Goal: Task Accomplishment & Management: Manage account settings

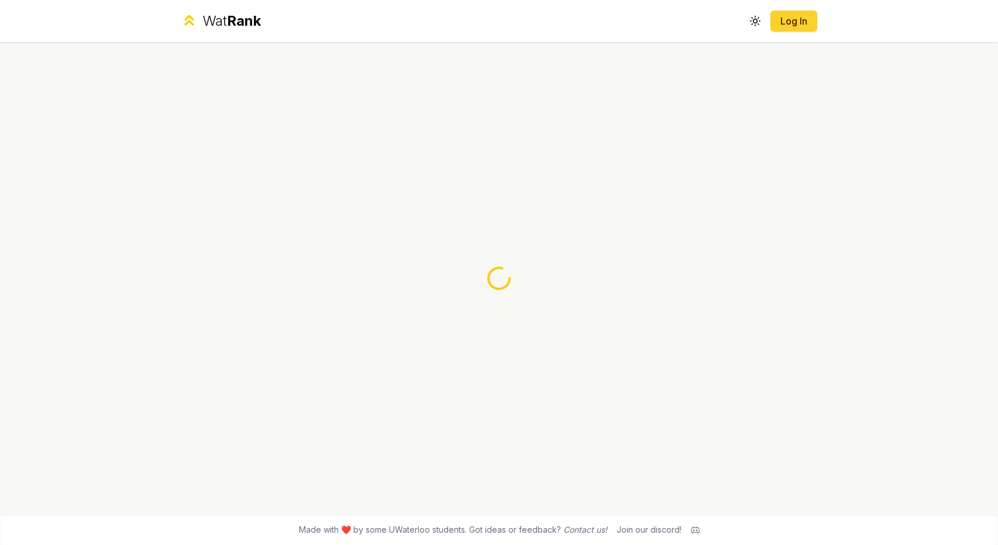
click at [804, 26] on link "Log In" at bounding box center [794, 21] width 28 height 14
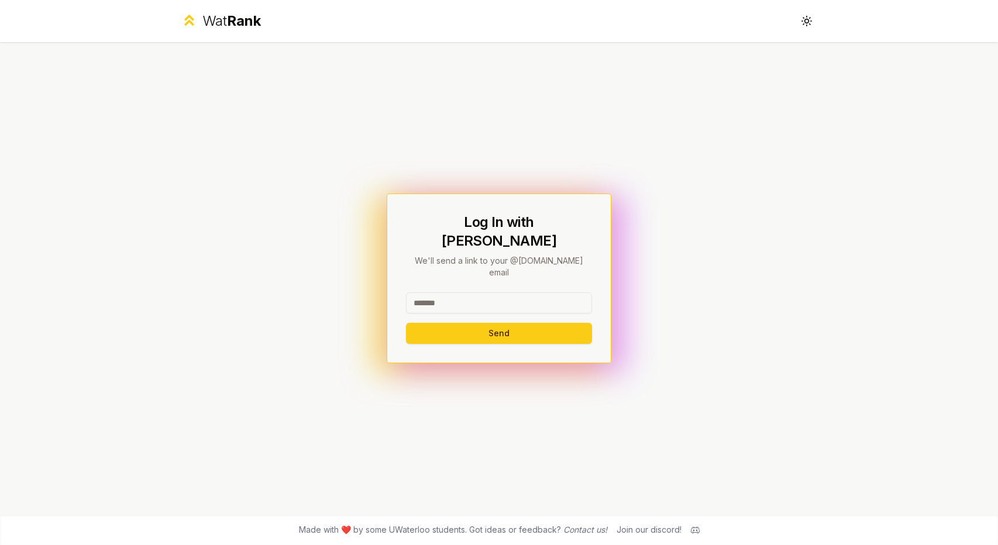
click at [517, 299] on div at bounding box center [499, 306] width 186 height 26
click at [516, 293] on input at bounding box center [499, 303] width 186 height 21
type input "******"
click at [501, 331] on div "Log In with WatIAM We'll send a link to your @uwaterloo.ca email ****** Send" at bounding box center [499, 279] width 225 height 170
click at [503, 323] on button "Send" at bounding box center [499, 333] width 186 height 21
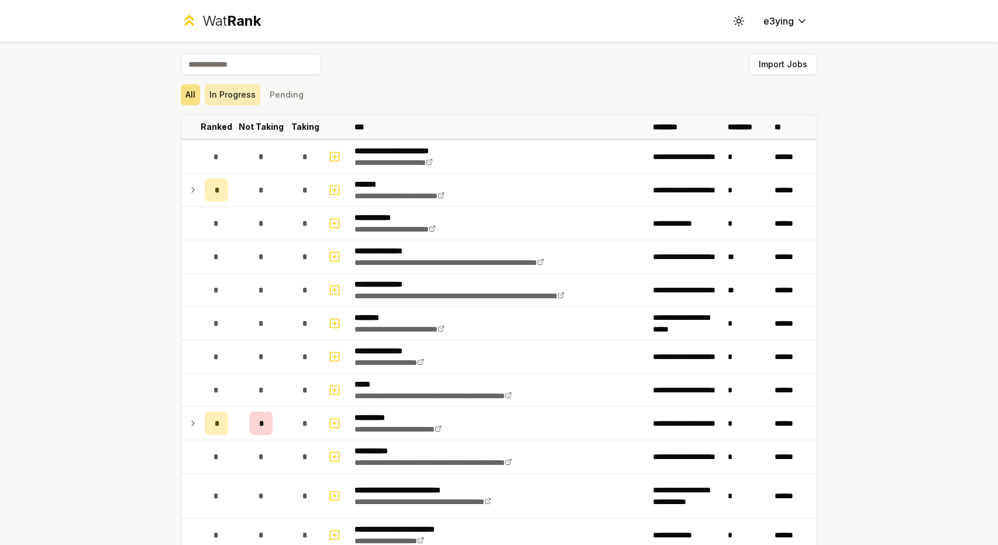
click at [242, 99] on button "In Progress" at bounding box center [233, 94] width 56 height 21
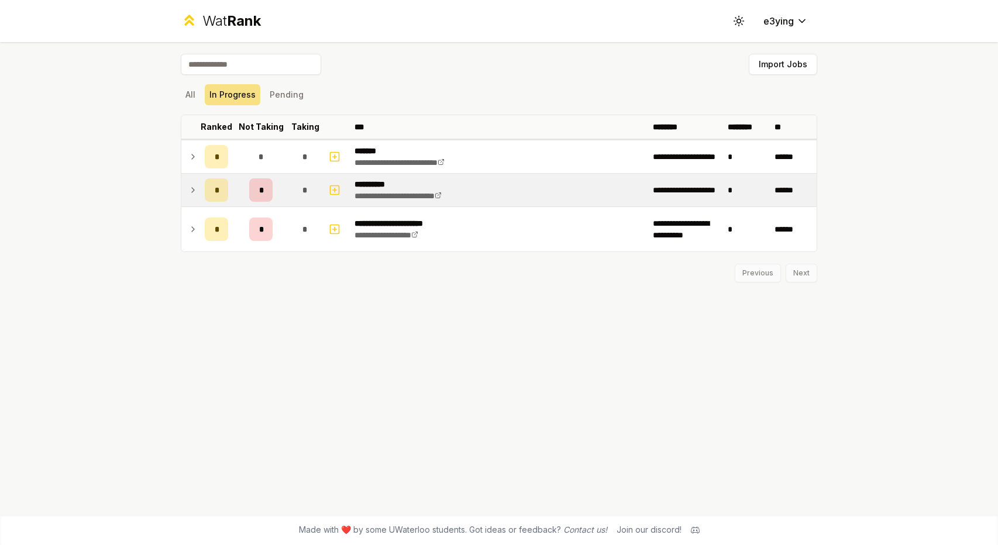
click at [197, 197] on td at bounding box center [190, 190] width 19 height 33
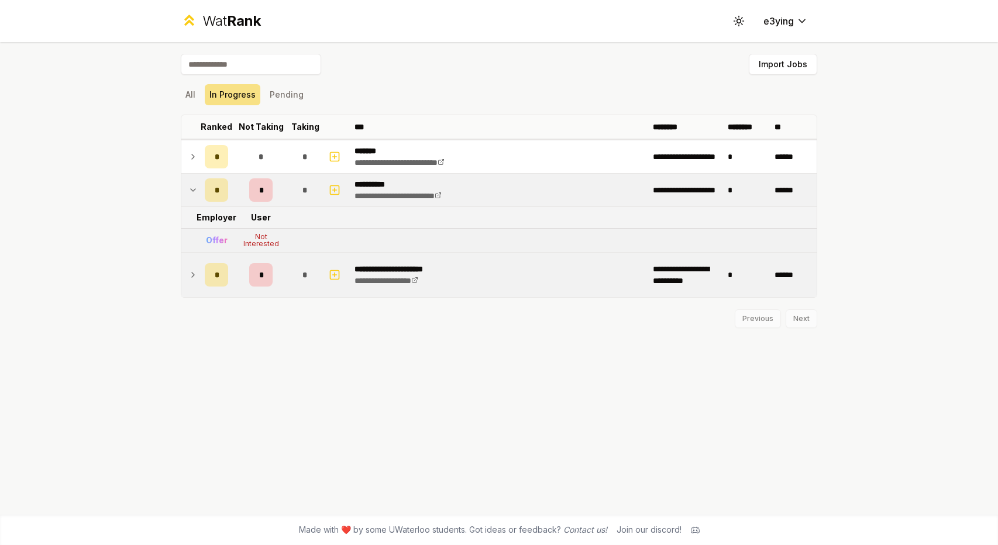
click at [190, 263] on td at bounding box center [190, 275] width 19 height 44
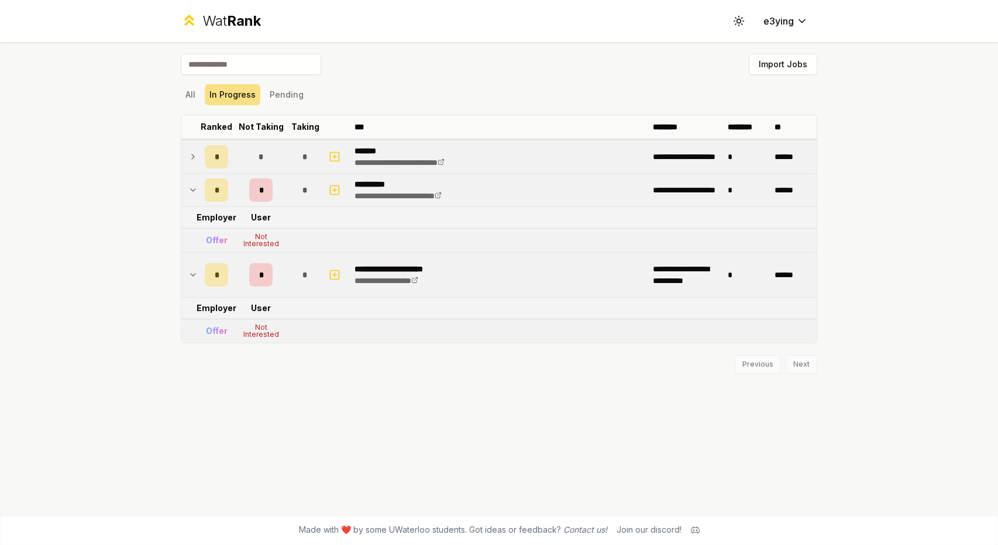
click at [197, 145] on td at bounding box center [190, 156] width 19 height 33
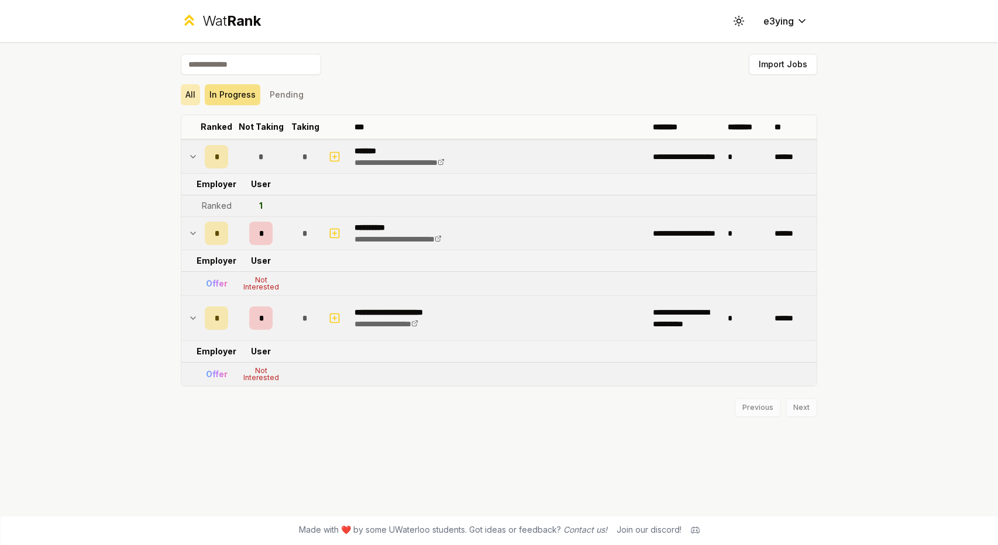
click at [192, 100] on button "All" at bounding box center [190, 94] width 19 height 21
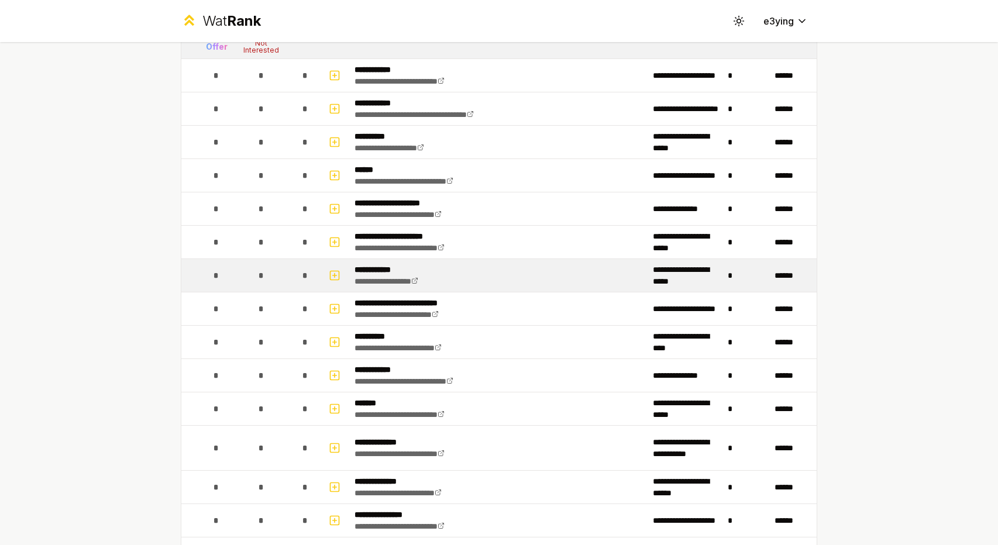
scroll to position [1053, 0]
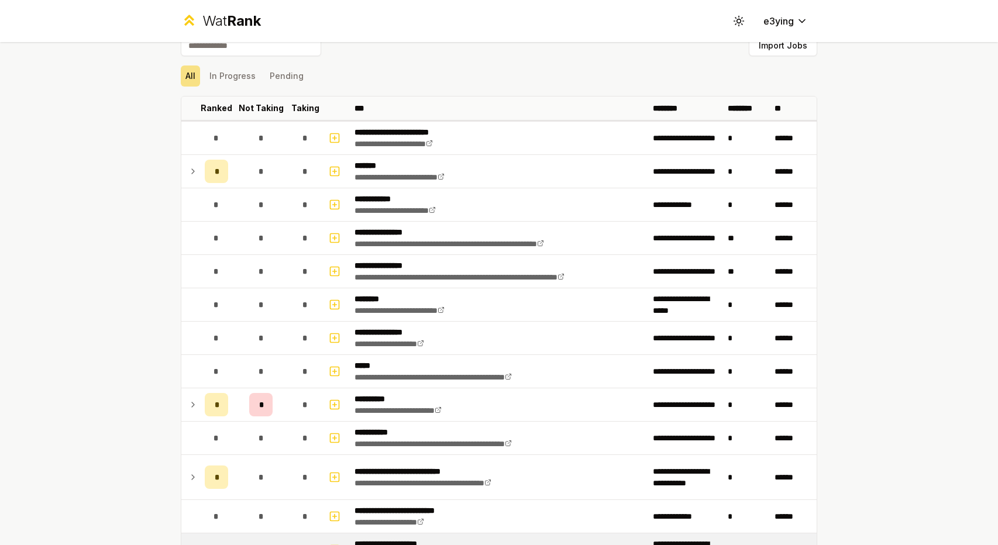
scroll to position [117, 0]
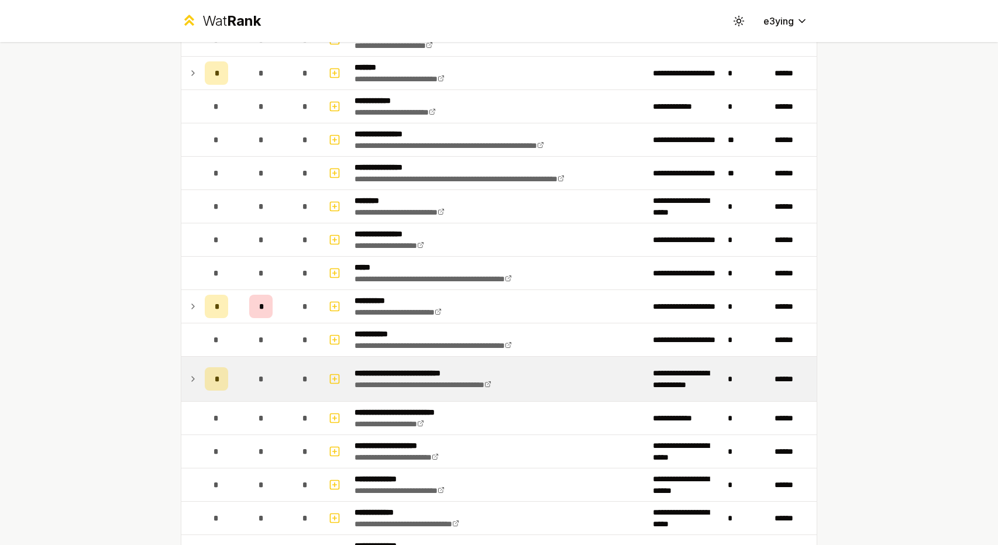
click at [188, 381] on icon at bounding box center [192, 379] width 9 height 14
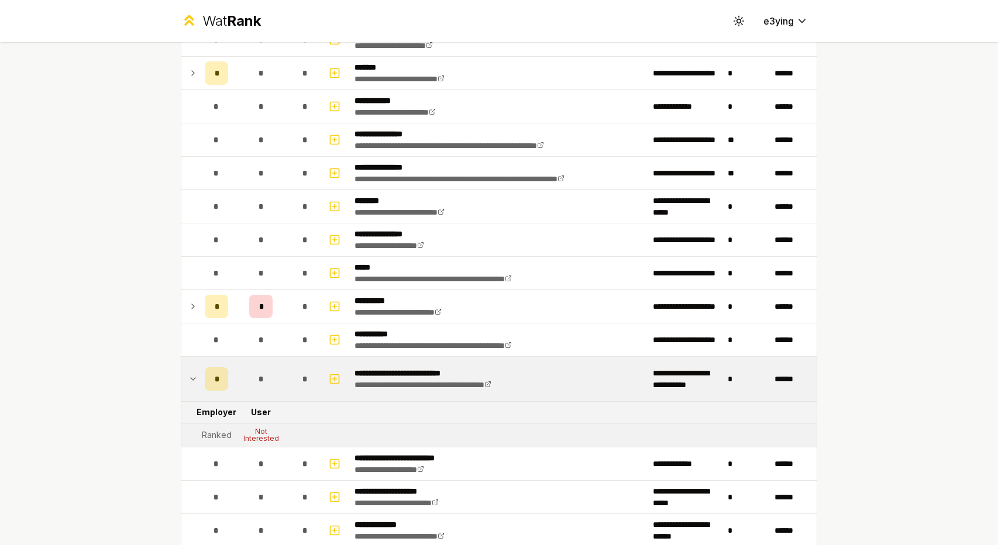
click at [183, 373] on td at bounding box center [190, 379] width 19 height 44
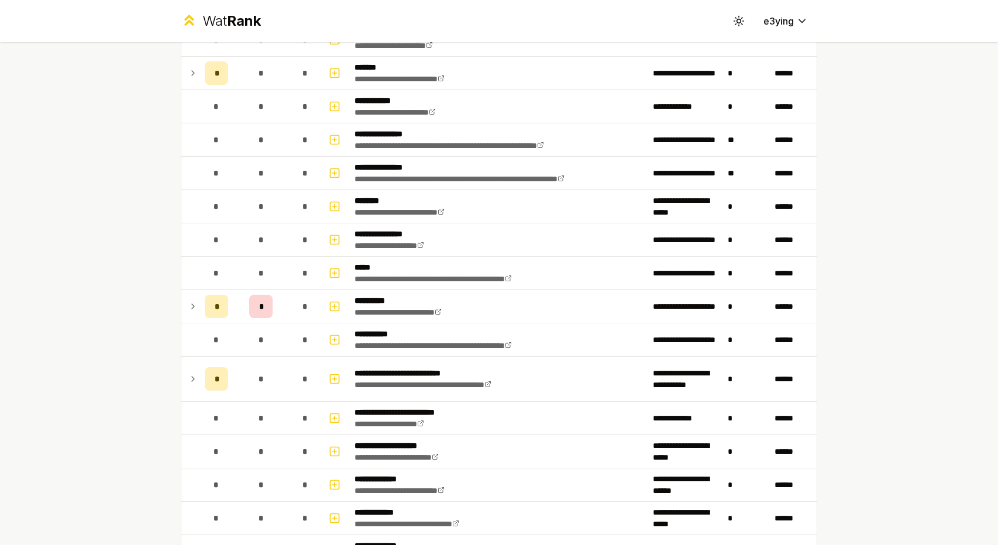
click at [188, 379] on icon at bounding box center [192, 379] width 9 height 14
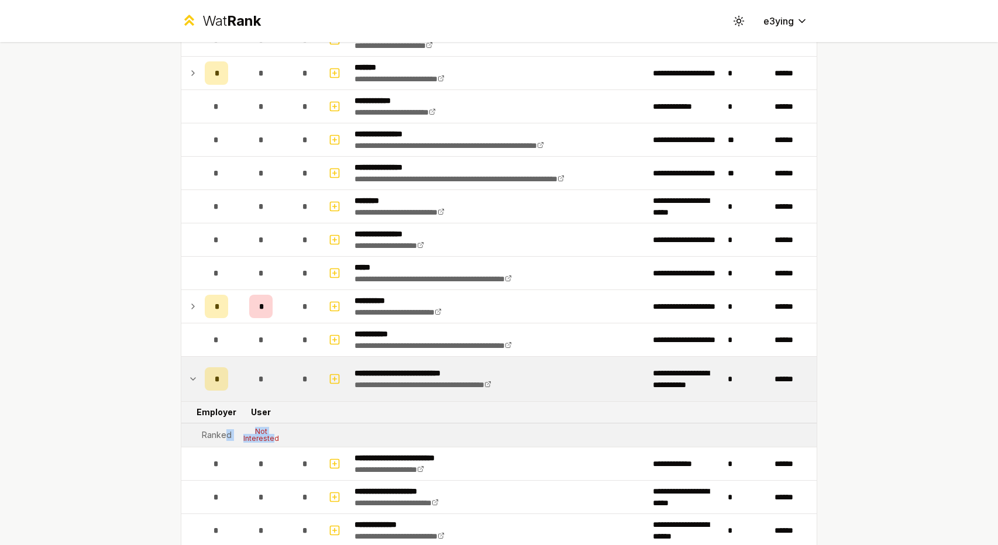
drag, startPoint x: 270, startPoint y: 436, endPoint x: 219, endPoint y: 432, distance: 51.6
click at [219, 432] on tr "Ranked Not Interested" at bounding box center [498, 436] width 635 height 24
click at [219, 432] on div "Ranked" at bounding box center [217, 435] width 30 height 12
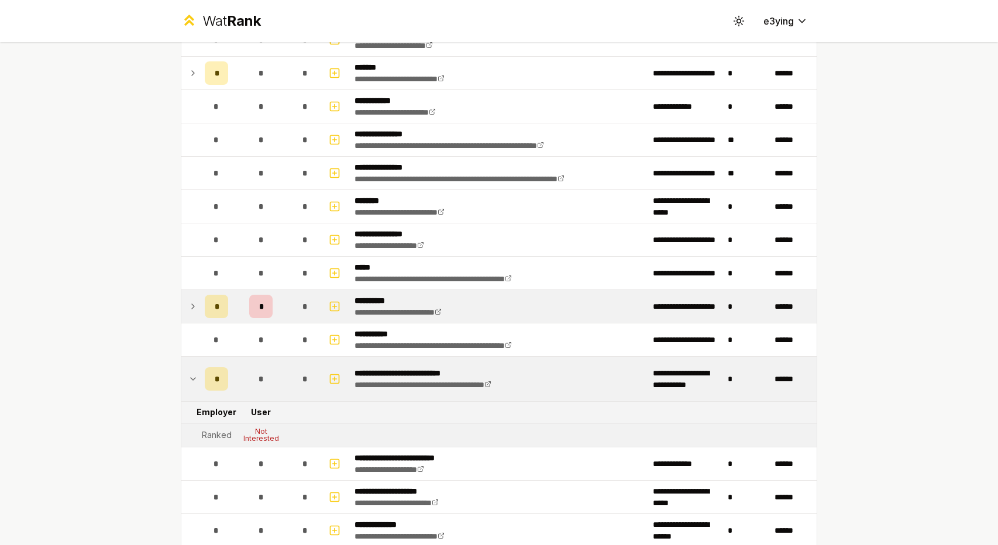
click at [188, 308] on icon at bounding box center [192, 307] width 9 height 14
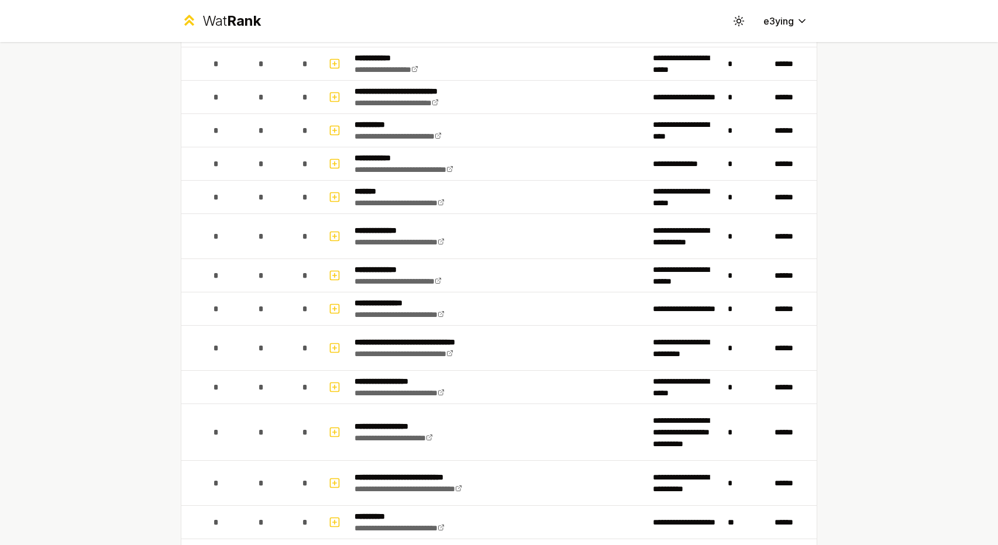
scroll to position [1170, 0]
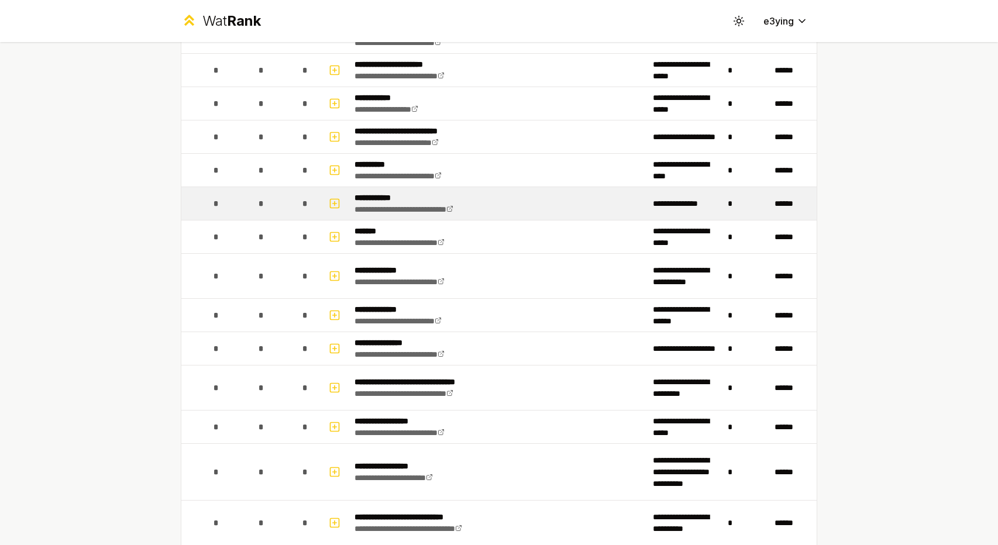
click at [200, 189] on td "*" at bounding box center [216, 203] width 33 height 33
click at [332, 197] on icon "button" at bounding box center [335, 204] width 12 height 14
select select
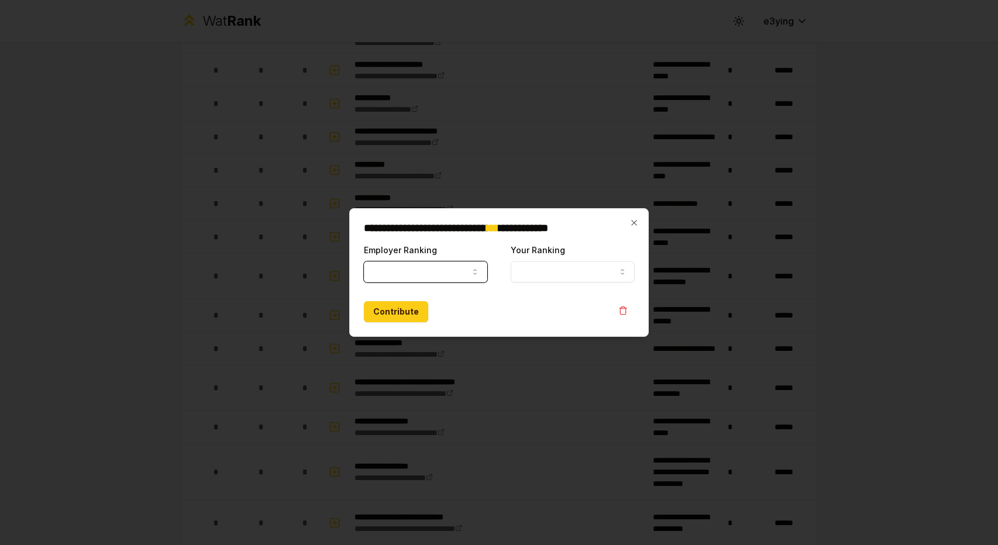
click at [451, 267] on button "Employer Ranking" at bounding box center [425, 272] width 123 height 21
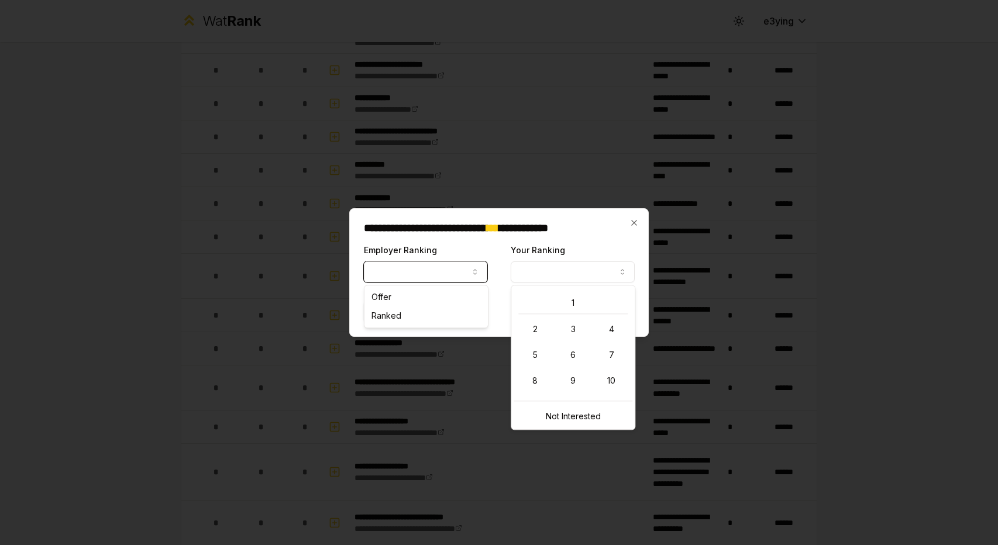
click at [558, 269] on button "Your Ranking" at bounding box center [572, 272] width 123 height 21
select select "******"
click at [429, 318] on body "**********" at bounding box center [499, 272] width 998 height 545
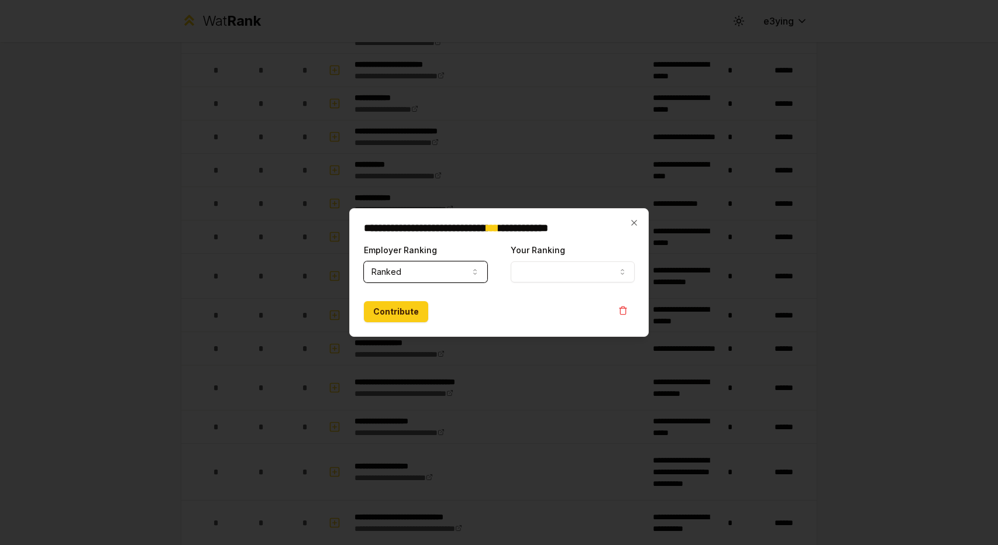
click at [543, 268] on button "Your Ranking" at bounding box center [572, 272] width 123 height 21
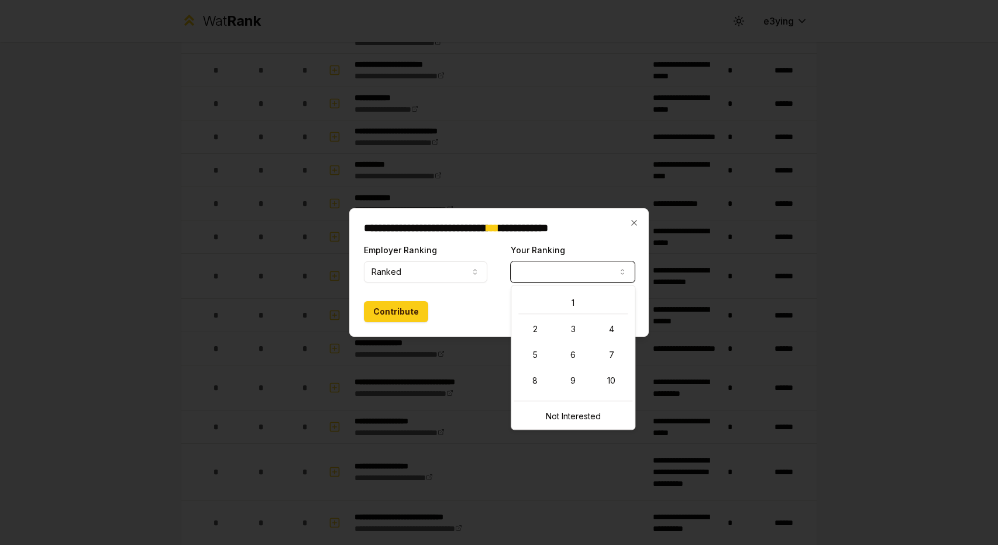
click at [473, 281] on body "**********" at bounding box center [499, 272] width 998 height 545
click at [633, 226] on icon "button" at bounding box center [634, 222] width 9 height 9
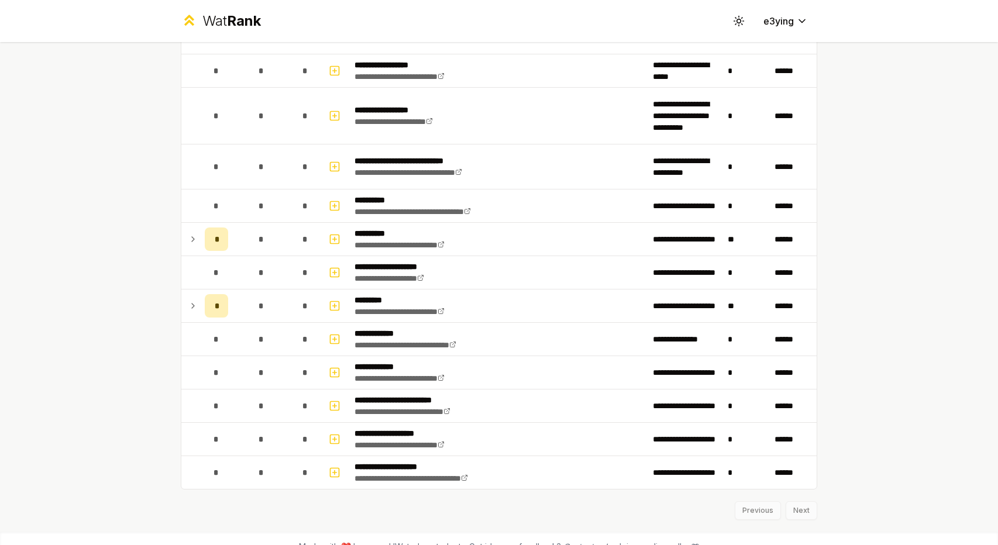
scroll to position [1442, 0]
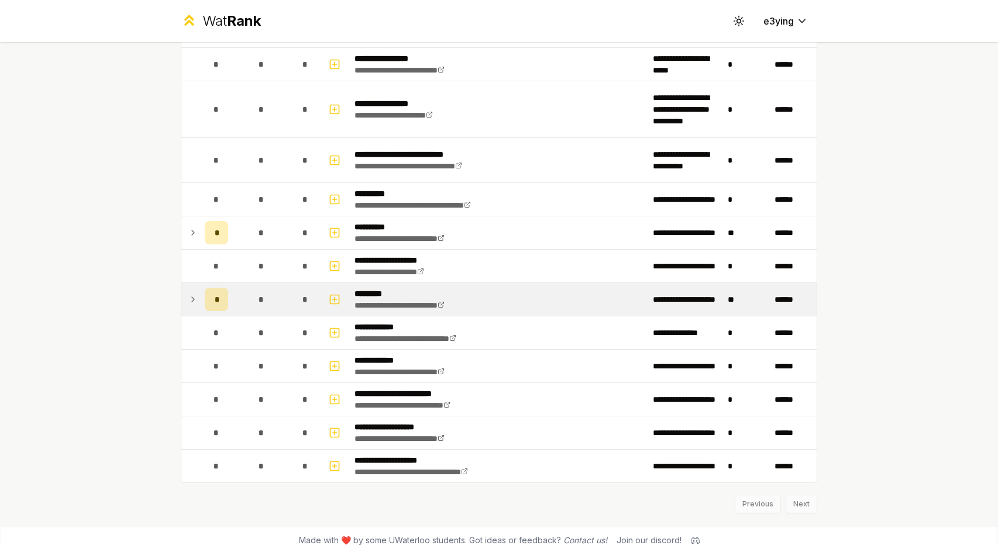
click at [194, 293] on td at bounding box center [190, 299] width 19 height 33
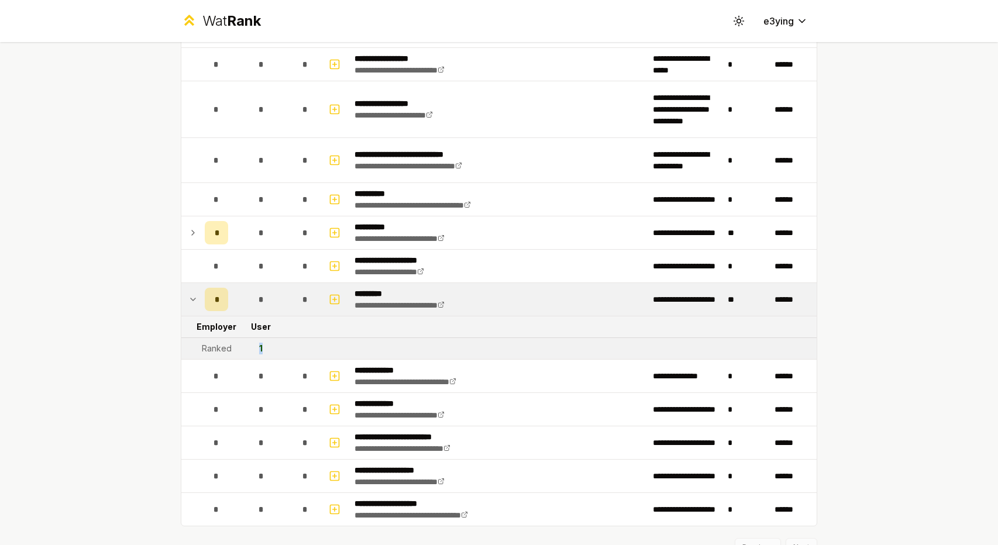
drag, startPoint x: 258, startPoint y: 341, endPoint x: 232, endPoint y: 339, distance: 26.4
click at [236, 340] on td "1" at bounding box center [261, 348] width 56 height 21
click at [233, 339] on td "1" at bounding box center [261, 348] width 56 height 21
drag, startPoint x: 273, startPoint y: 336, endPoint x: 212, endPoint y: 335, distance: 61.5
click at [226, 338] on tr "Ranked 1" at bounding box center [498, 349] width 635 height 22
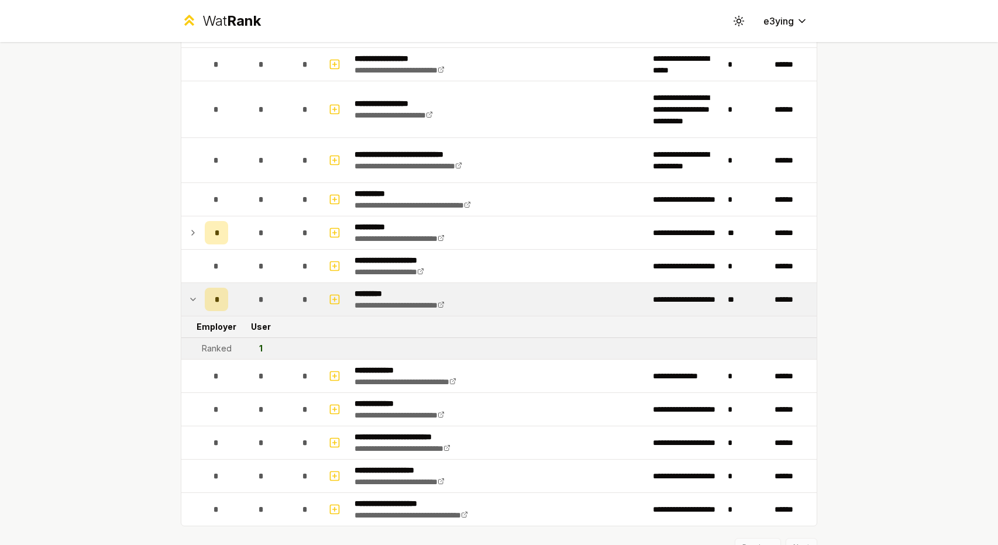
click at [212, 343] on div "Ranked" at bounding box center [217, 349] width 30 height 12
drag, startPoint x: 248, startPoint y: 338, endPoint x: 182, endPoint y: 336, distance: 66.1
click at [182, 338] on tr "Ranked 1" at bounding box center [498, 349] width 635 height 22
click at [182, 338] on td at bounding box center [190, 348] width 19 height 21
drag, startPoint x: 283, startPoint y: 340, endPoint x: 184, endPoint y: 333, distance: 98.6
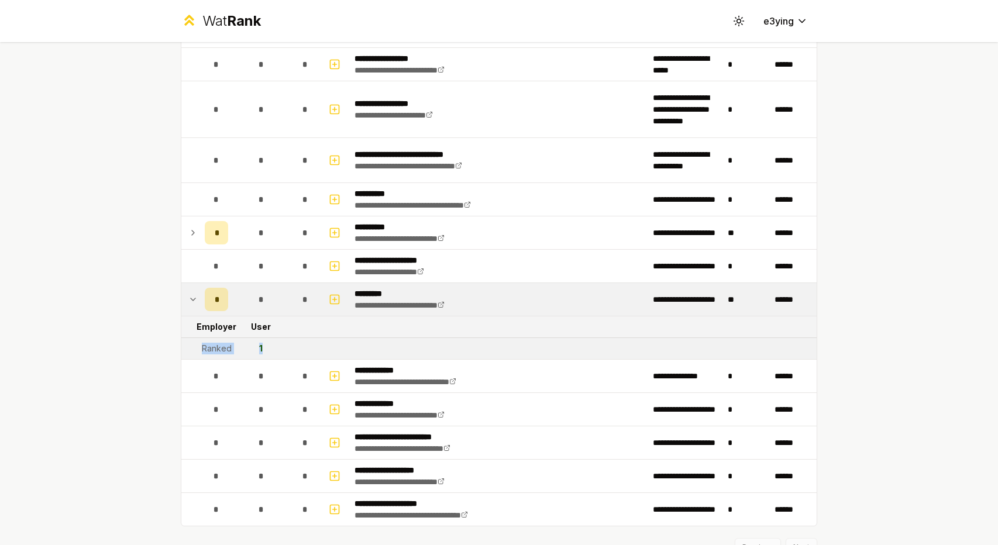
click at [184, 338] on tr "Ranked 1" at bounding box center [498, 349] width 635 height 22
click at [184, 338] on td at bounding box center [190, 348] width 19 height 21
drag, startPoint x: 273, startPoint y: 338, endPoint x: 193, endPoint y: 332, distance: 79.8
click at [195, 338] on tr "Ranked 1" at bounding box center [498, 349] width 635 height 22
click at [193, 338] on td at bounding box center [190, 348] width 19 height 21
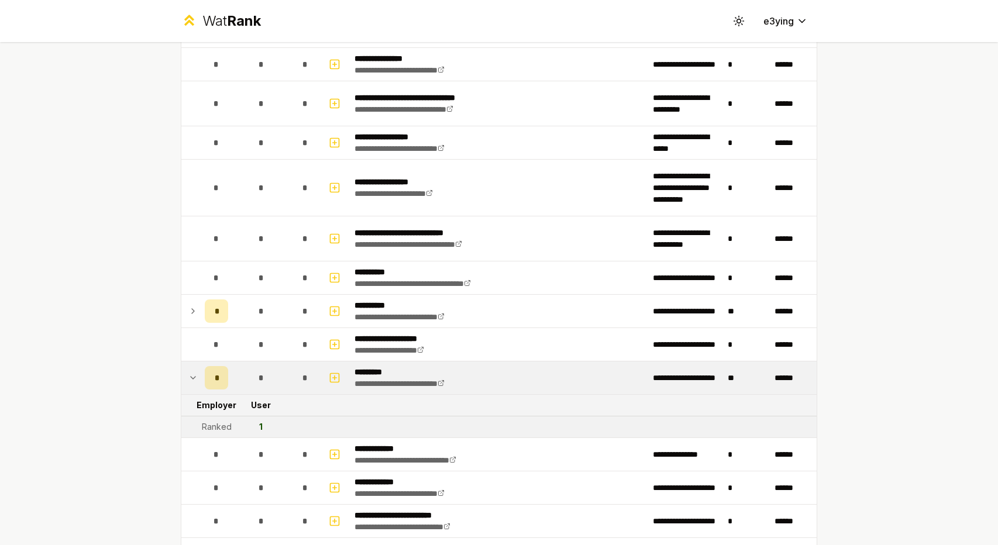
scroll to position [1383, 0]
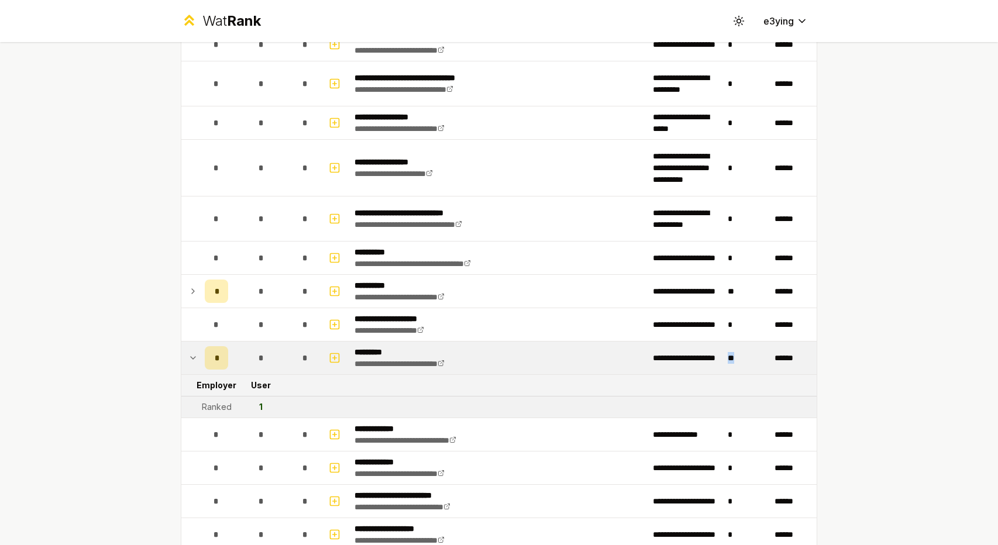
click at [703, 349] on tr "**********" at bounding box center [498, 358] width 635 height 33
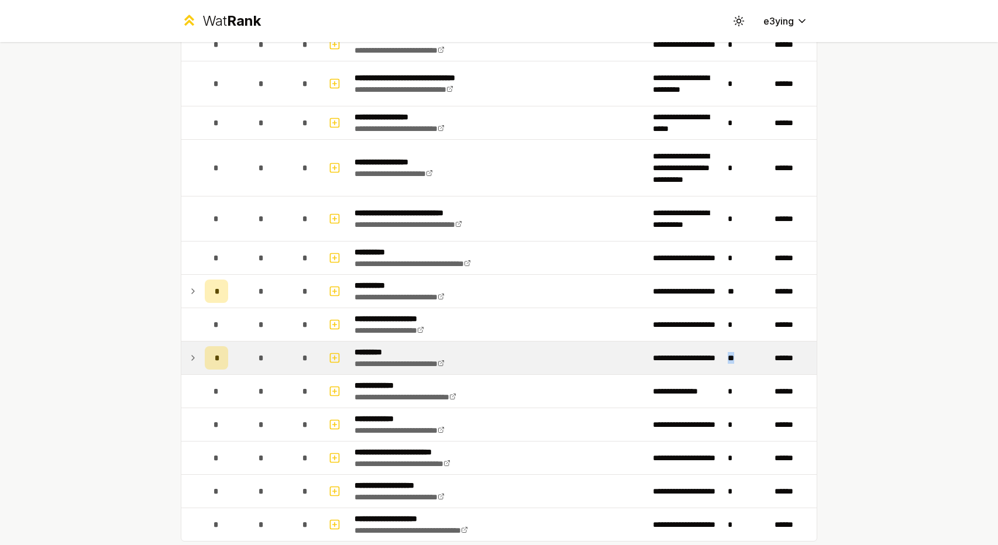
click at [703, 349] on td "**********" at bounding box center [685, 358] width 75 height 33
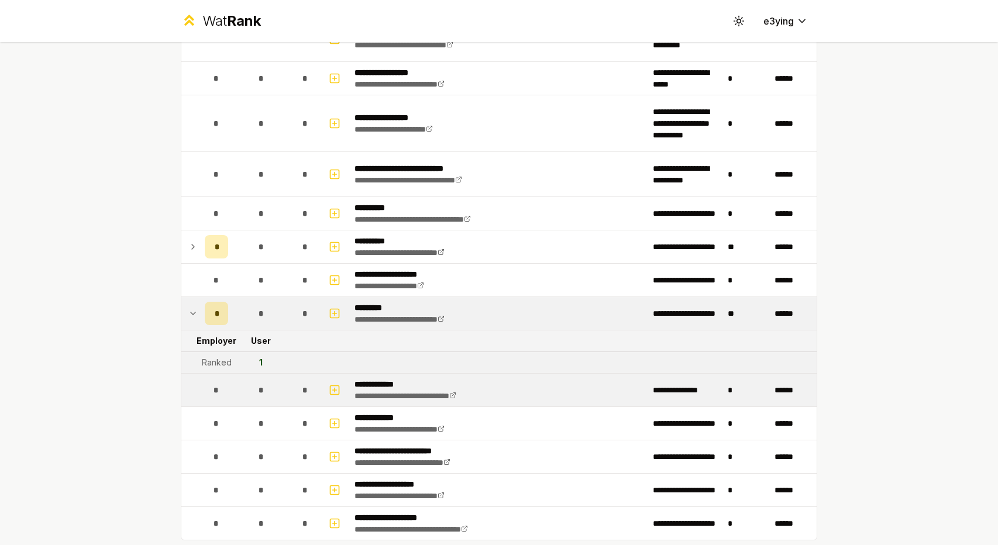
scroll to position [1442, 0]
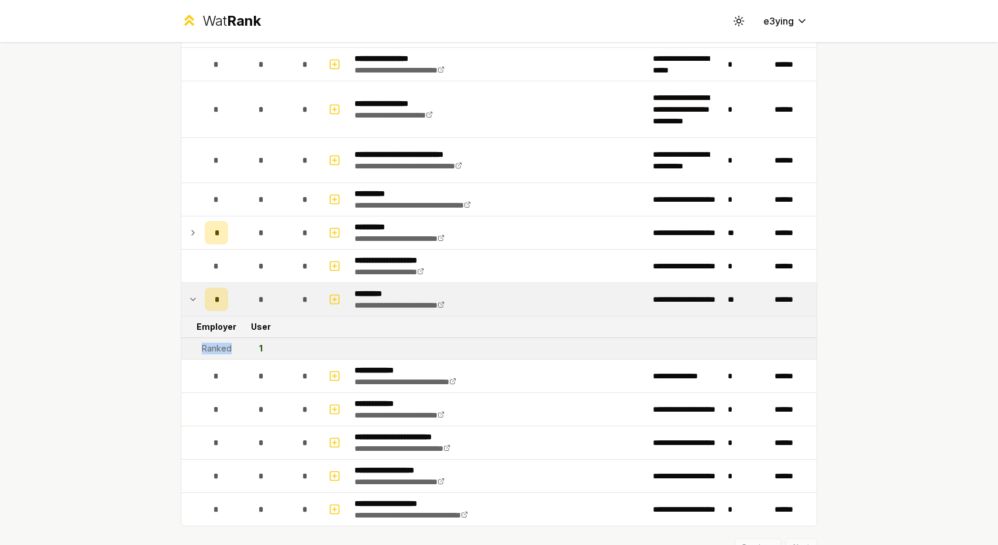
drag, startPoint x: 207, startPoint y: 332, endPoint x: 194, endPoint y: 332, distance: 13.5
click at [193, 338] on tr "Ranked 1" at bounding box center [498, 349] width 635 height 22
click at [194, 338] on td at bounding box center [190, 348] width 19 height 21
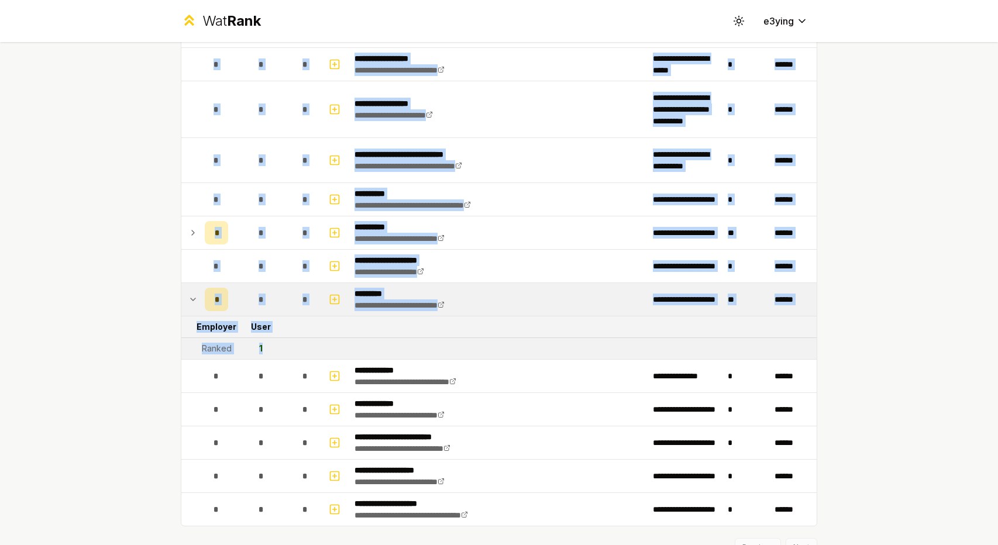
click at [275, 340] on td "1" at bounding box center [261, 348] width 56 height 21
drag, startPoint x: 283, startPoint y: 339, endPoint x: 163, endPoint y: 336, distance: 120.6
click at [264, 339] on td "1" at bounding box center [261, 348] width 56 height 21
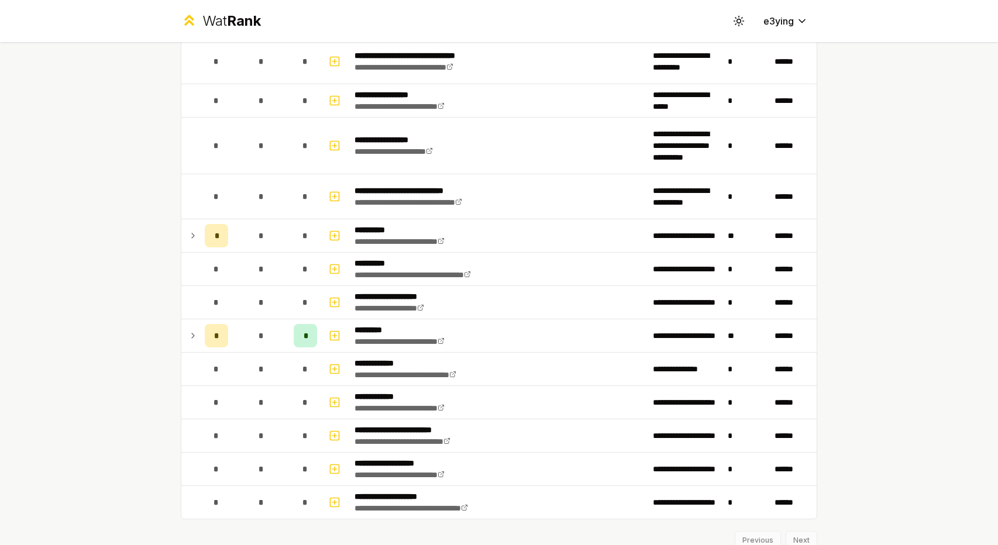
scroll to position [1442, 0]
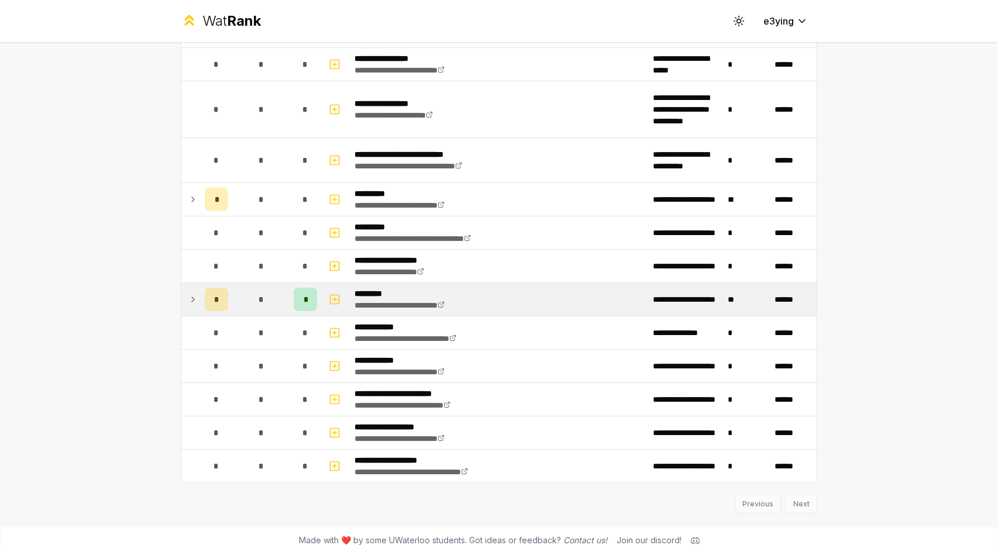
click at [184, 302] on td at bounding box center [190, 299] width 19 height 33
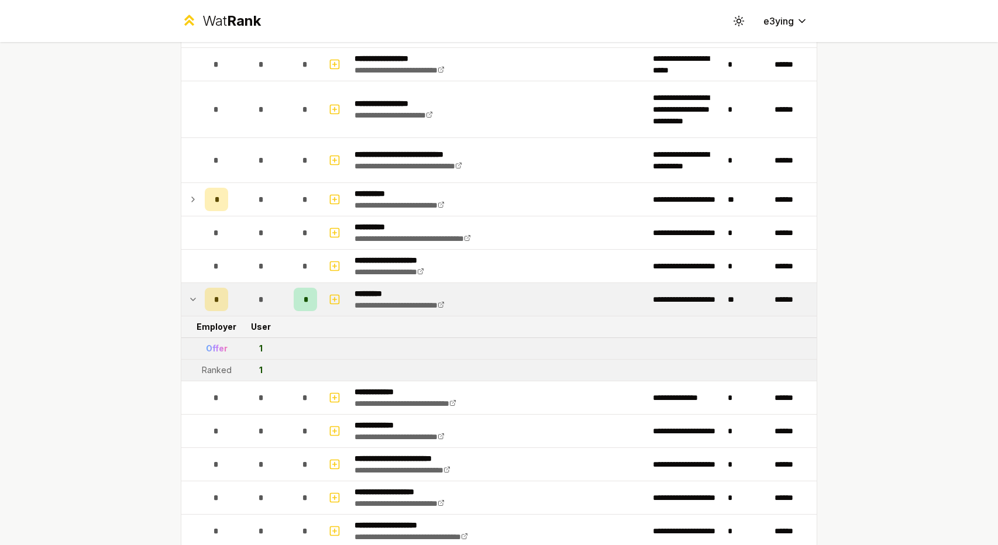
click at [304, 294] on span "*" at bounding box center [306, 300] width 4 height 12
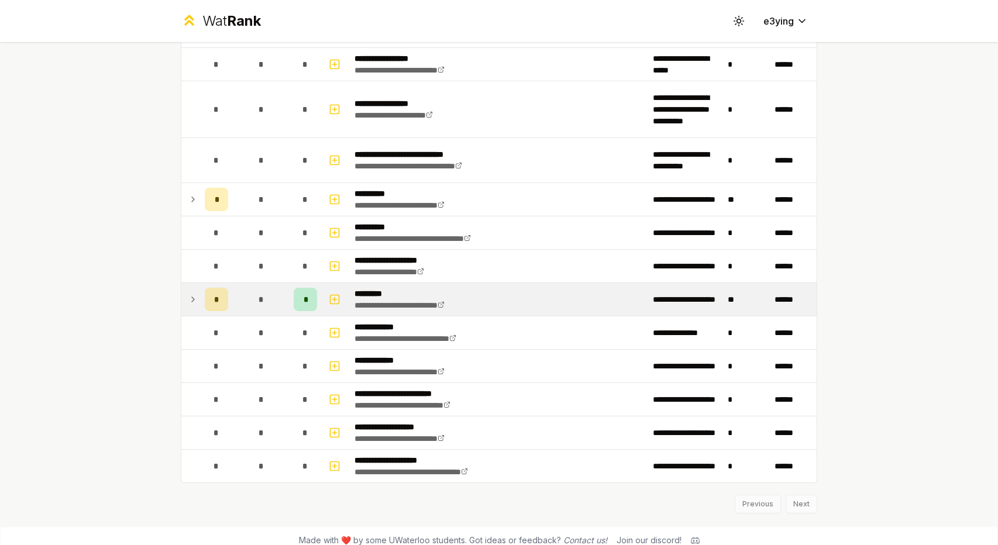
click at [304, 294] on span "*" at bounding box center [306, 300] width 4 height 12
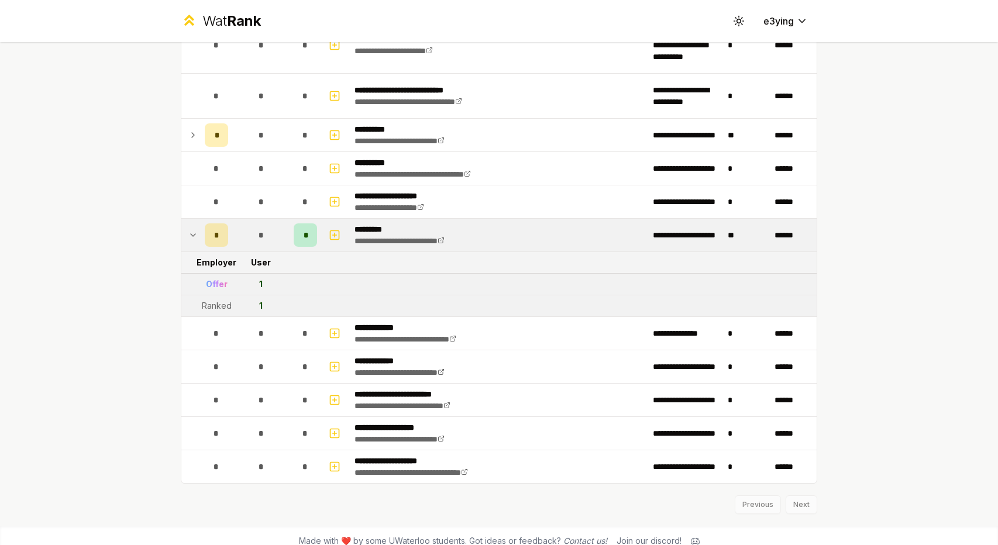
scroll to position [1444, 0]
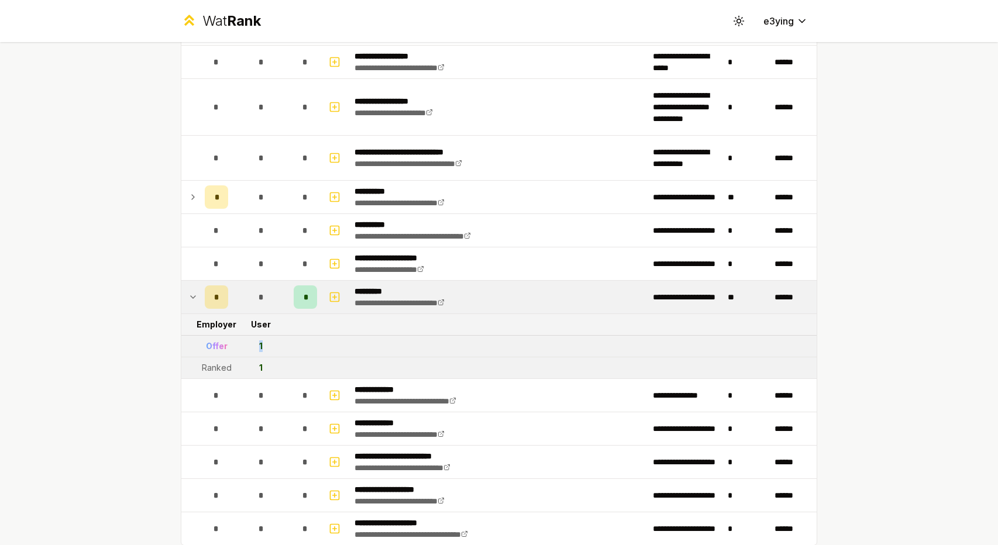
drag, startPoint x: 256, startPoint y: 336, endPoint x: 236, endPoint y: 334, distance: 20.0
click at [236, 336] on td "1" at bounding box center [261, 346] width 56 height 21
drag, startPoint x: 281, startPoint y: 338, endPoint x: 194, endPoint y: 335, distance: 87.2
click at [194, 336] on tr "Offer 1" at bounding box center [498, 347] width 635 height 22
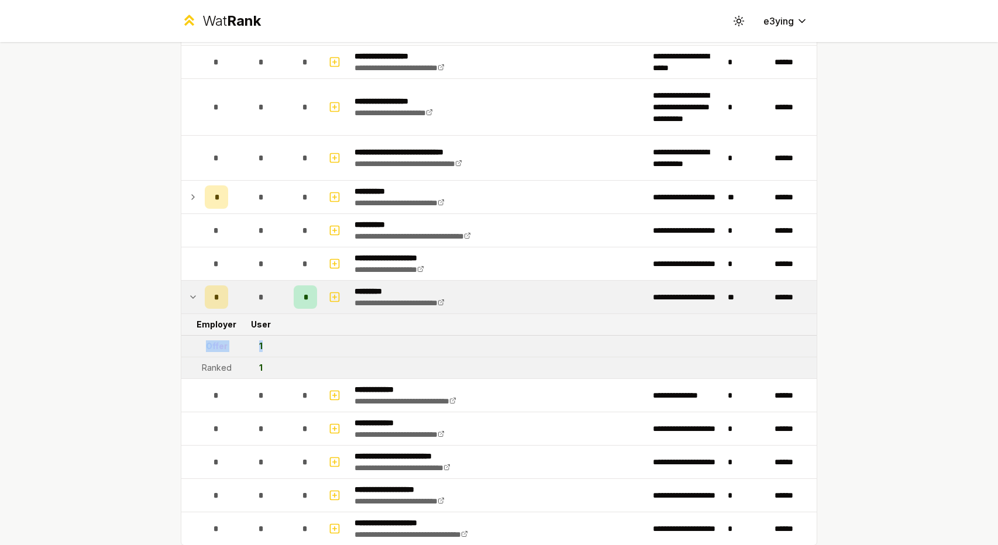
click at [194, 336] on td at bounding box center [190, 346] width 19 height 21
drag, startPoint x: 281, startPoint y: 338, endPoint x: 201, endPoint y: 332, distance: 80.3
click at [201, 336] on tr "Offer 1" at bounding box center [498, 347] width 635 height 22
click at [206, 341] on div "Offer" at bounding box center [217, 347] width 22 height 12
drag, startPoint x: 323, startPoint y: 332, endPoint x: 186, endPoint y: 332, distance: 136.9
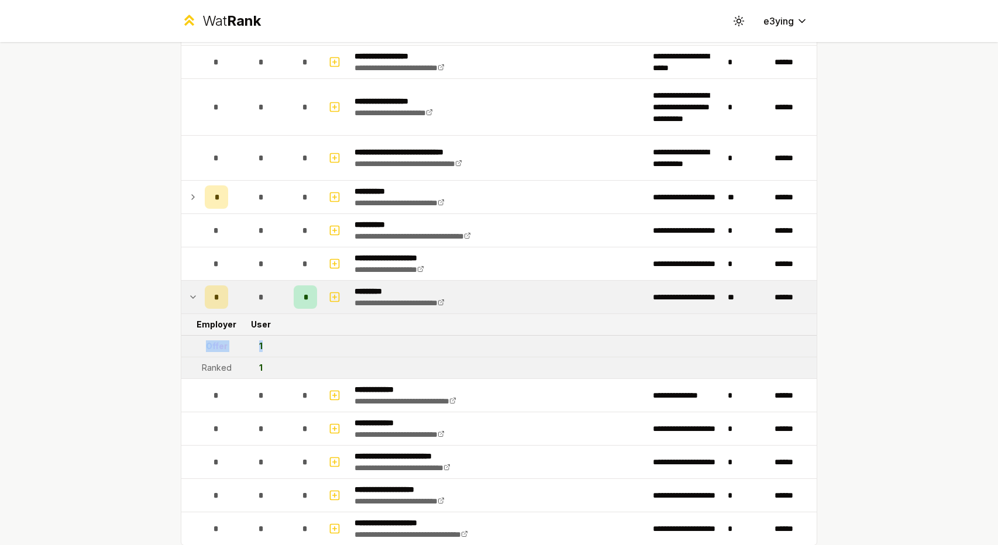
click at [186, 336] on tr "Offer 1" at bounding box center [498, 347] width 635 height 22
click at [186, 336] on td at bounding box center [190, 346] width 19 height 21
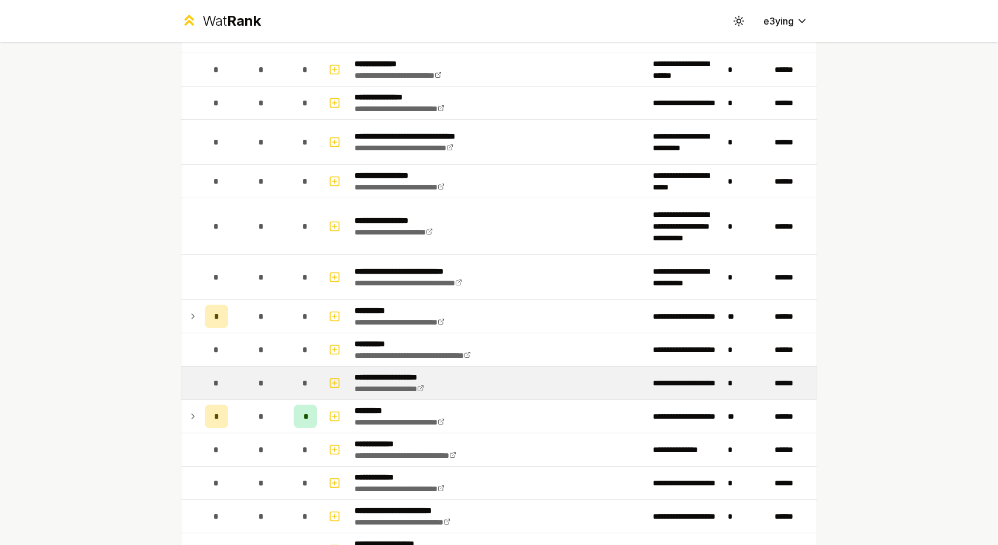
scroll to position [1383, 0]
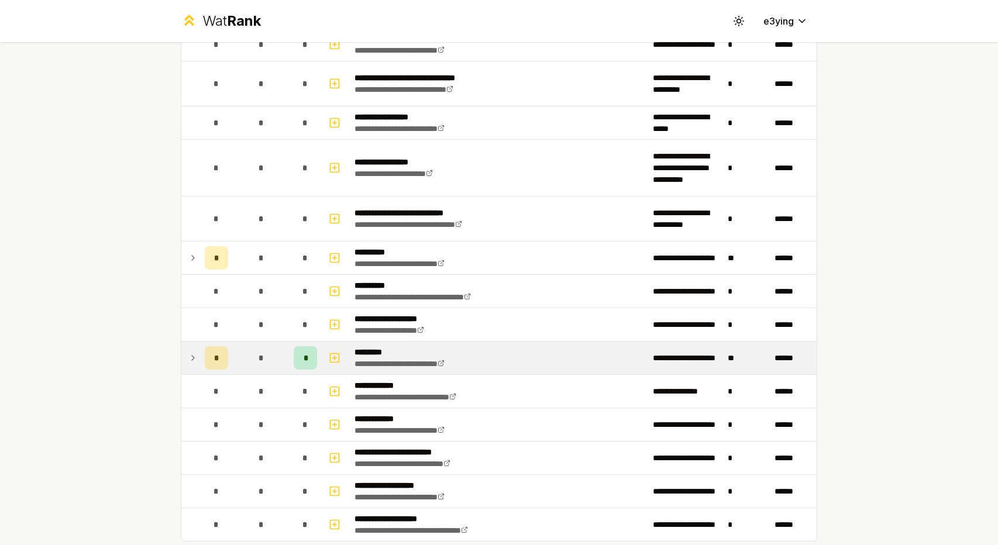
click at [181, 349] on td at bounding box center [190, 358] width 19 height 33
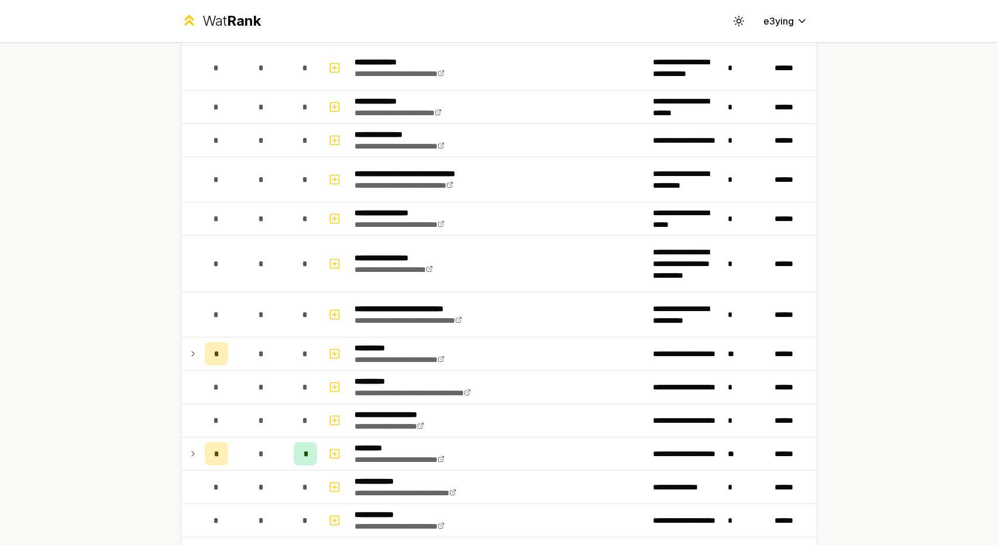
scroll to position [1442, 0]
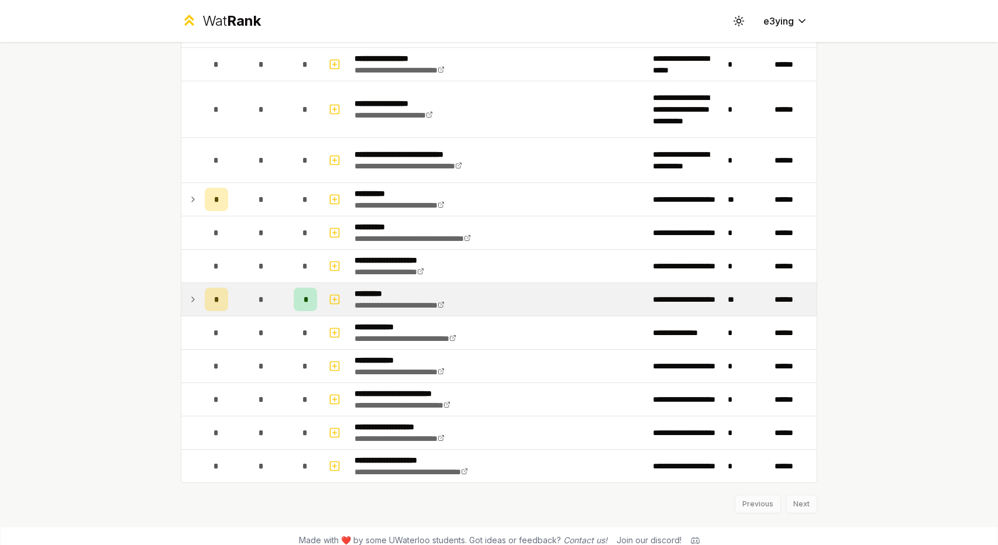
click at [181, 284] on td at bounding box center [190, 299] width 19 height 33
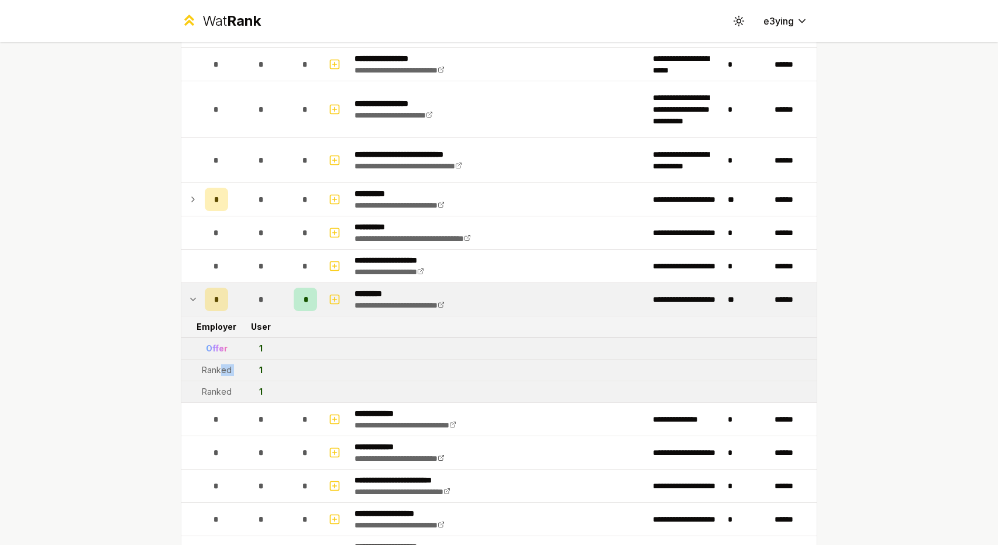
drag, startPoint x: 218, startPoint y: 365, endPoint x: 248, endPoint y: 365, distance: 29.8
click at [248, 365] on tr "Ranked 1" at bounding box center [498, 371] width 635 height 22
click at [214, 365] on div "Ranked" at bounding box center [217, 371] width 30 height 12
drag, startPoint x: 226, startPoint y: 362, endPoint x: 179, endPoint y: 358, distance: 47.0
click at [190, 360] on tr "Ranked 1" at bounding box center [498, 371] width 635 height 22
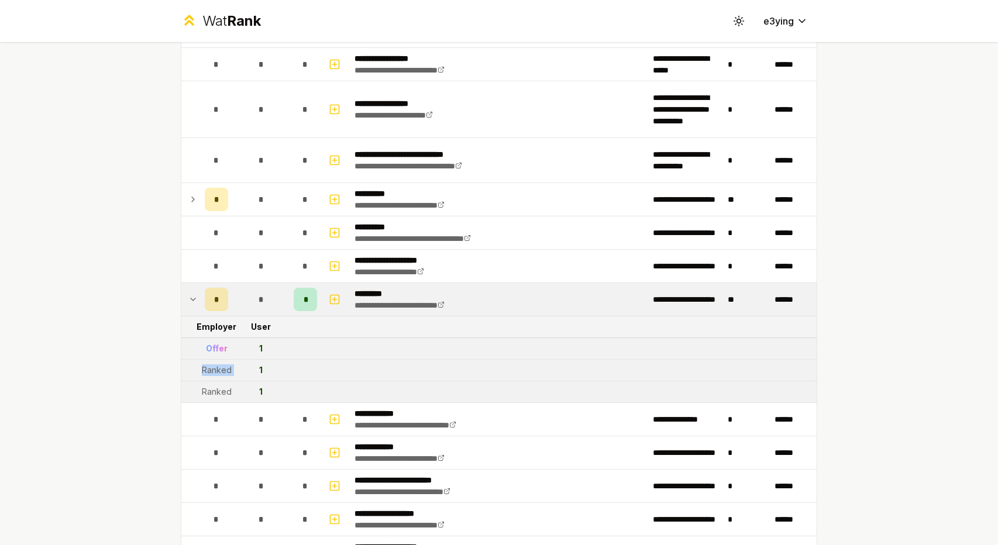
click at [181, 360] on td at bounding box center [190, 370] width 19 height 21
drag, startPoint x: 267, startPoint y: 363, endPoint x: 196, endPoint y: 352, distance: 71.8
click at [196, 360] on tr "Ranked 1" at bounding box center [498, 371] width 635 height 22
click at [200, 360] on td "Ranked" at bounding box center [216, 370] width 33 height 21
drag, startPoint x: 281, startPoint y: 376, endPoint x: 183, endPoint y: 365, distance: 98.9
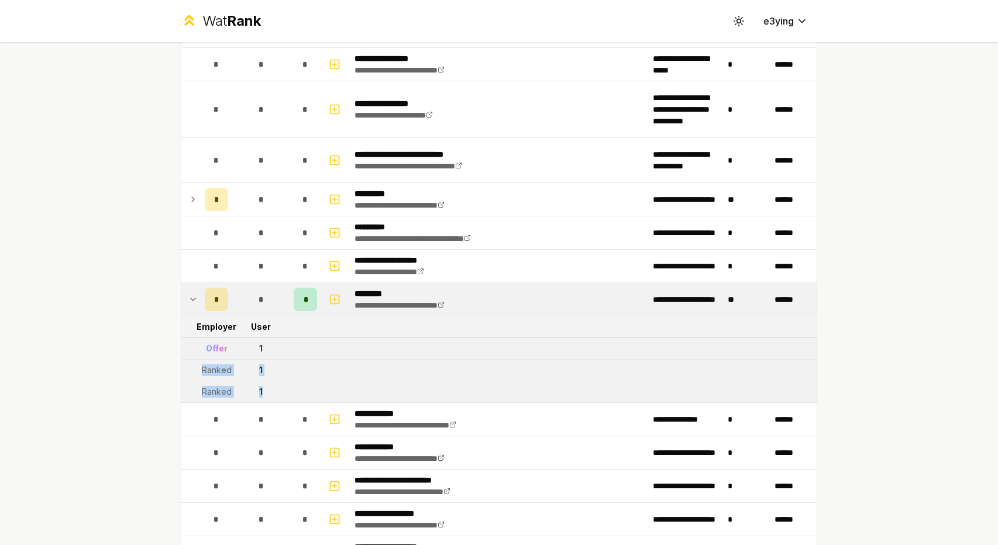
click at [183, 365] on td at bounding box center [190, 370] width 19 height 21
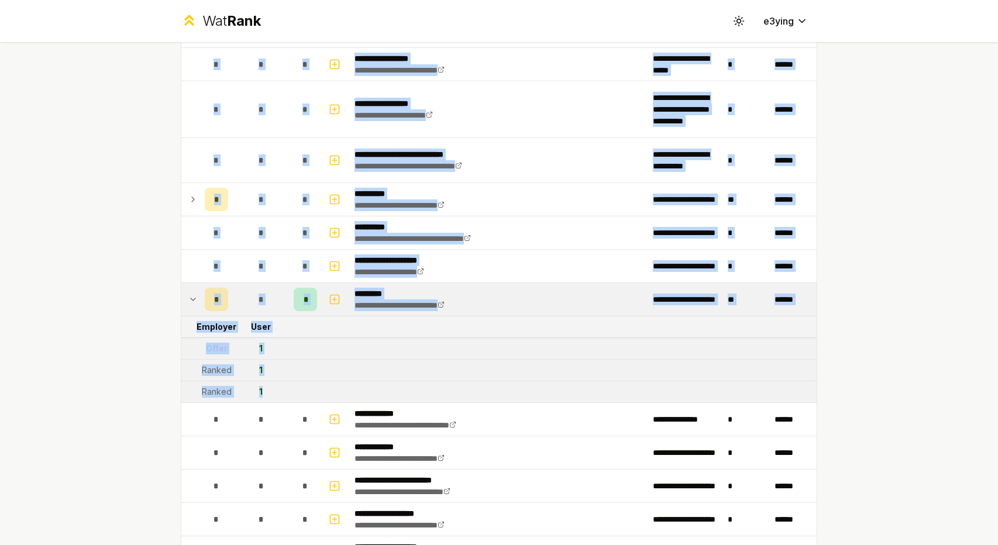
drag, startPoint x: 293, startPoint y: 386, endPoint x: 159, endPoint y: 349, distance: 138.4
click at [259, 365] on div "1" at bounding box center [261, 371] width 4 height 12
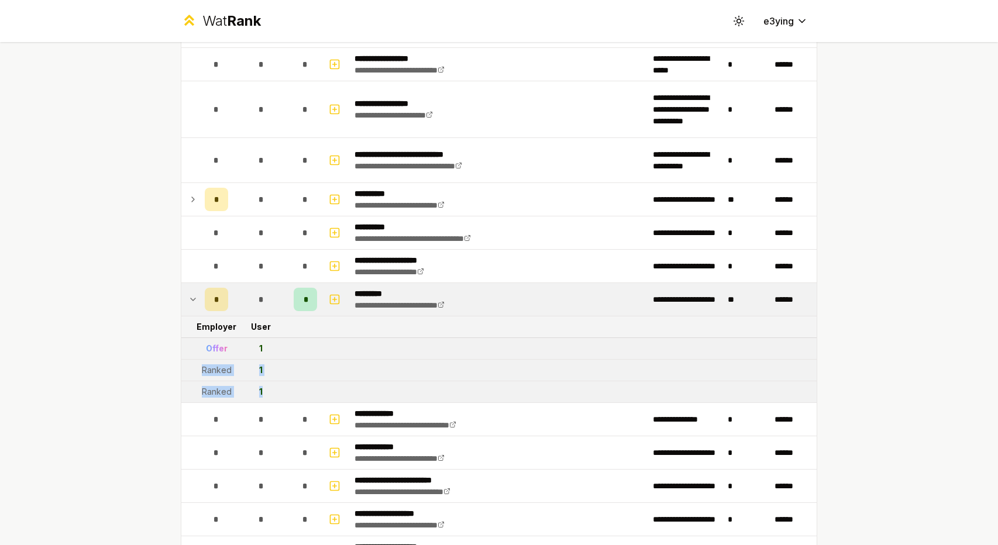
drag, startPoint x: 288, startPoint y: 376, endPoint x: 193, endPoint y: 362, distance: 97.0
click at [193, 362] on td at bounding box center [190, 370] width 19 height 21
drag, startPoint x: 294, startPoint y: 384, endPoint x: 193, endPoint y: 367, distance: 103.2
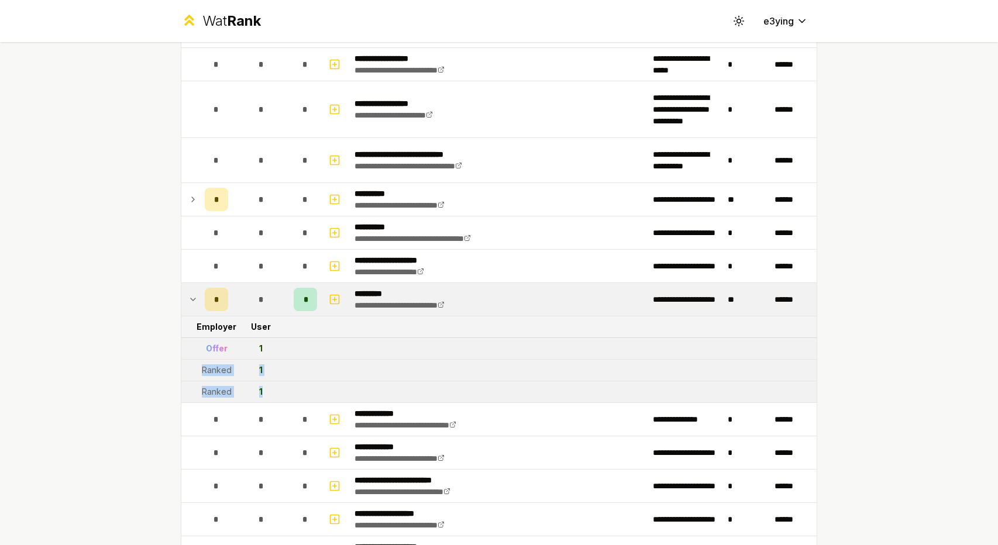
click at [192, 366] on td at bounding box center [190, 370] width 19 height 21
click at [288, 383] on tr "Ranked 1" at bounding box center [498, 393] width 635 height 22
drag, startPoint x: 245, startPoint y: 382, endPoint x: 177, endPoint y: 372, distance: 68.6
click at [181, 382] on tr "Ranked 1" at bounding box center [498, 393] width 635 height 22
click at [181, 367] on td at bounding box center [190, 370] width 19 height 21
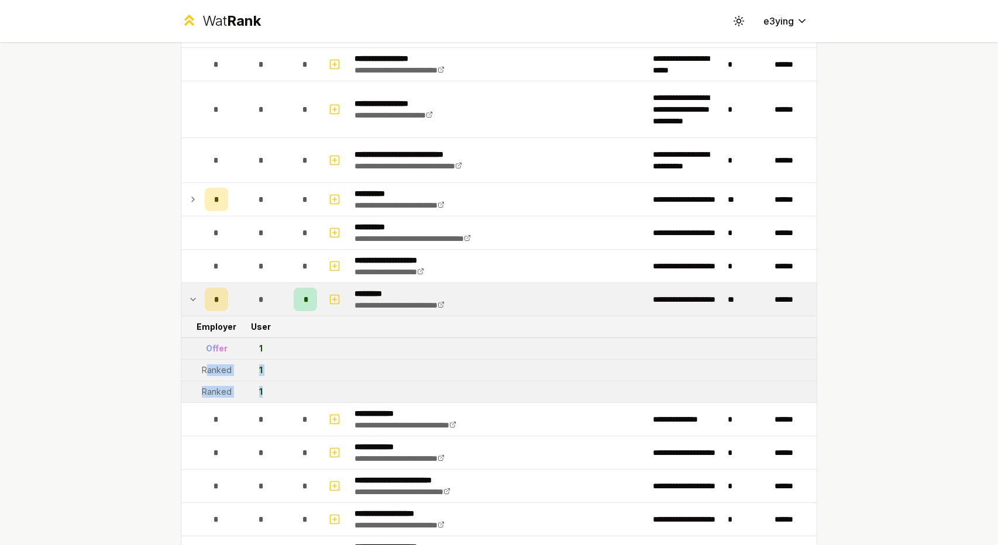
drag, startPoint x: 234, startPoint y: 368, endPoint x: 297, endPoint y: 380, distance: 64.3
click at [297, 382] on tr "Ranked 1" at bounding box center [498, 393] width 635 height 22
drag, startPoint x: 297, startPoint y: 380, endPoint x: 179, endPoint y: 359, distance: 120.0
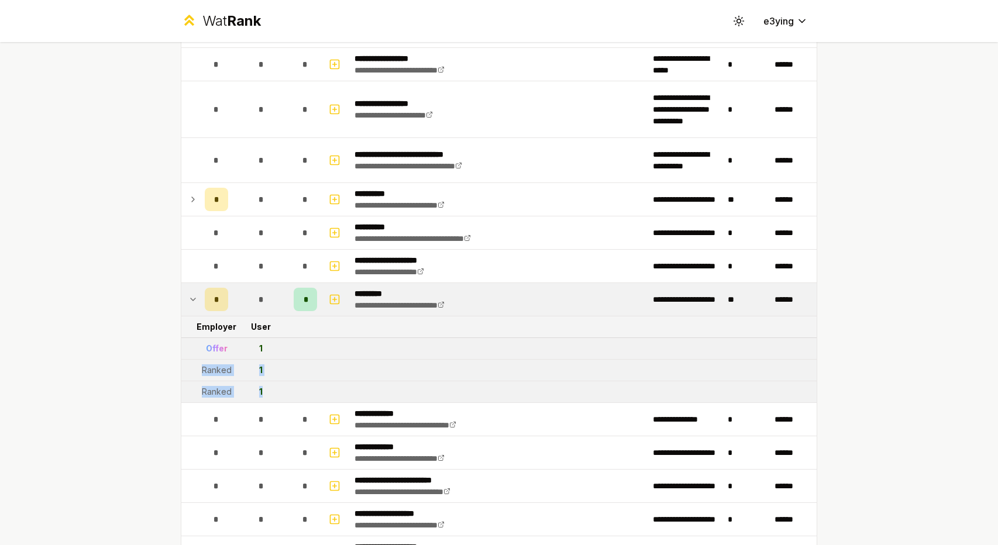
click at [181, 360] on td at bounding box center [190, 370] width 19 height 21
click at [259, 343] on div "1" at bounding box center [261, 349] width 4 height 12
drag, startPoint x: 282, startPoint y: 341, endPoint x: 199, endPoint y: 339, distance: 83.1
click at [199, 339] on tr "Offer 1" at bounding box center [498, 349] width 635 height 22
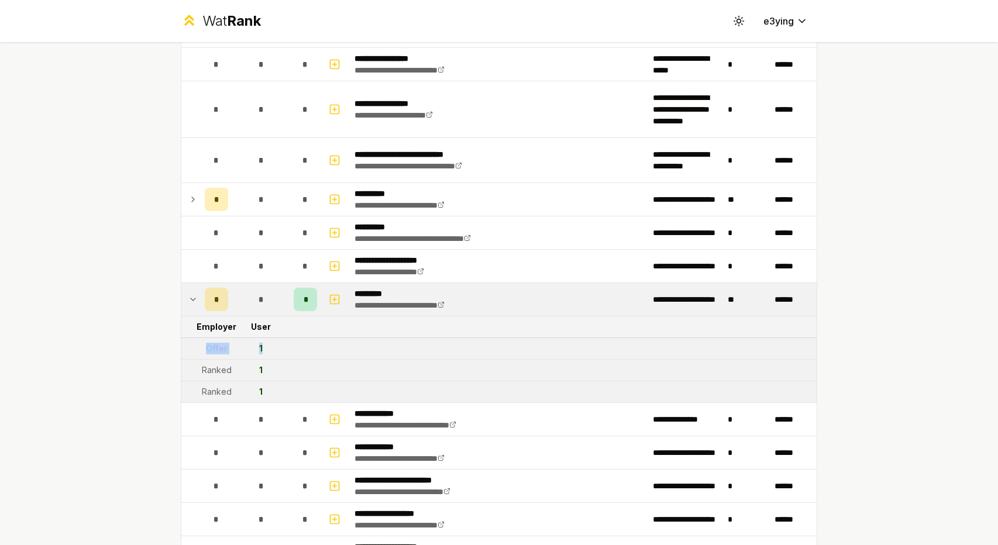
click at [200, 339] on td "Offer" at bounding box center [216, 348] width 33 height 21
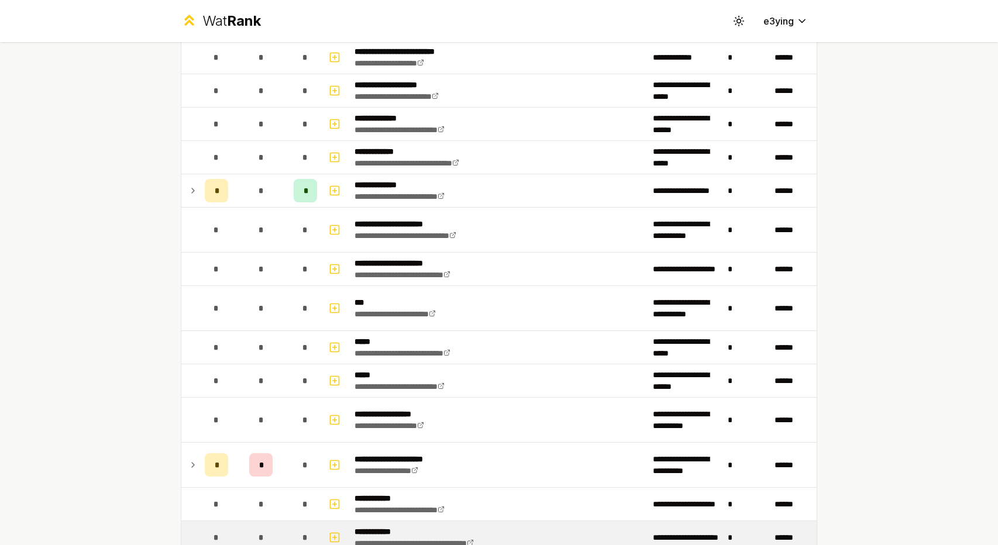
scroll to position [623, 0]
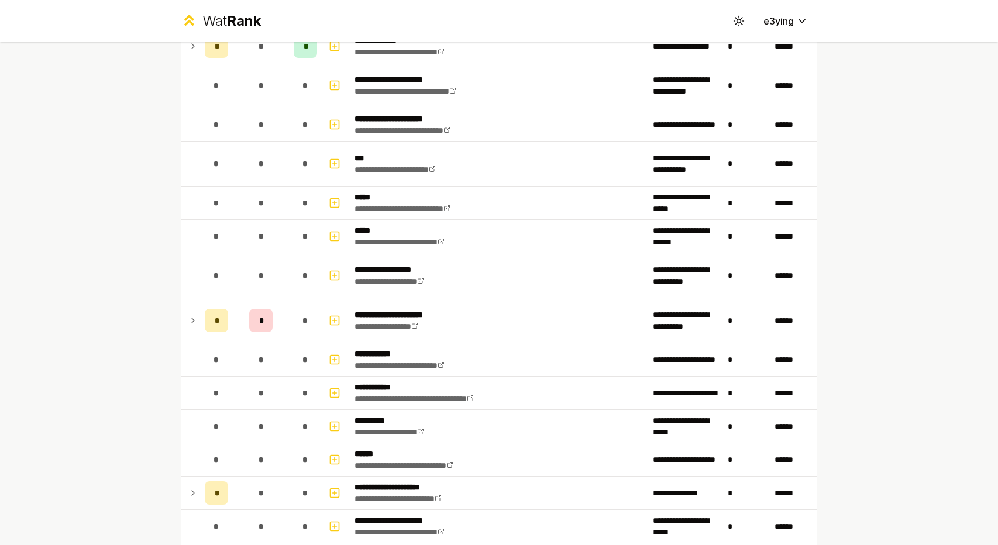
click at [167, 313] on div "**********" at bounding box center [499, 426] width 674 height 2012
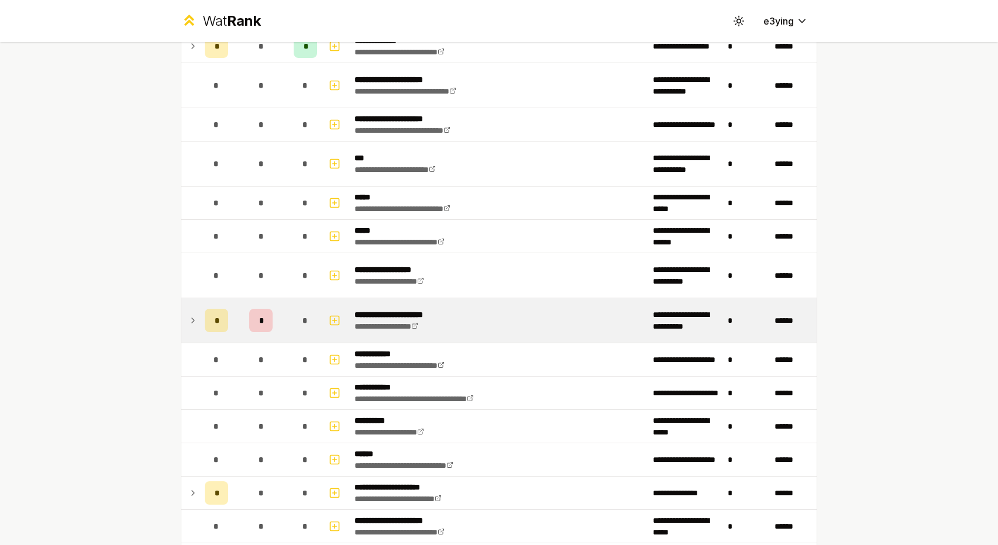
click at [181, 314] on td at bounding box center [190, 320] width 19 height 44
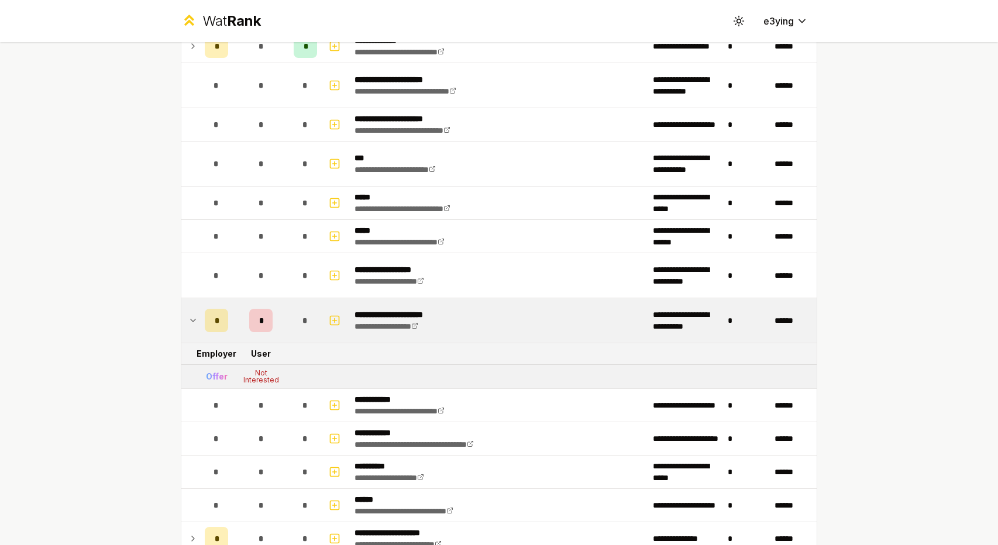
click at [183, 314] on td at bounding box center [190, 320] width 19 height 44
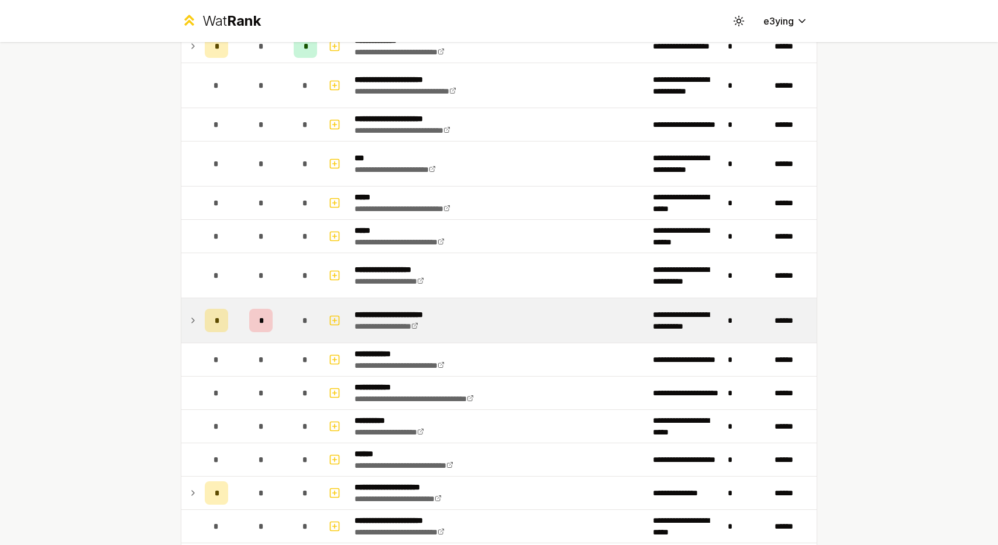
click at [183, 314] on td at bounding box center [190, 320] width 19 height 44
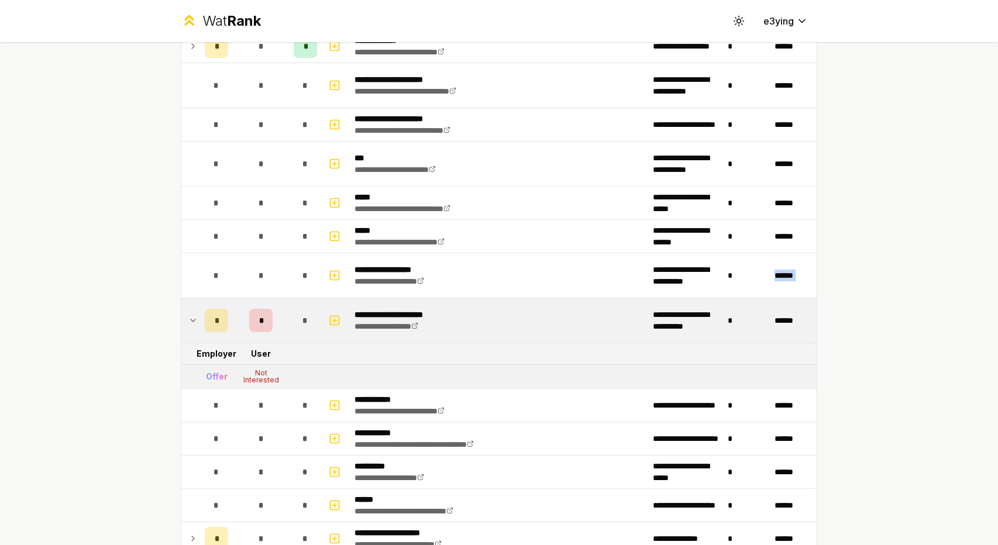
click at [183, 314] on td at bounding box center [190, 320] width 19 height 44
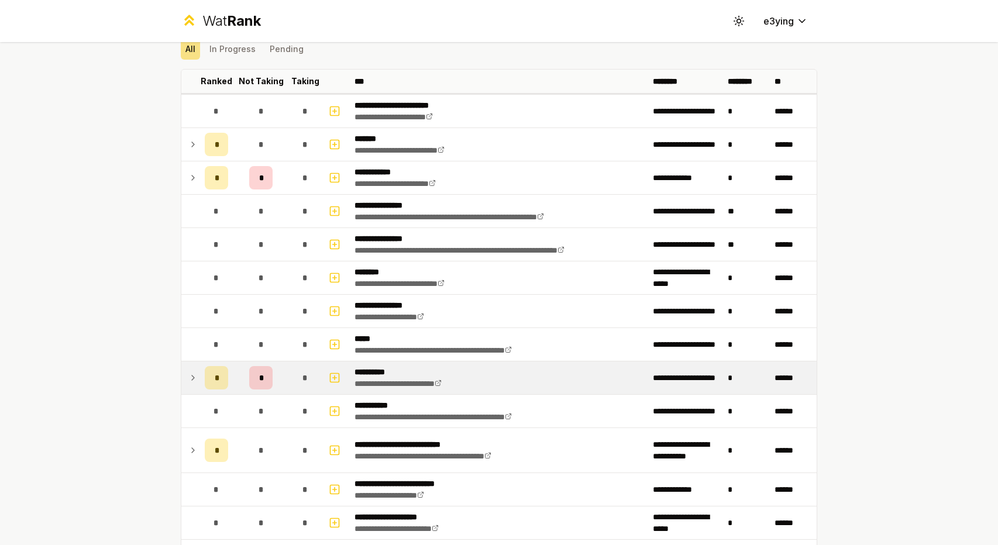
scroll to position [37, 0]
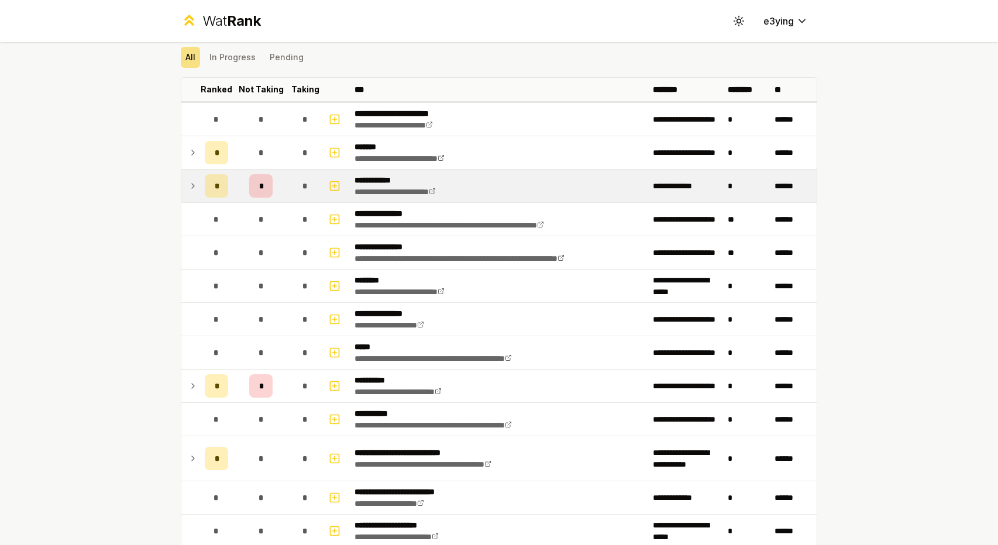
click at [200, 171] on td "*" at bounding box center [216, 186] width 33 height 33
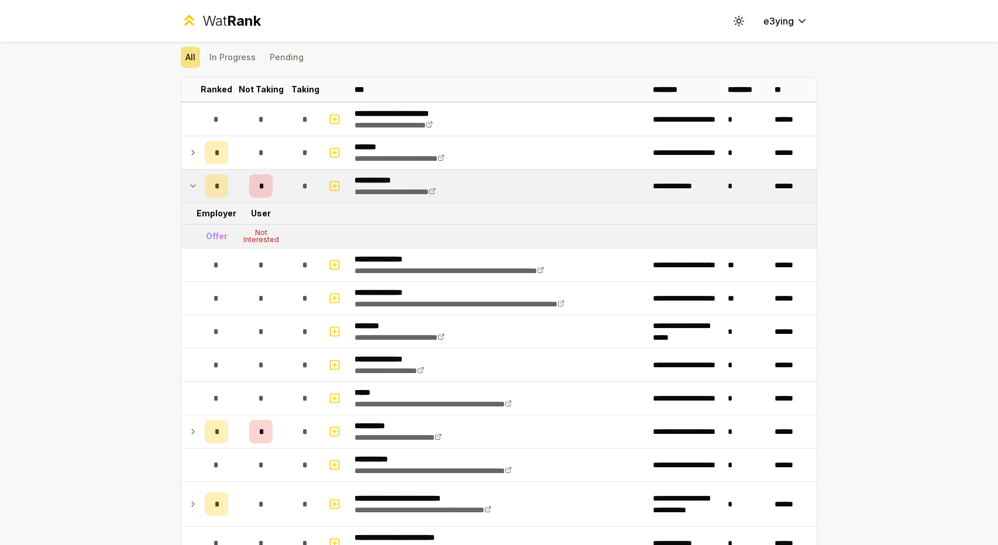
click at [200, 178] on td "*" at bounding box center [216, 186] width 33 height 33
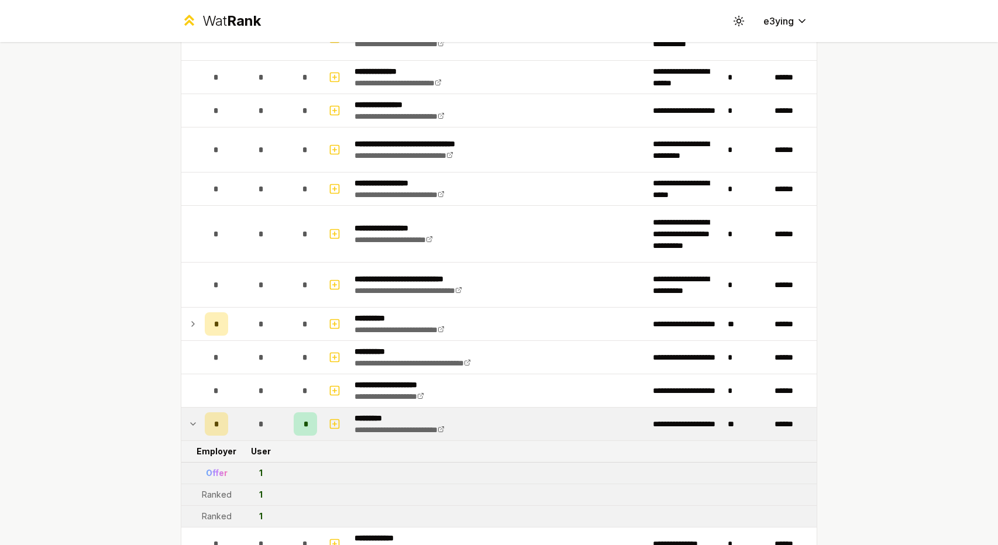
scroll to position [1528, 0]
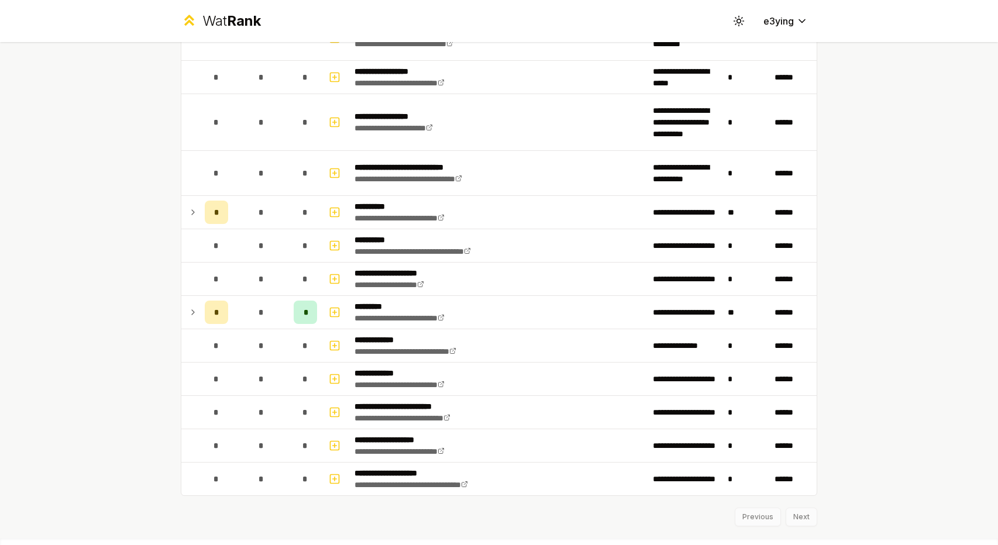
scroll to position [1442, 0]
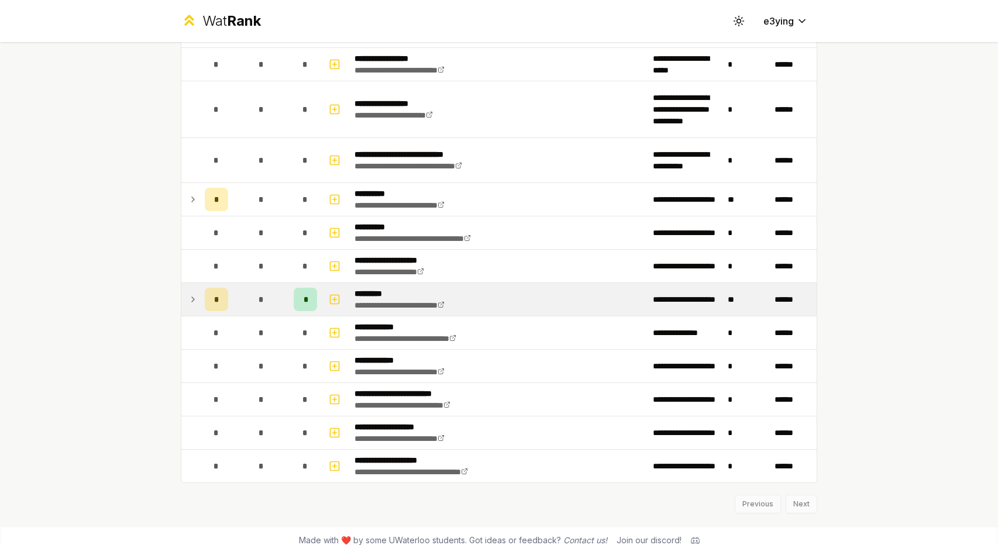
click at [188, 293] on icon at bounding box center [192, 300] width 9 height 14
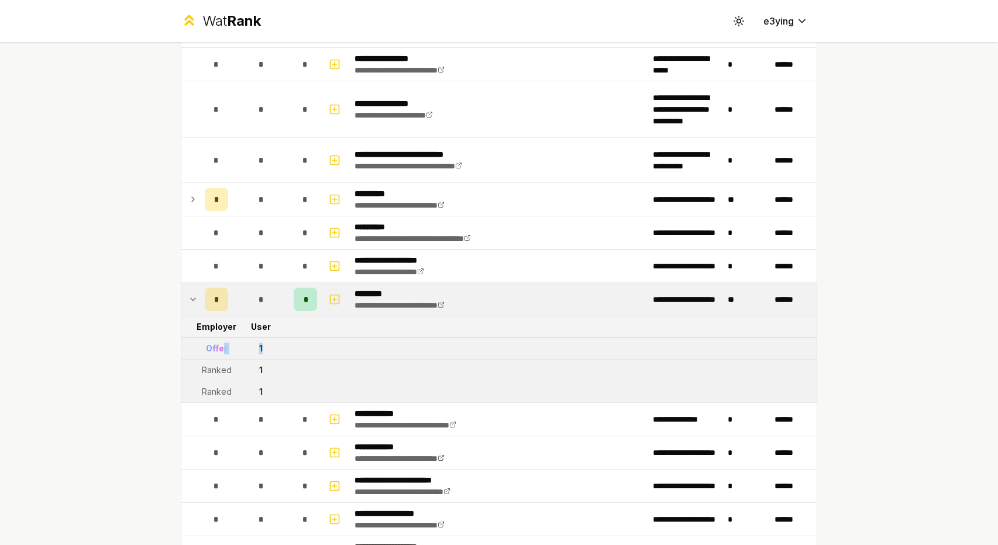
drag, startPoint x: 270, startPoint y: 342, endPoint x: 219, endPoint y: 336, distance: 51.8
click at [219, 338] on tr "Offer 1" at bounding box center [498, 349] width 635 height 22
click at [209, 343] on div "Offer" at bounding box center [217, 349] width 22 height 12
click at [206, 343] on div "Offer" at bounding box center [217, 349] width 22 height 12
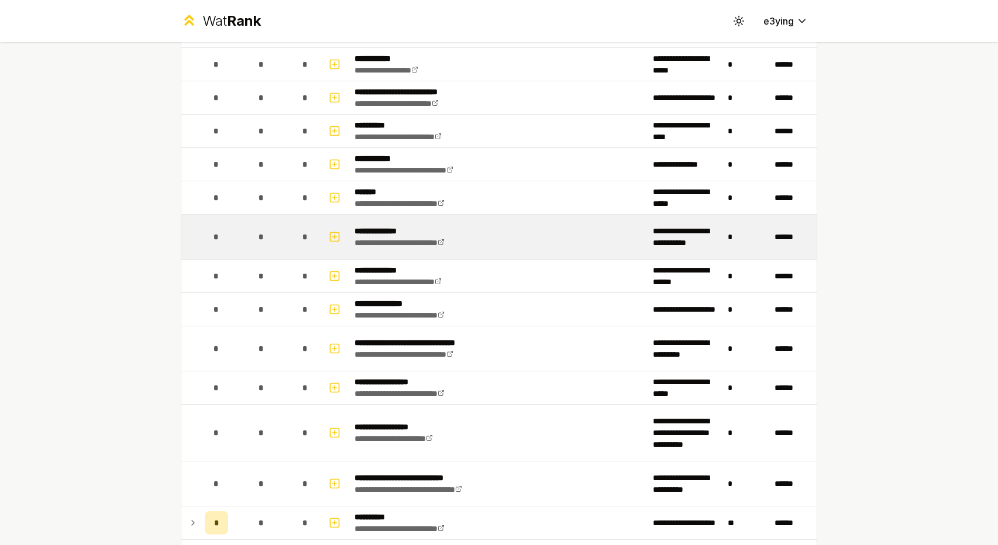
scroll to position [1001, 0]
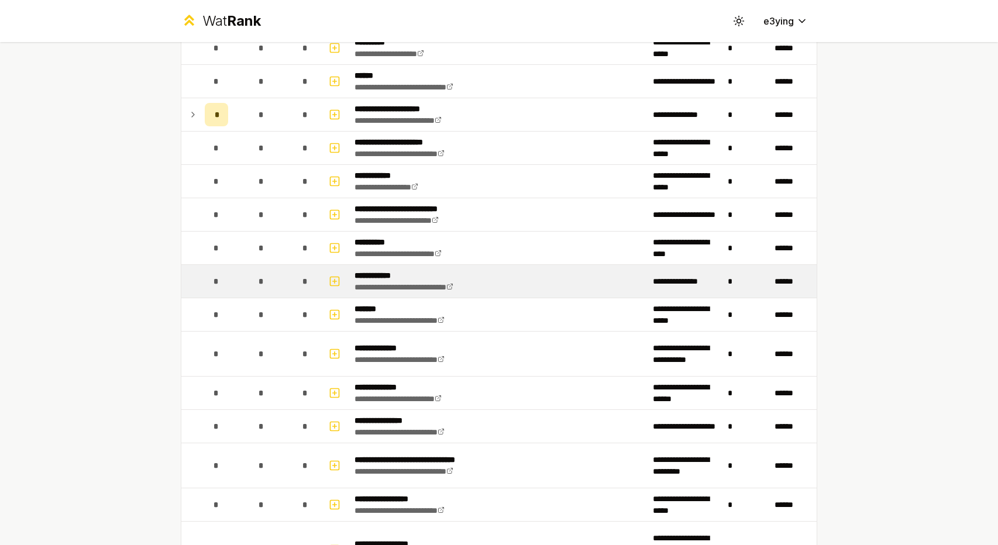
click at [194, 271] on td at bounding box center [190, 281] width 19 height 33
click at [453, 284] on icon at bounding box center [452, 285] width 2 height 2
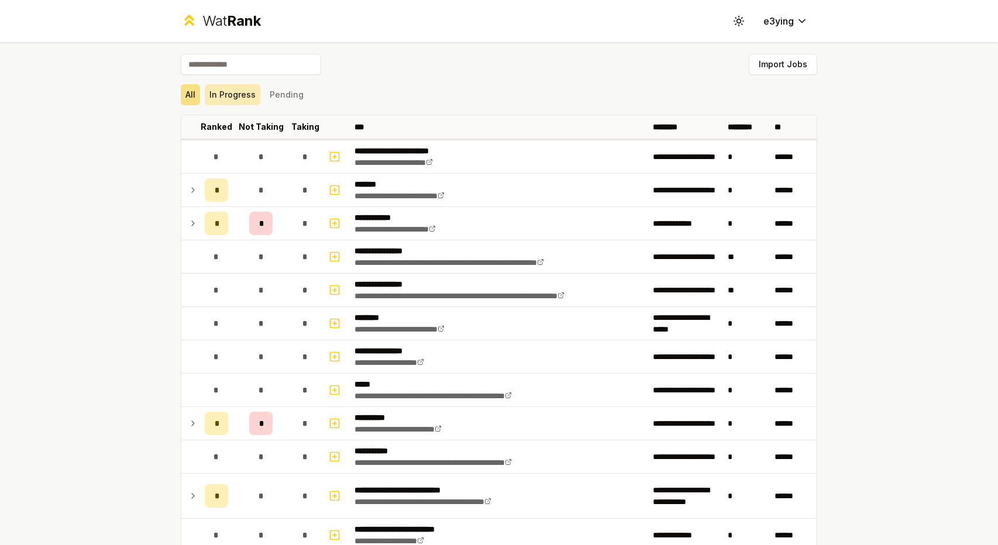
click at [230, 95] on button "In Progress" at bounding box center [233, 94] width 56 height 21
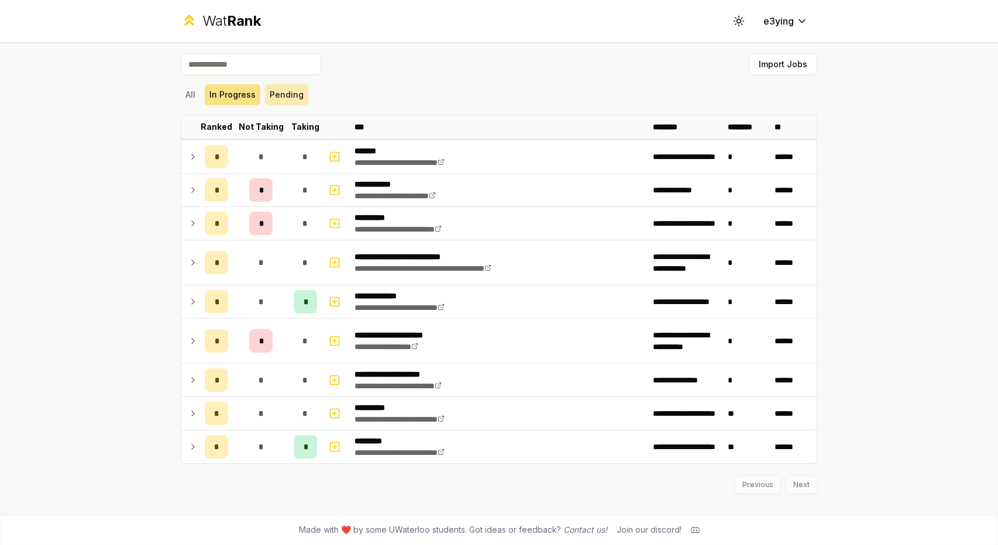
click at [282, 95] on button "Pending" at bounding box center [286, 94] width 43 height 21
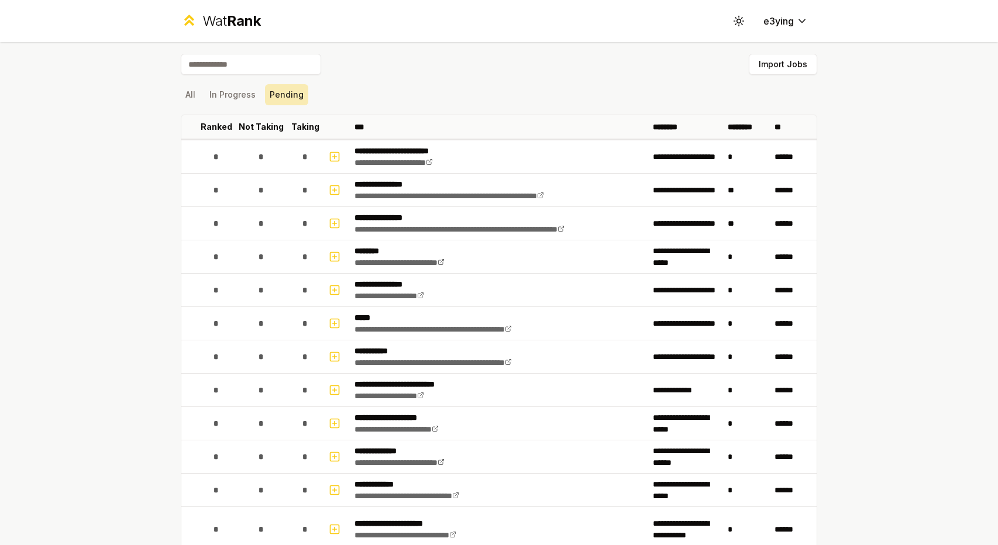
click at [267, 97] on button "Pending" at bounding box center [286, 94] width 43 height 21
click at [224, 95] on button "In Progress" at bounding box center [233, 94] width 56 height 21
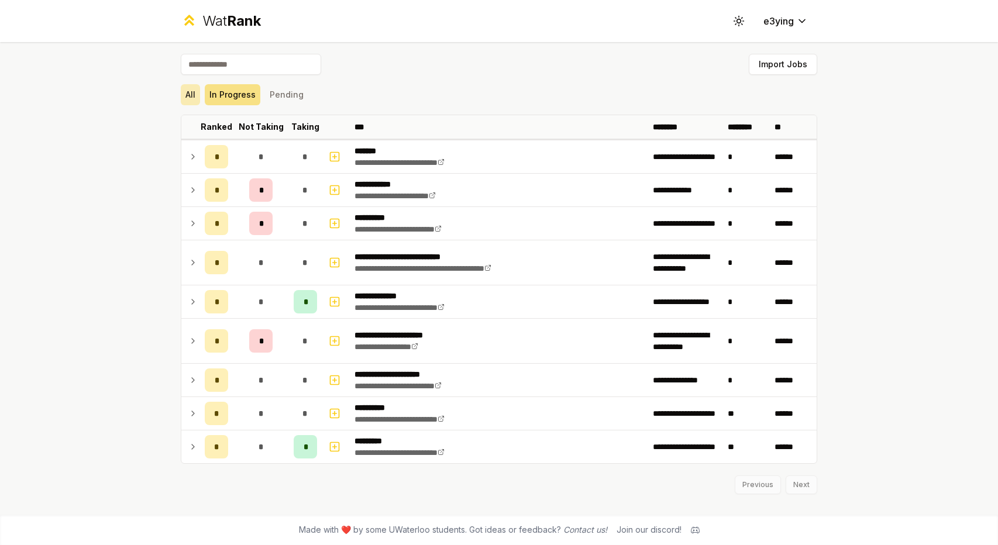
click at [188, 91] on button "All" at bounding box center [190, 94] width 19 height 21
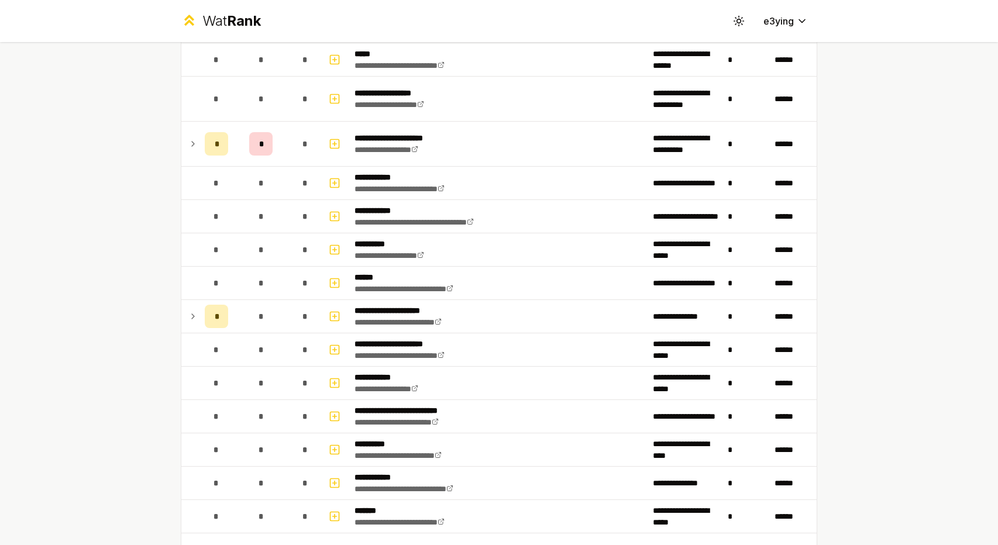
scroll to position [798, 0]
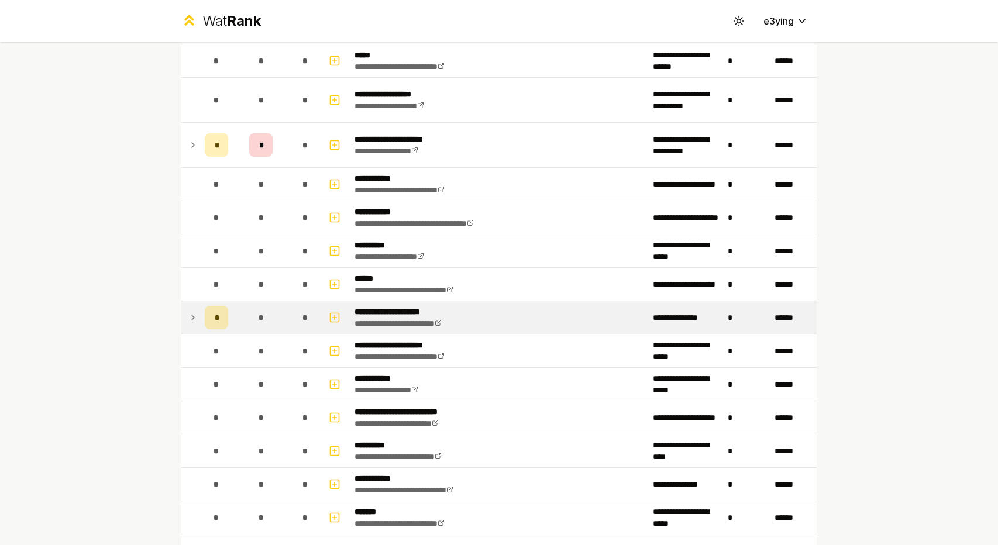
click at [189, 311] on icon at bounding box center [192, 318] width 9 height 14
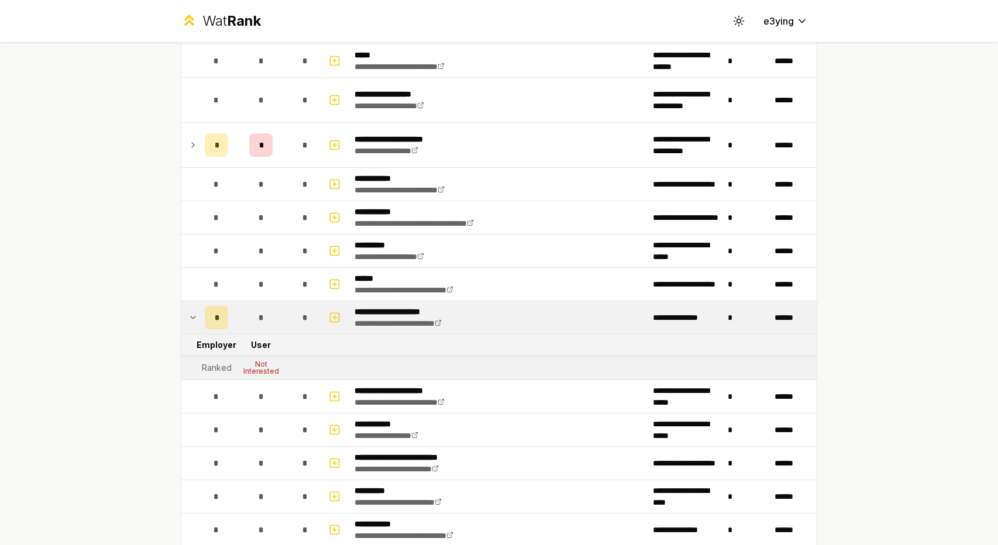
click at [189, 311] on icon at bounding box center [192, 318] width 9 height 14
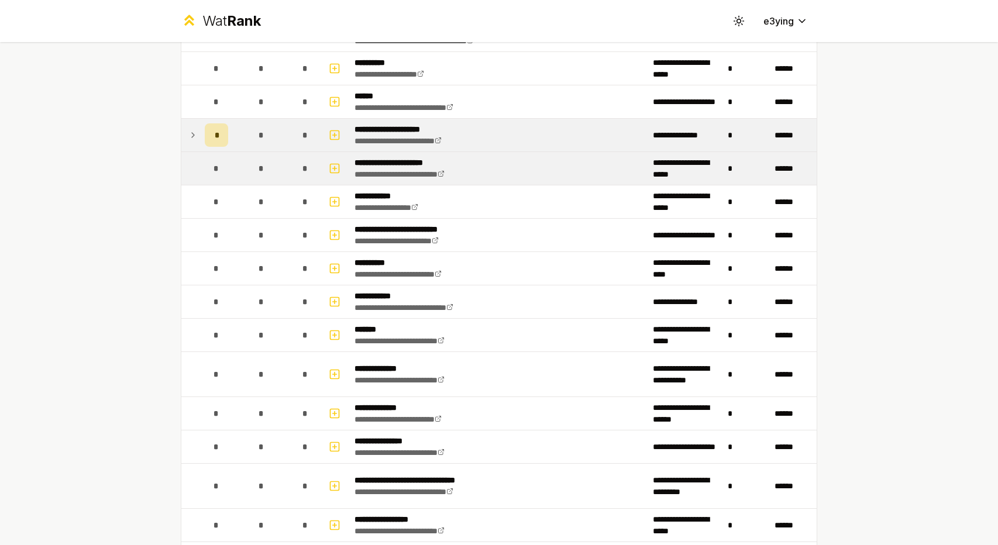
scroll to position [974, 0]
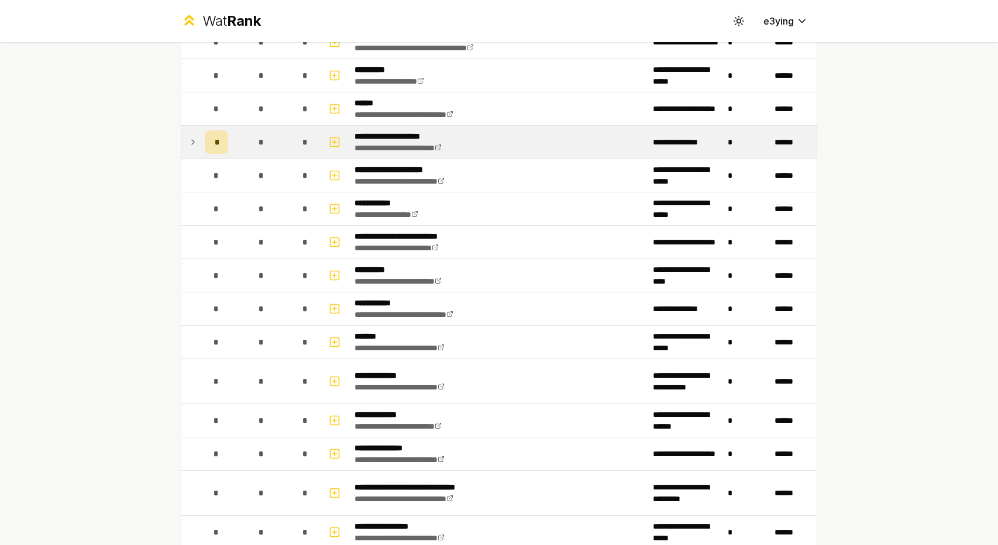
click at [205, 143] on div "*" at bounding box center [216, 141] width 23 height 23
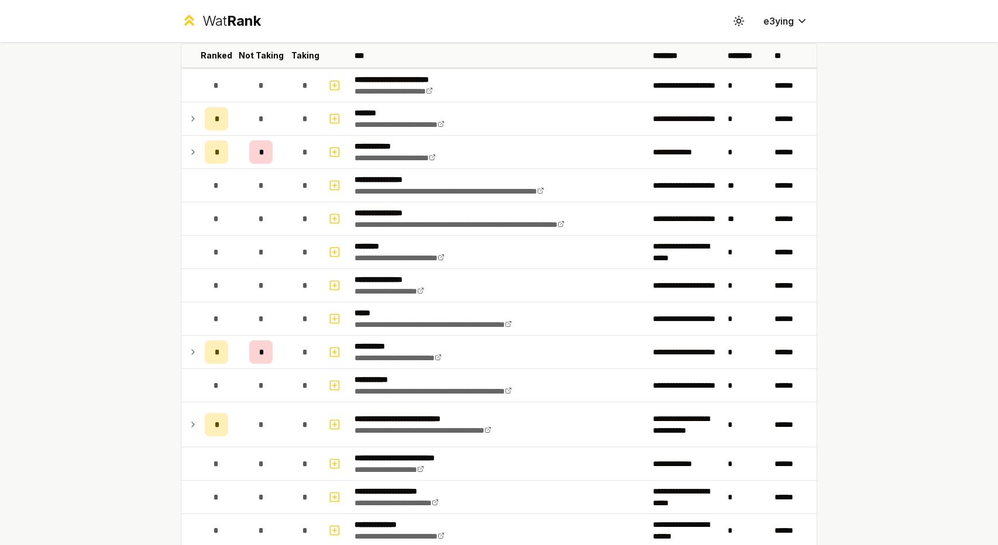
scroll to position [0, 0]
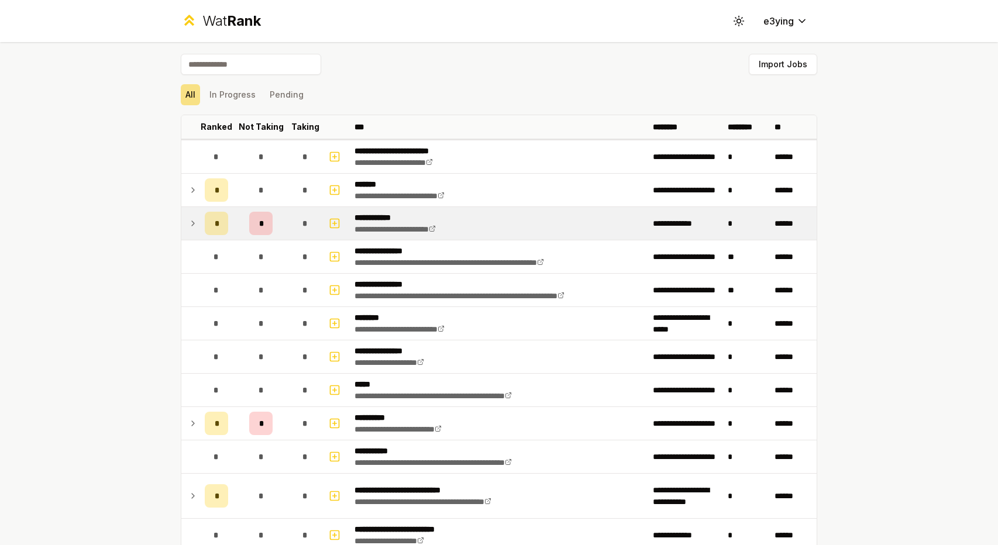
click at [190, 214] on td at bounding box center [190, 223] width 19 height 33
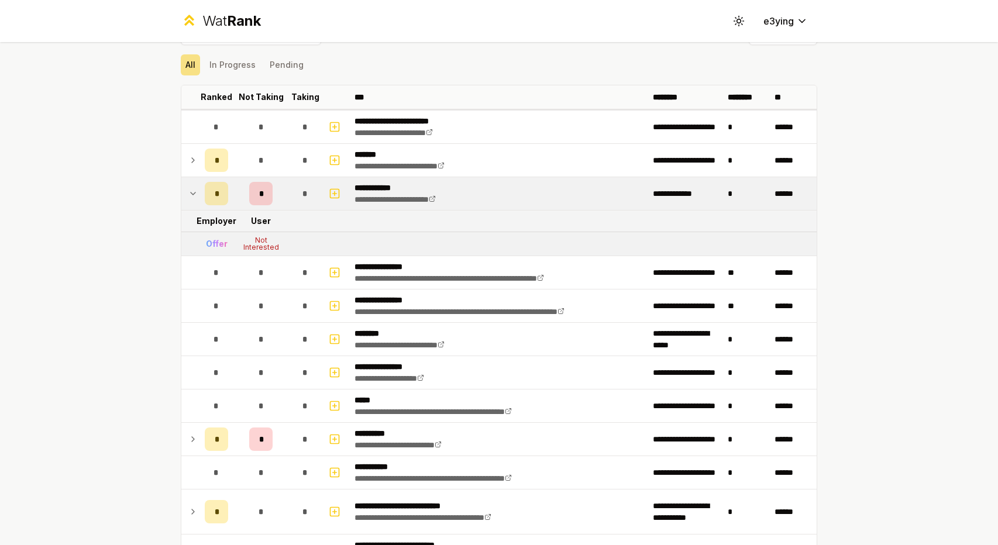
scroll to position [234, 0]
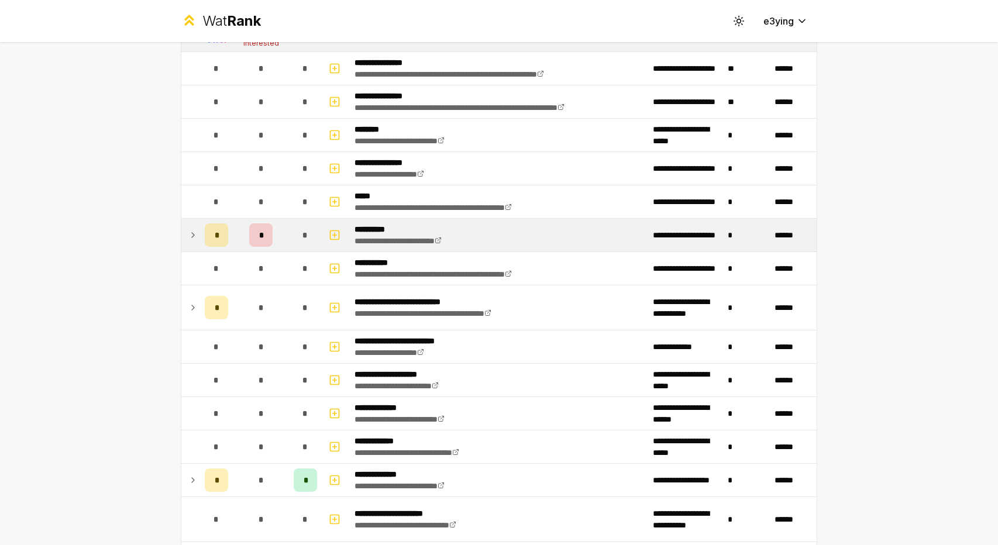
click at [200, 243] on td "*" at bounding box center [216, 235] width 33 height 33
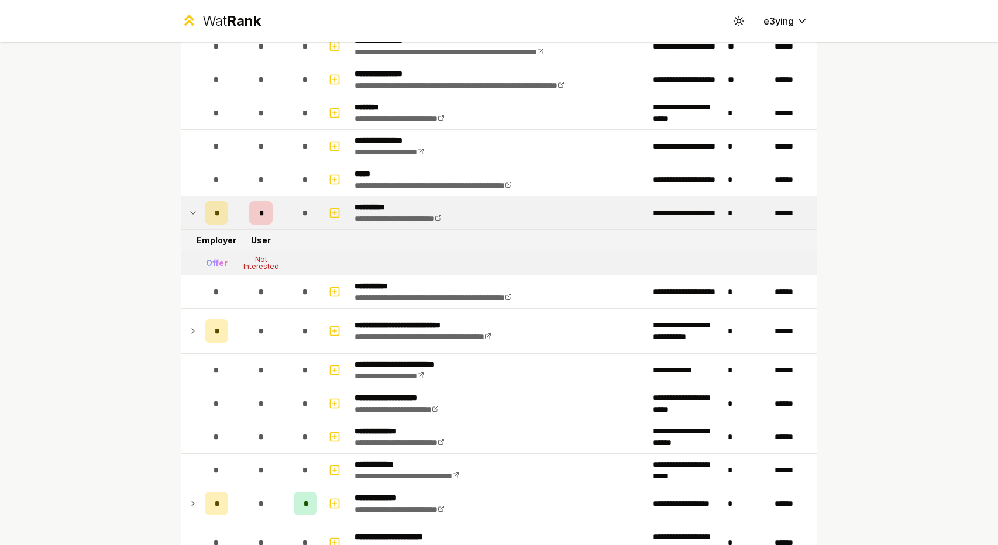
scroll to position [351, 0]
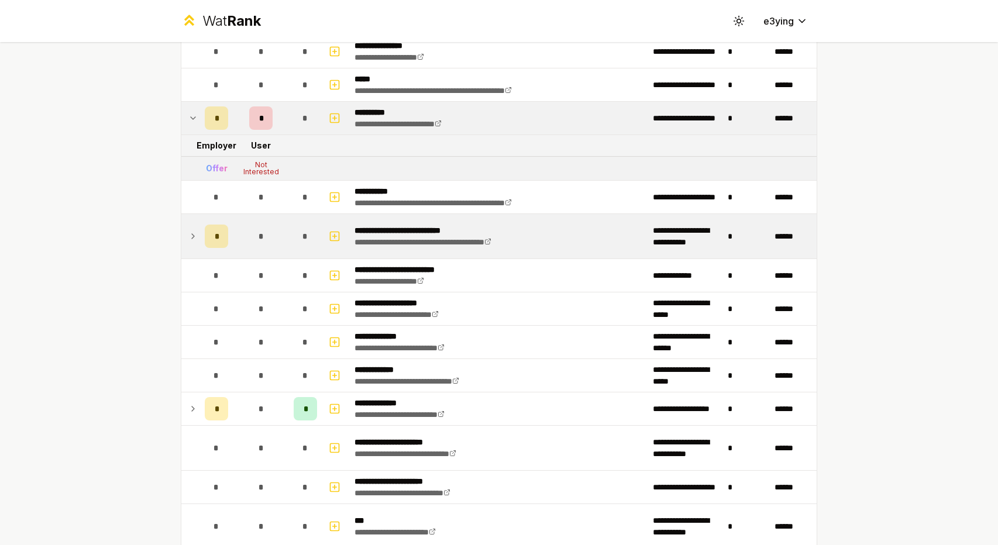
click at [191, 239] on icon at bounding box center [192, 236] width 9 height 14
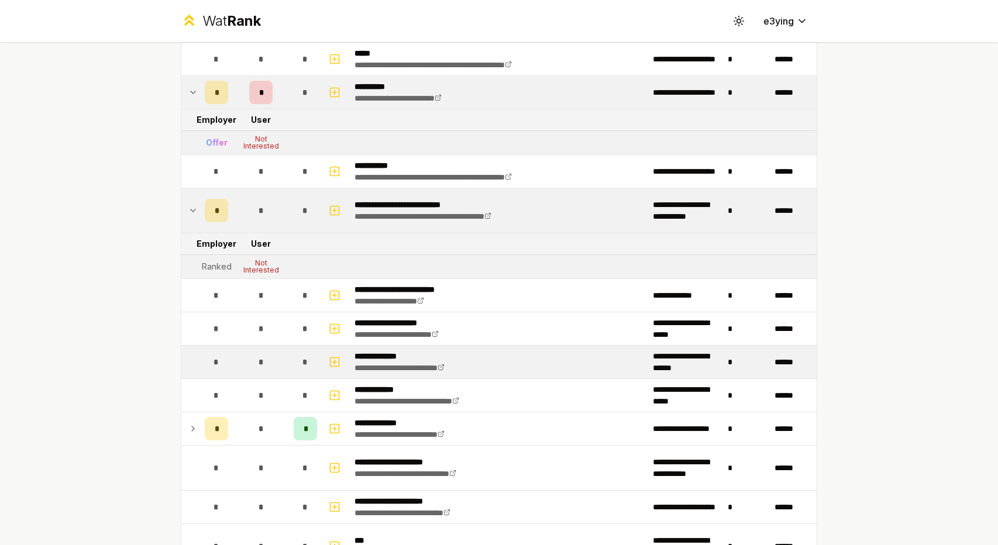
scroll to position [468, 0]
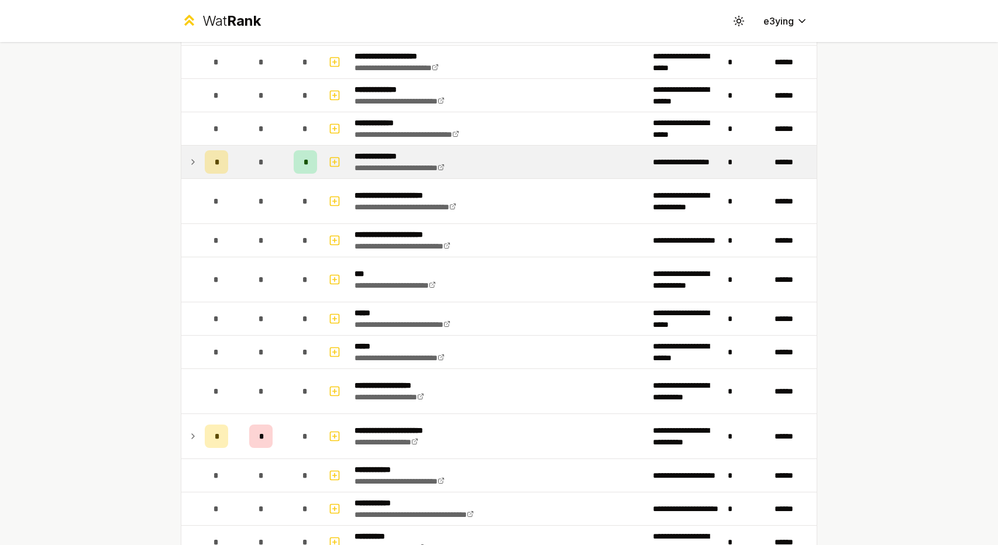
click at [200, 156] on td "*" at bounding box center [216, 162] width 33 height 33
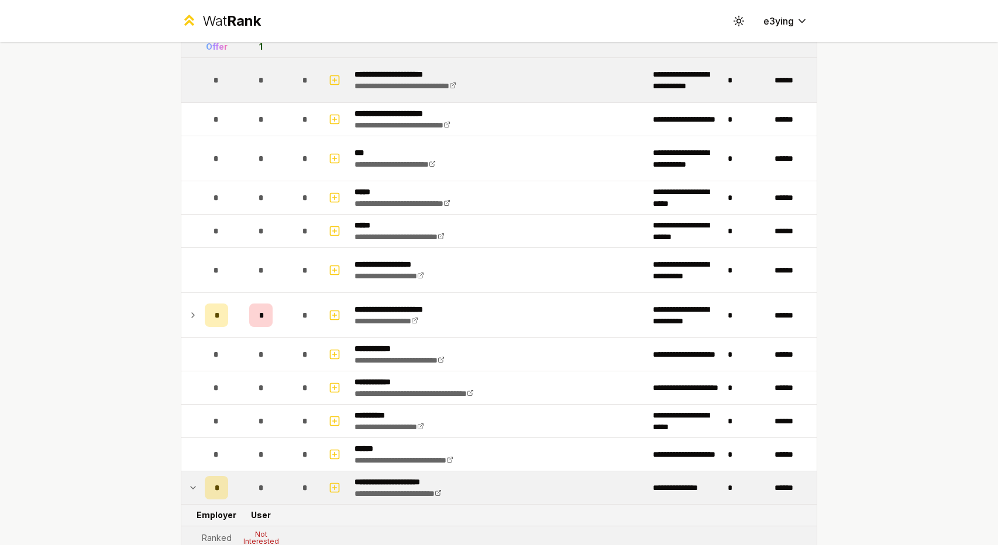
scroll to position [819, 0]
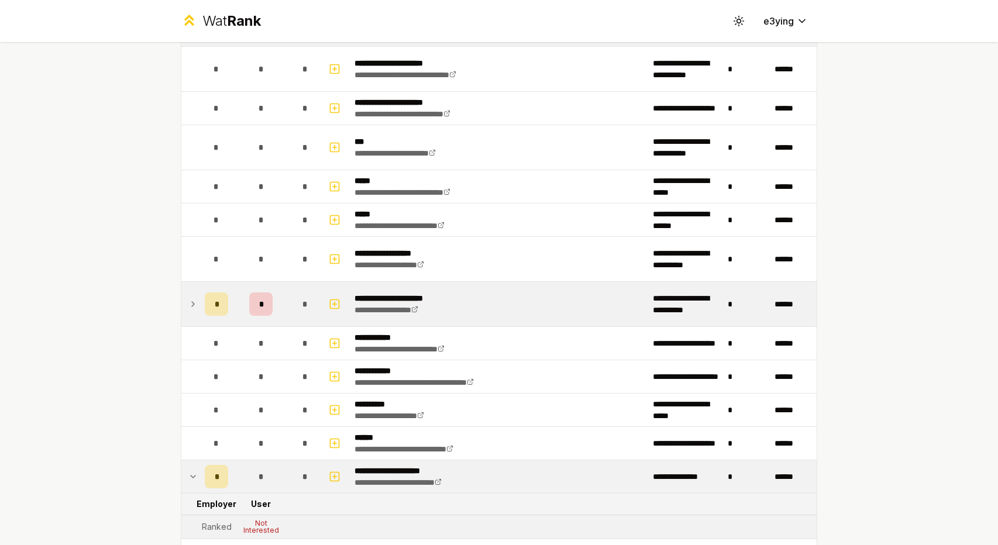
click at [206, 295] on div "*" at bounding box center [216, 304] width 23 height 23
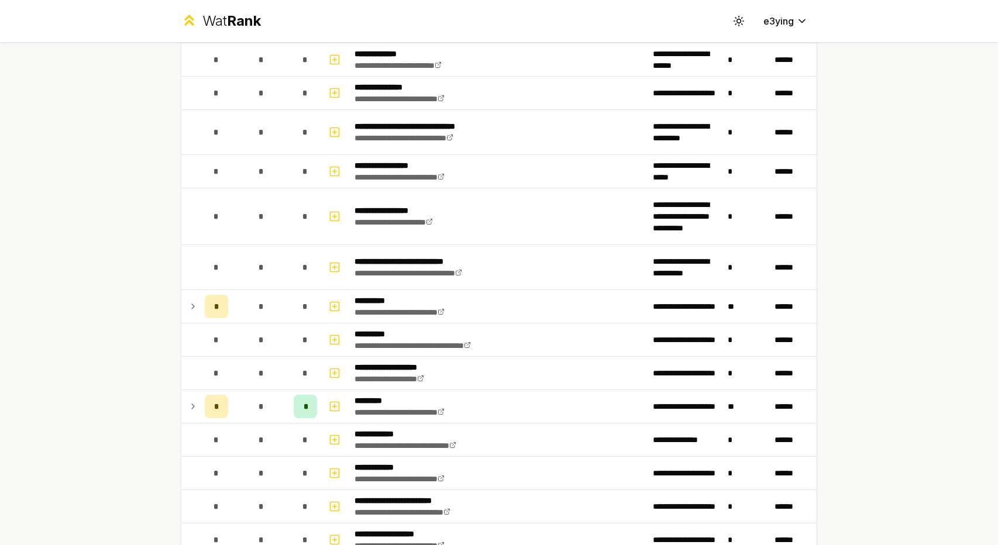
scroll to position [1711, 0]
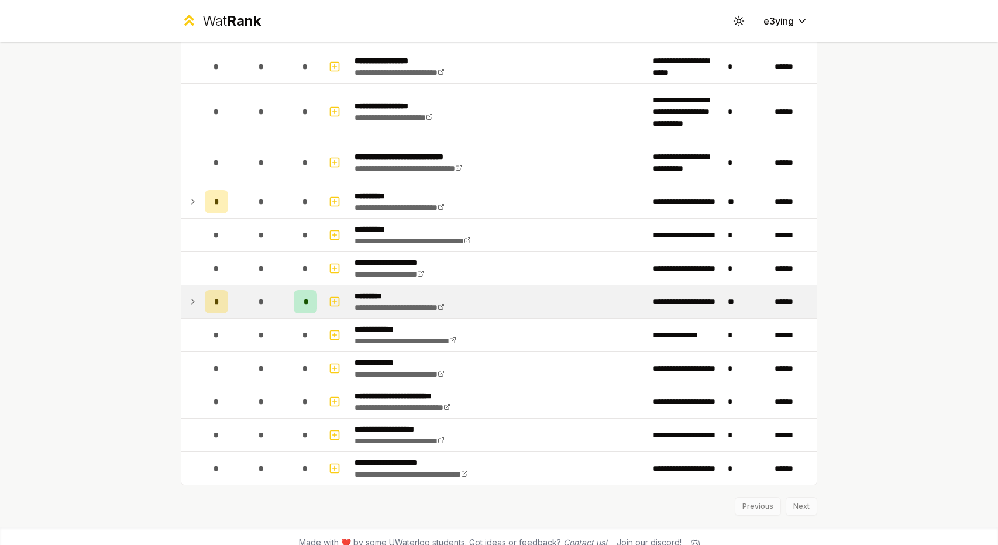
click at [205, 297] on div "*" at bounding box center [216, 301] width 23 height 23
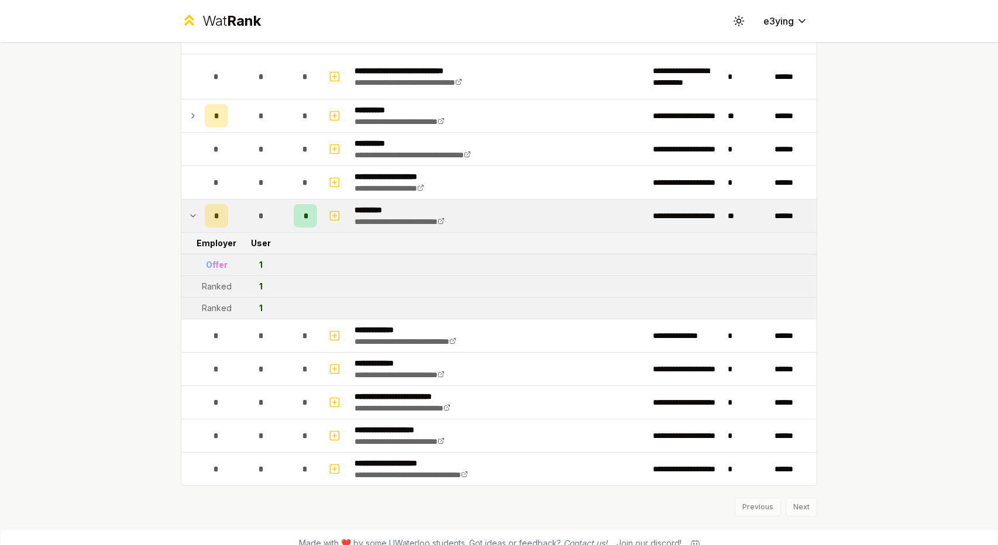
scroll to position [1819, 0]
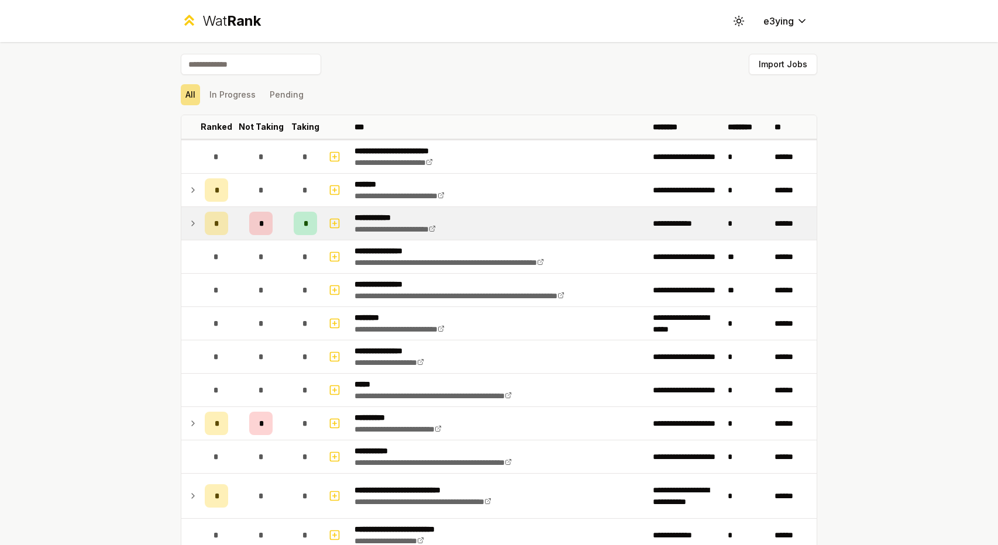
click at [194, 222] on td at bounding box center [190, 223] width 19 height 33
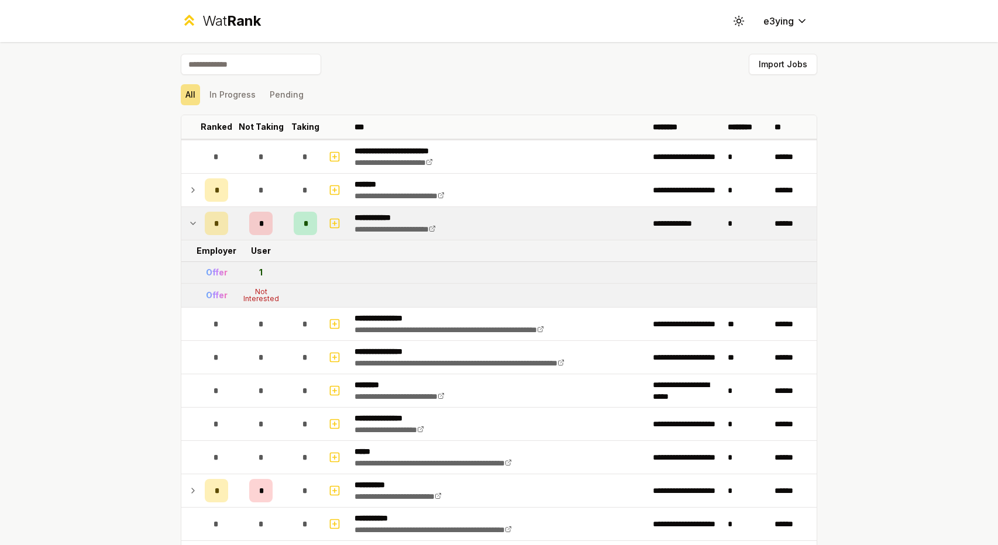
click at [194, 223] on td at bounding box center [190, 223] width 19 height 33
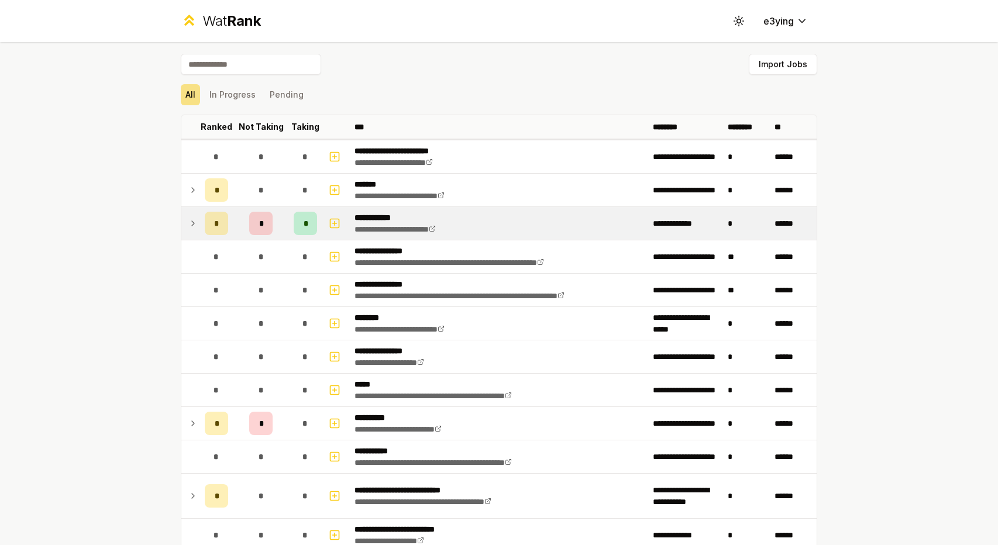
click at [194, 223] on td at bounding box center [190, 223] width 19 height 33
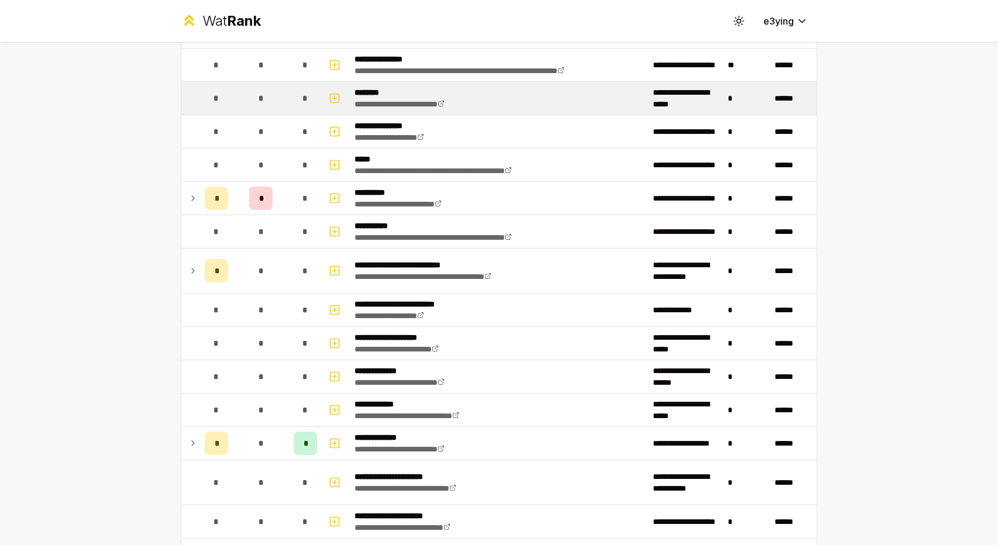
scroll to position [585, 0]
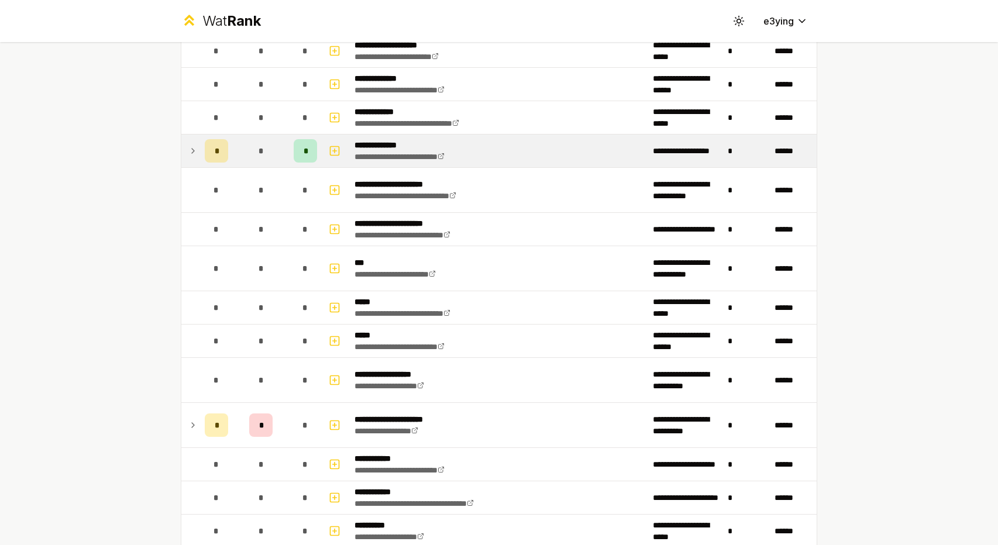
click at [190, 155] on td at bounding box center [190, 151] width 19 height 33
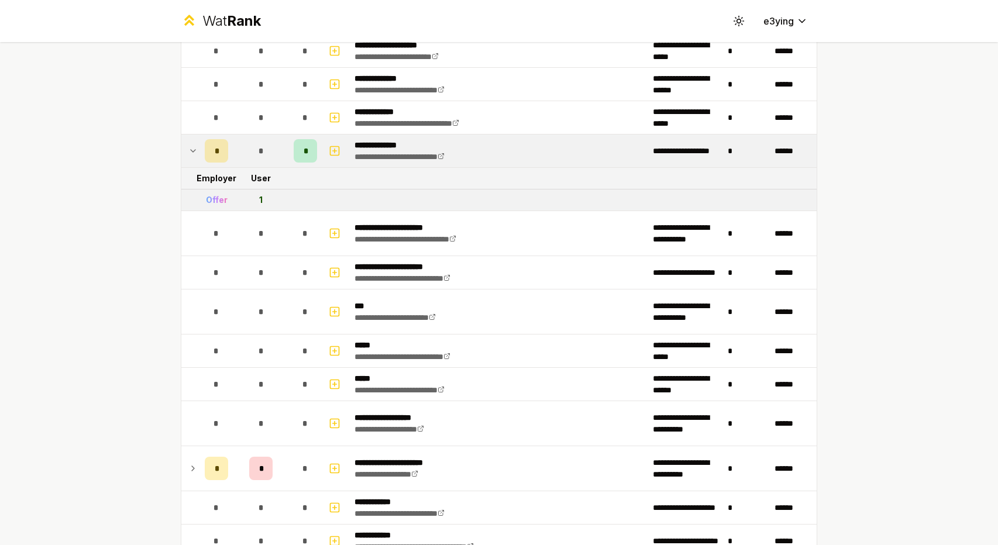
click at [190, 155] on td at bounding box center [190, 151] width 19 height 33
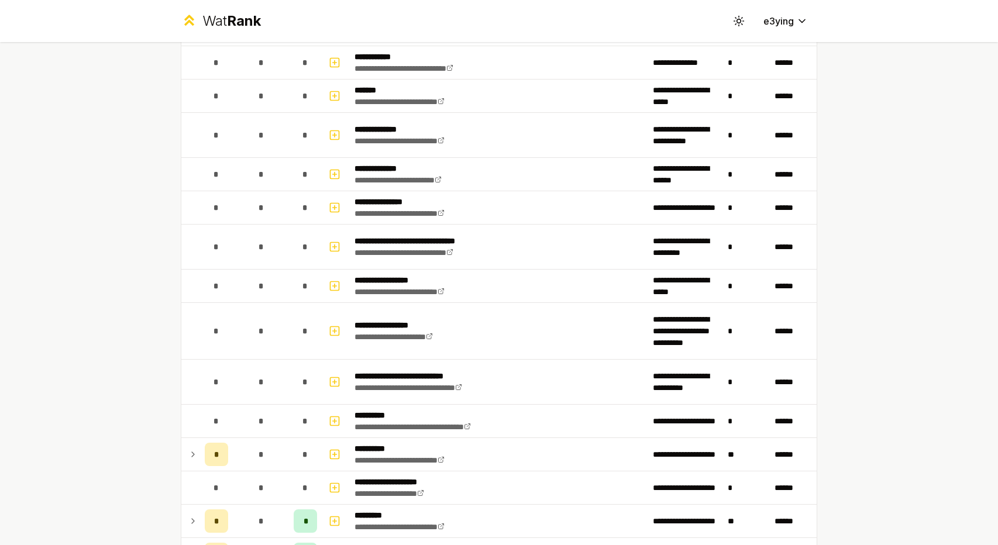
scroll to position [1508, 0]
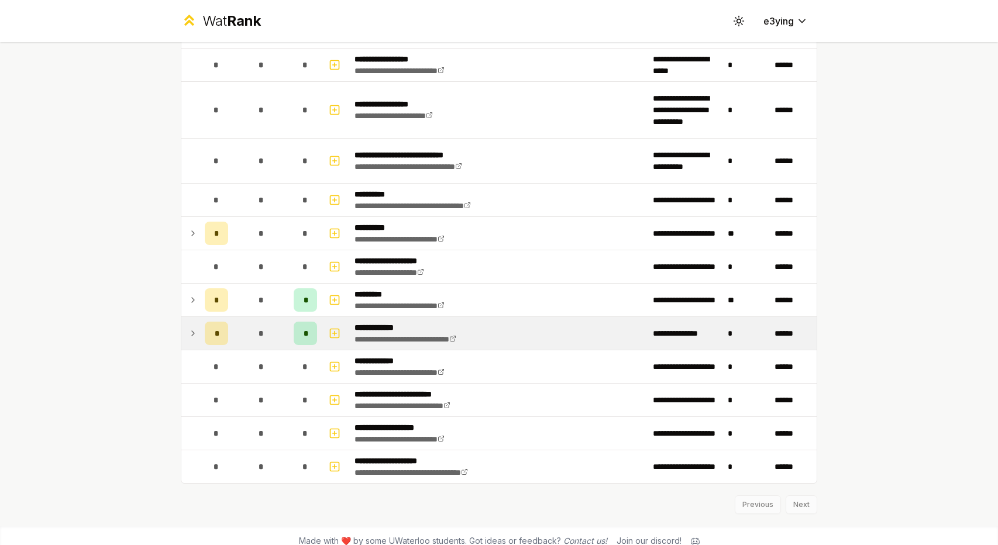
click at [192, 327] on icon at bounding box center [192, 334] width 9 height 14
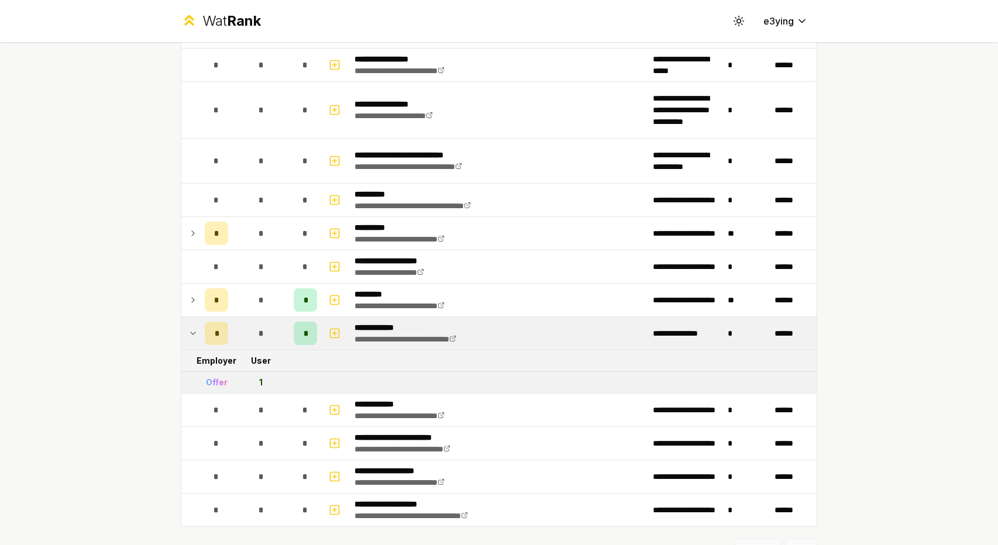
click at [192, 327] on icon at bounding box center [192, 334] width 9 height 14
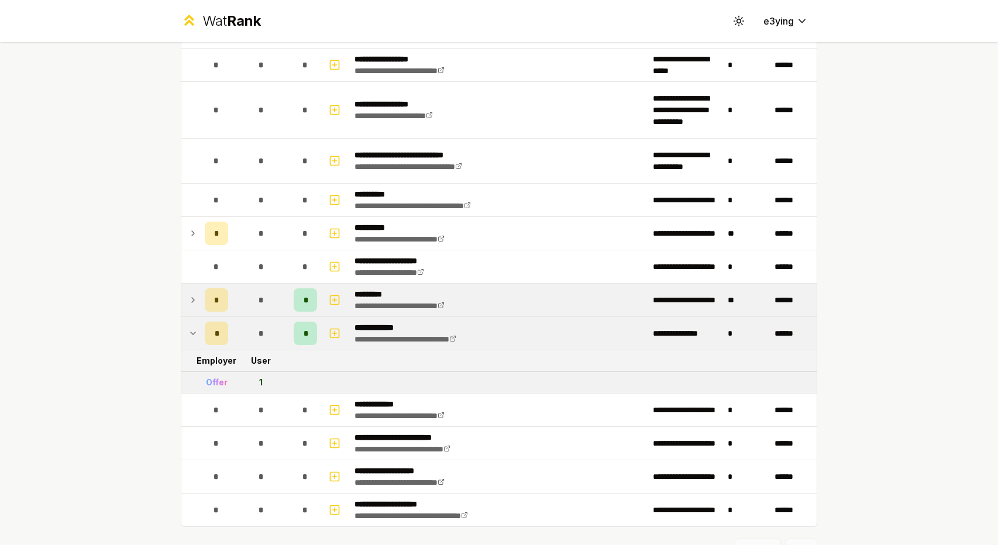
click at [188, 294] on icon at bounding box center [192, 300] width 9 height 14
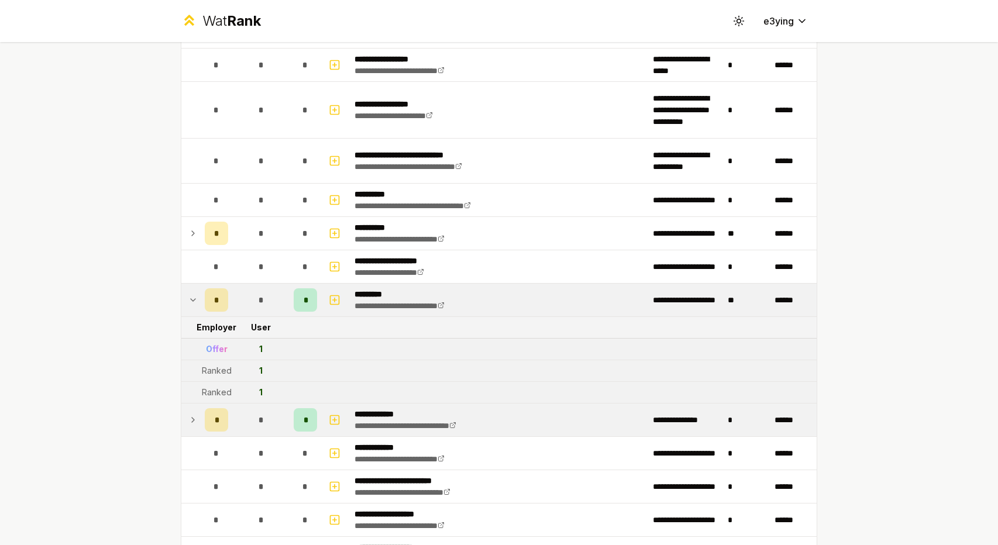
click at [188, 293] on icon at bounding box center [192, 300] width 9 height 14
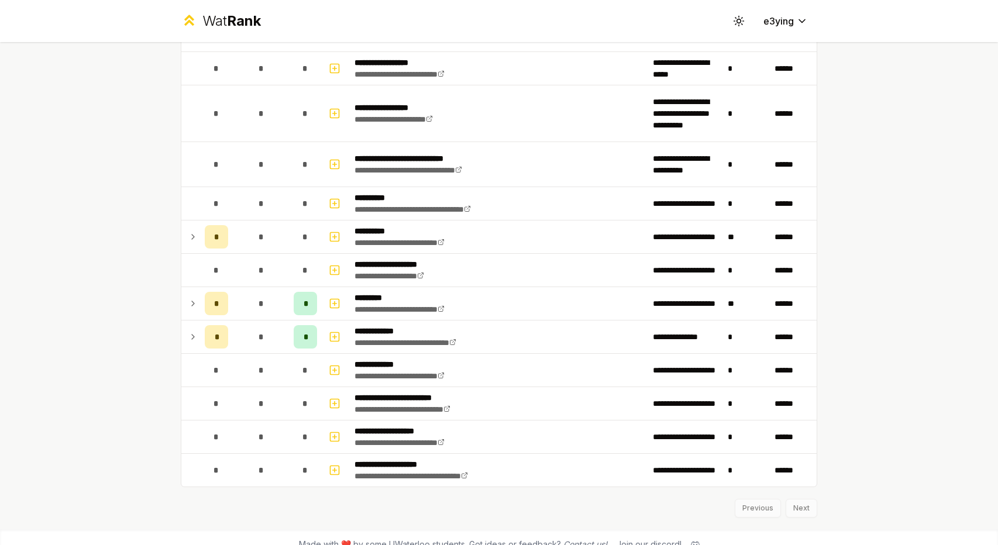
scroll to position [1442, 0]
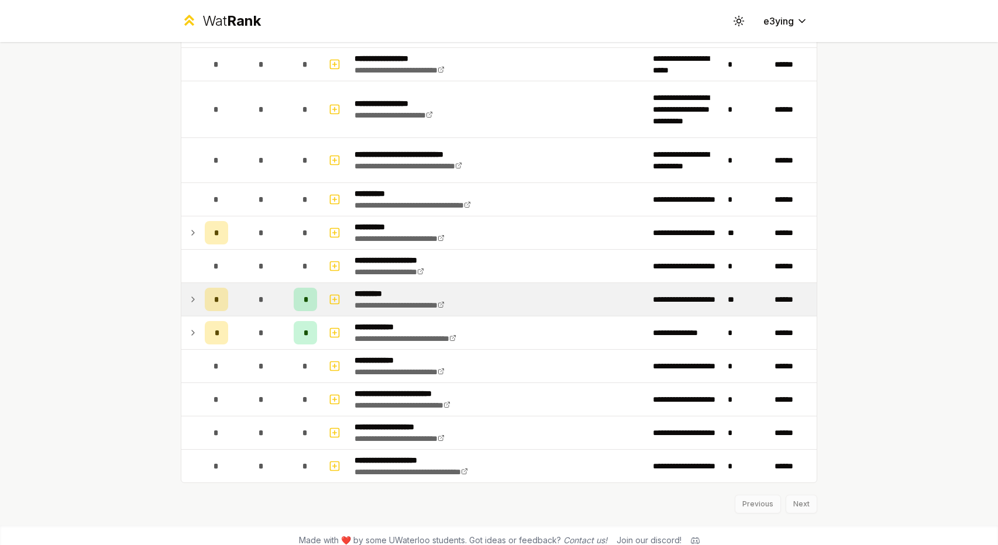
click at [200, 291] on td "*" at bounding box center [216, 299] width 33 height 33
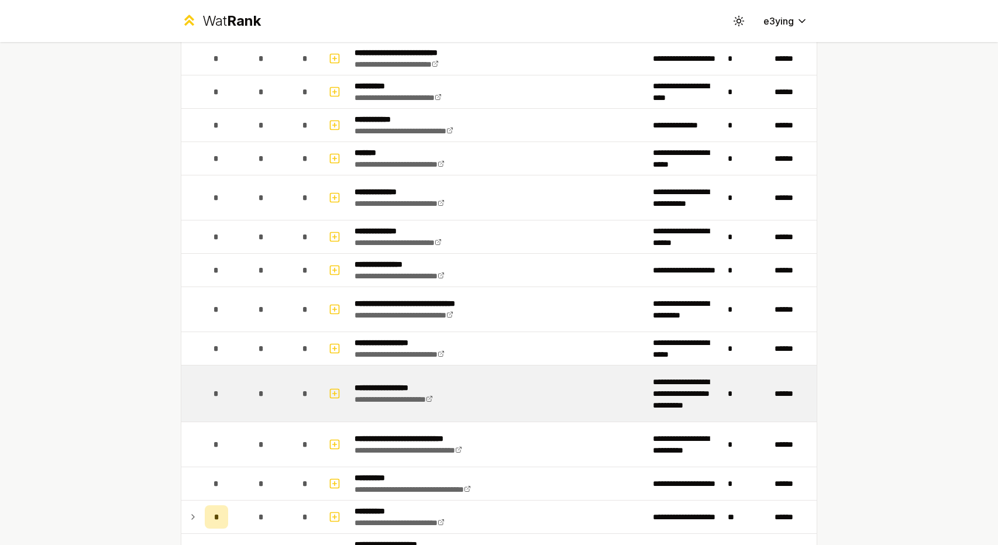
scroll to position [1325, 0]
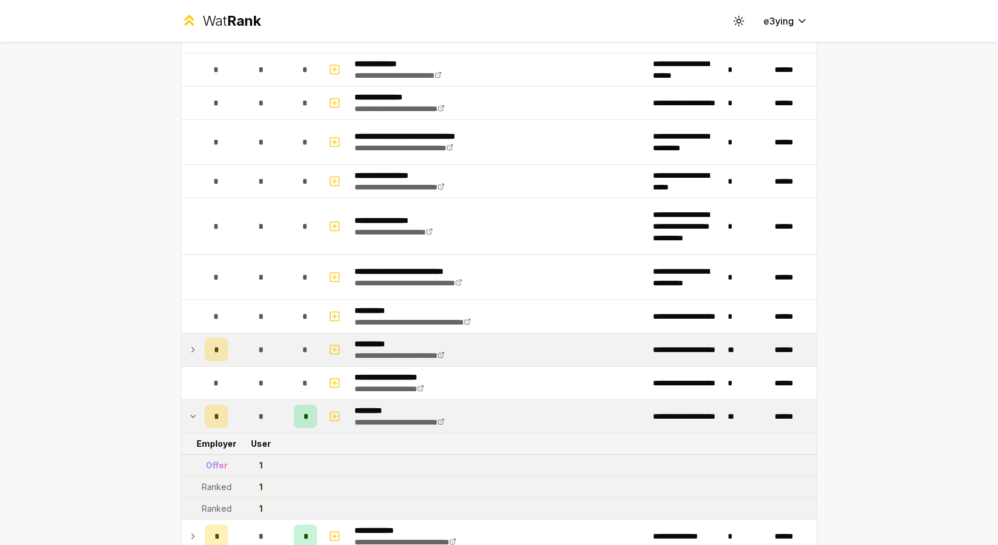
click at [194, 340] on td at bounding box center [190, 350] width 19 height 33
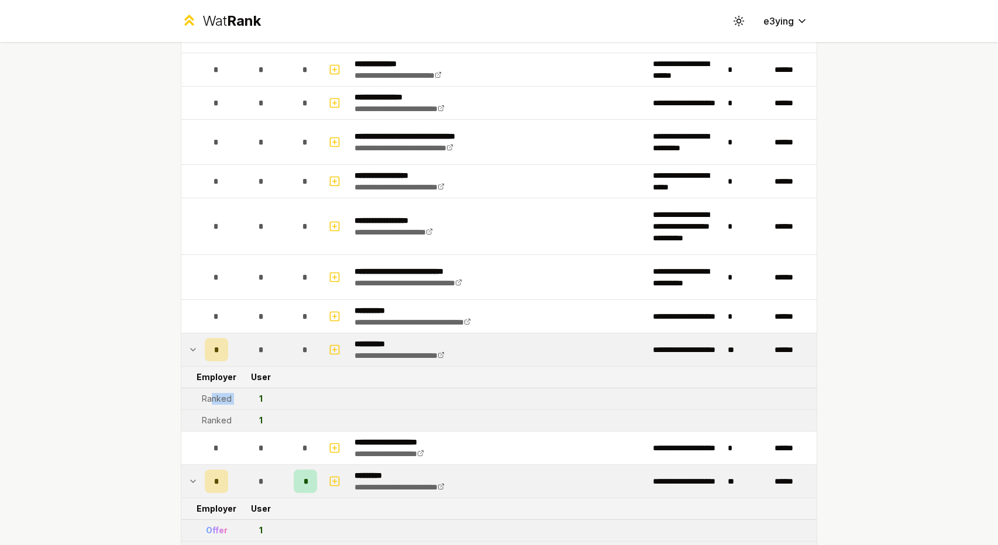
drag, startPoint x: 232, startPoint y: 394, endPoint x: 201, endPoint y: 391, distance: 30.6
click at [204, 392] on tr "Ranked 1" at bounding box center [498, 400] width 635 height 22
click at [202, 393] on div "Ranked" at bounding box center [217, 399] width 30 height 12
click at [202, 410] on td "Ranked" at bounding box center [216, 420] width 33 height 21
click at [200, 410] on td "Ranked" at bounding box center [216, 420] width 33 height 21
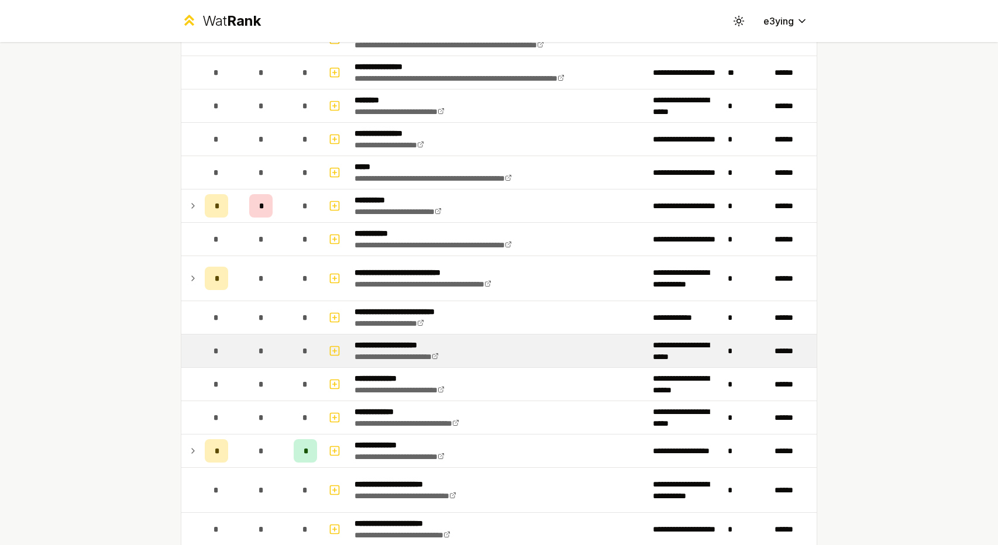
scroll to position [213, 0]
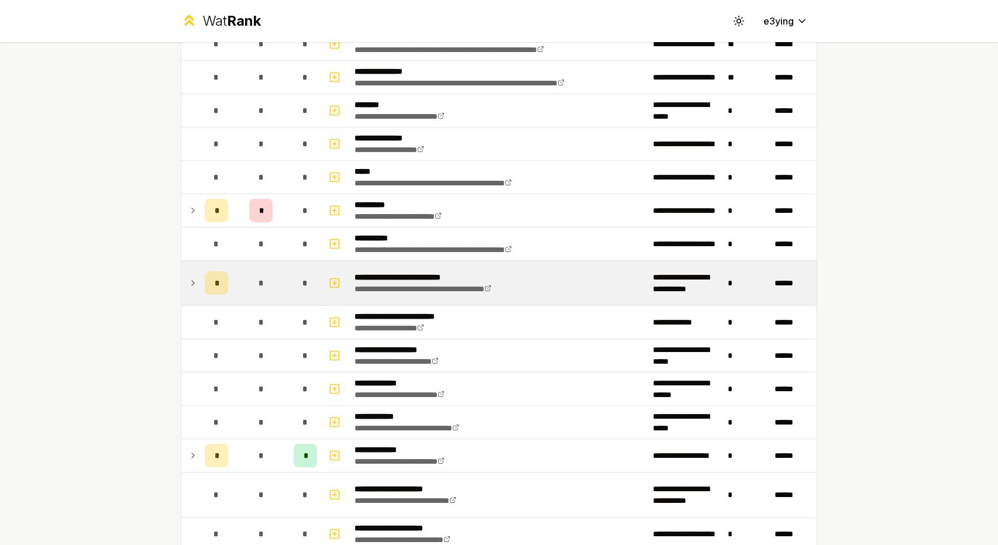
click at [188, 282] on icon at bounding box center [192, 283] width 9 height 14
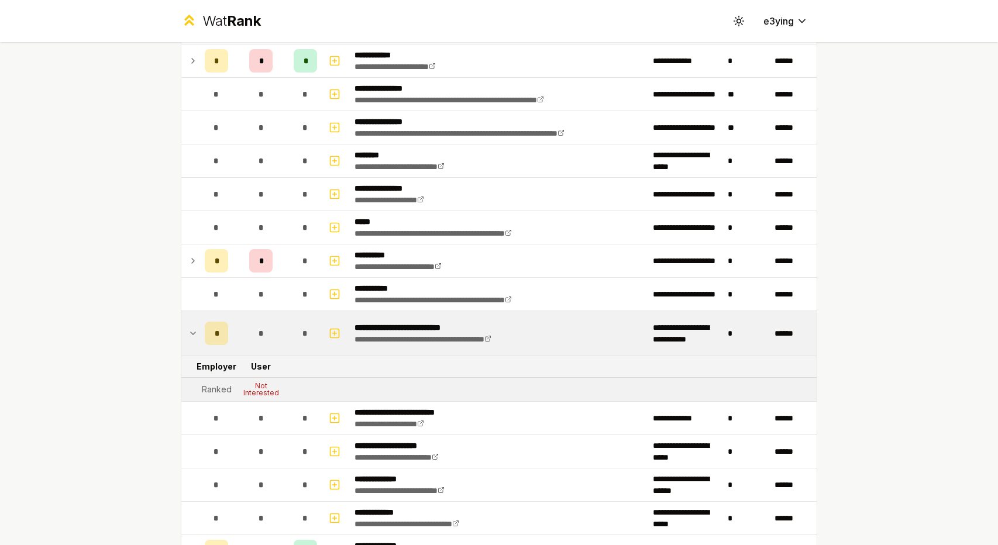
scroll to position [154, 0]
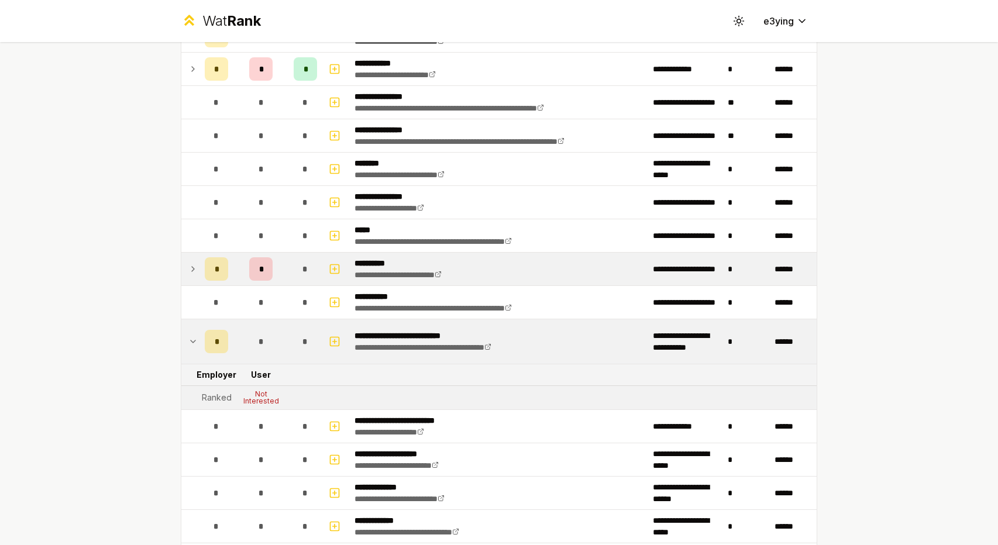
click at [193, 269] on td at bounding box center [190, 269] width 19 height 33
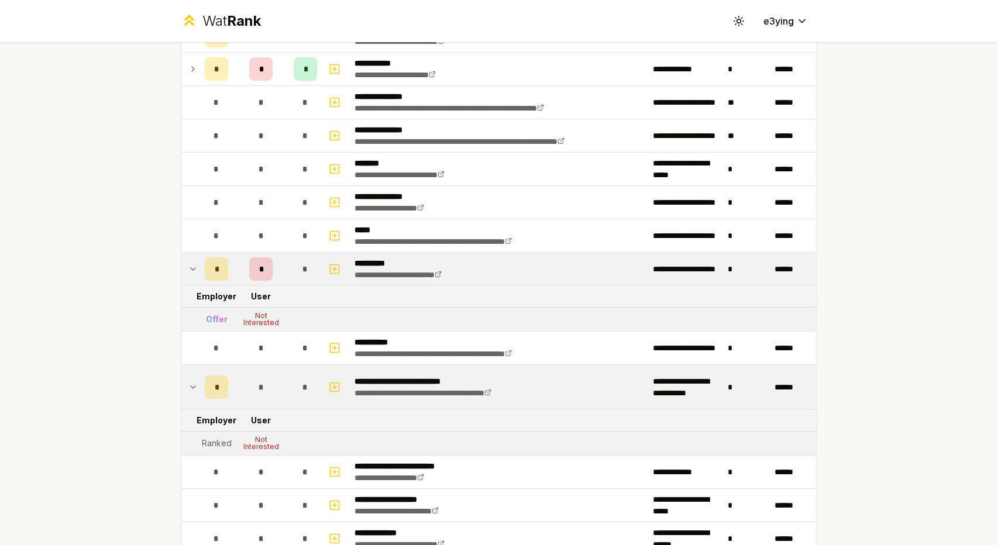
scroll to position [0, 0]
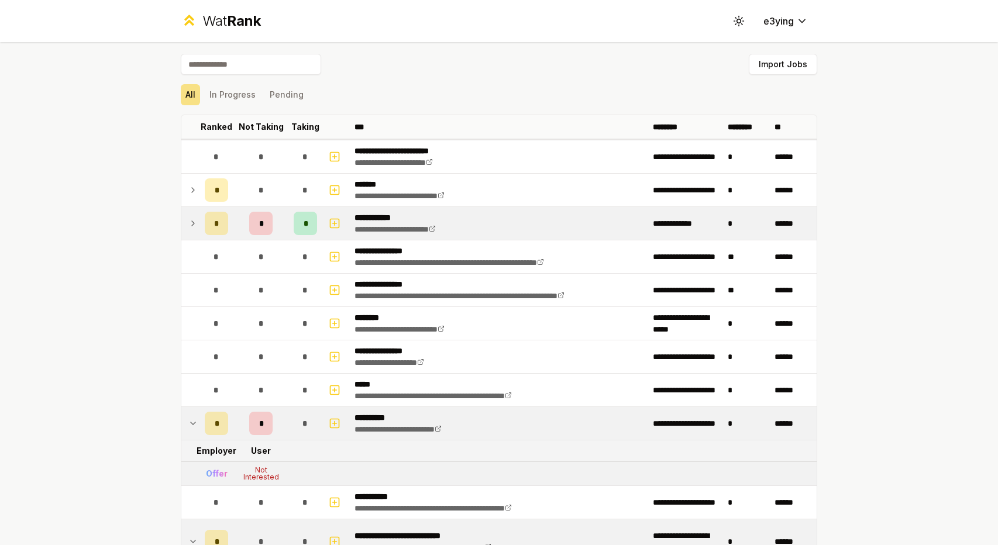
click at [181, 216] on td at bounding box center [190, 223] width 19 height 33
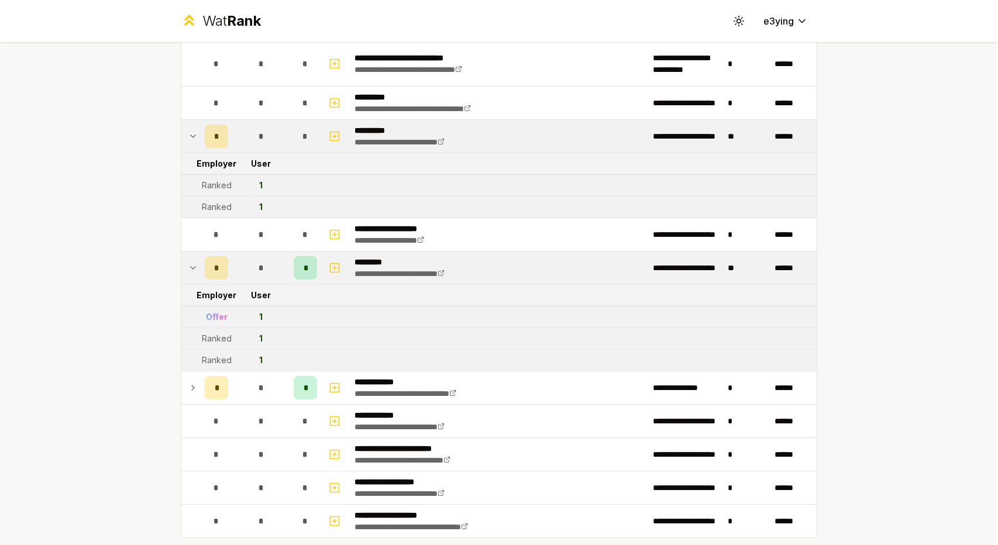
scroll to position [1750, 0]
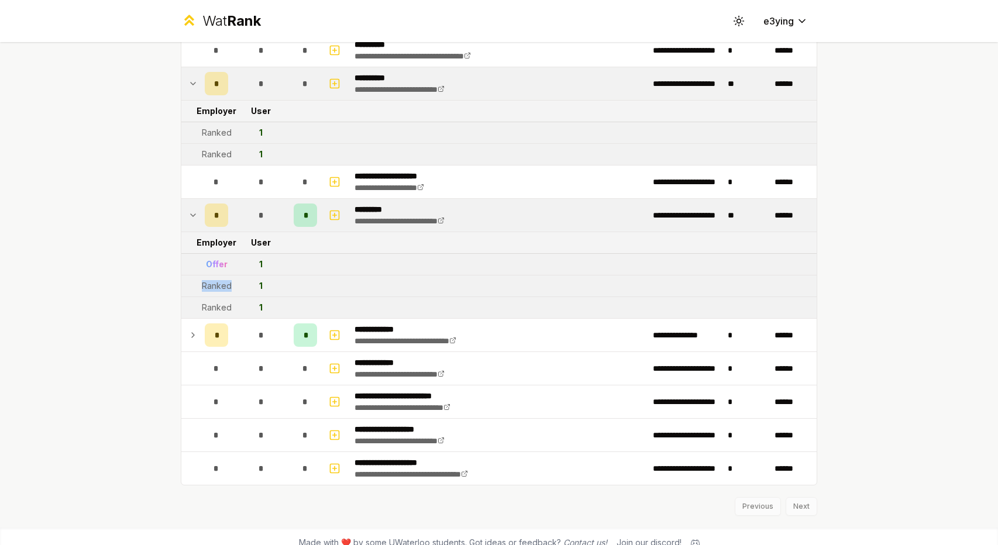
drag, startPoint x: 227, startPoint y: 274, endPoint x: 188, endPoint y: 274, distance: 39.2
click at [188, 276] on tr "Ranked 1" at bounding box center [498, 287] width 635 height 22
click at [188, 276] on td at bounding box center [190, 286] width 19 height 21
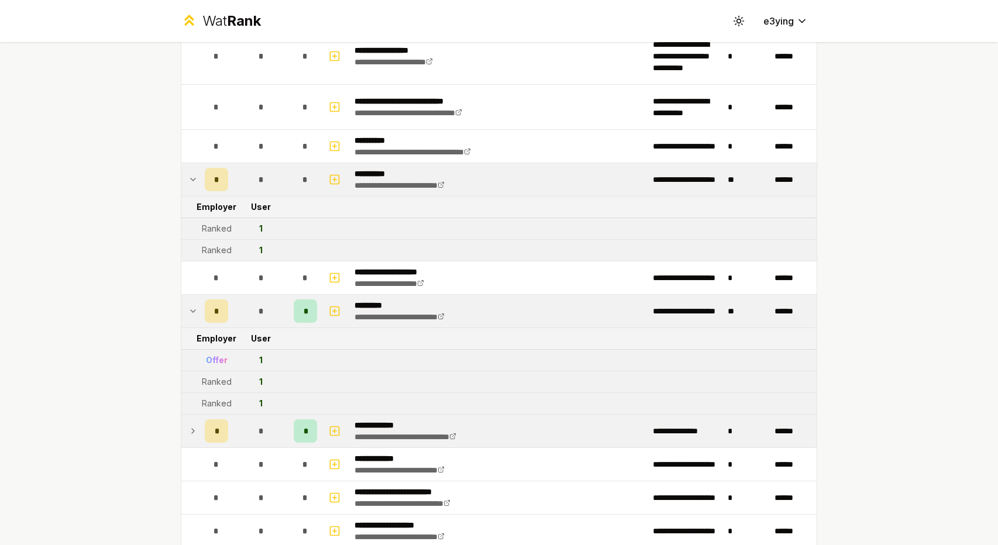
scroll to position [1633, 0]
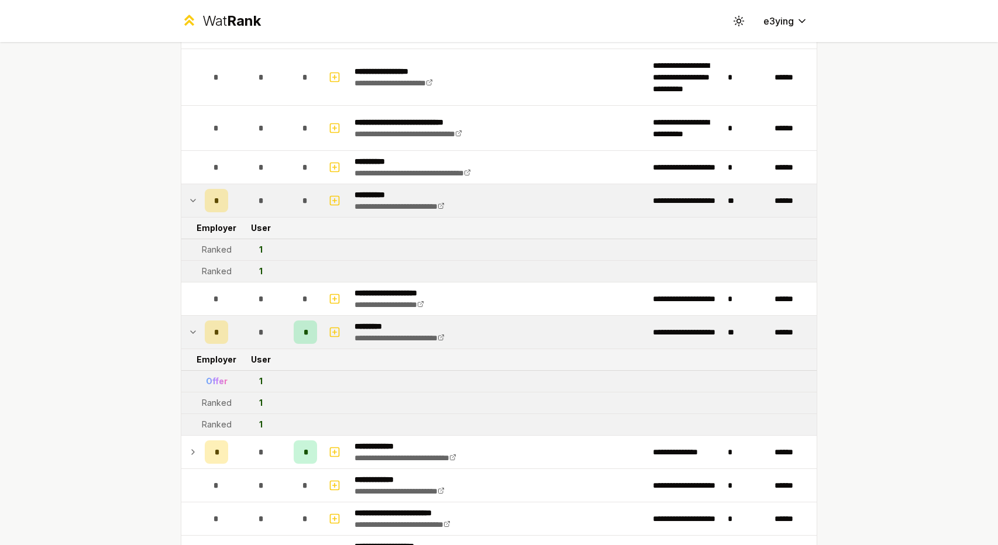
click at [206, 376] on div "Offer" at bounding box center [217, 382] width 22 height 12
click at [244, 374] on td "1" at bounding box center [261, 381] width 56 height 21
click at [259, 376] on div "1" at bounding box center [261, 382] width 4 height 12
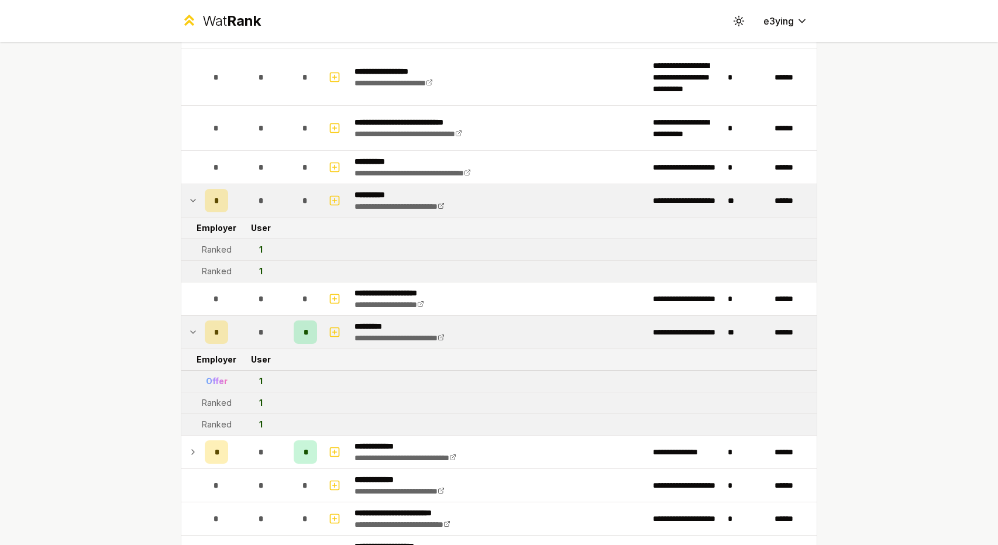
click at [259, 376] on div "1" at bounding box center [261, 382] width 4 height 12
click at [259, 397] on div "1" at bounding box center [261, 403] width 4 height 12
click at [293, 371] on tr "Offer 1" at bounding box center [498, 382] width 635 height 22
click at [329, 325] on icon "button" at bounding box center [335, 332] width 12 height 14
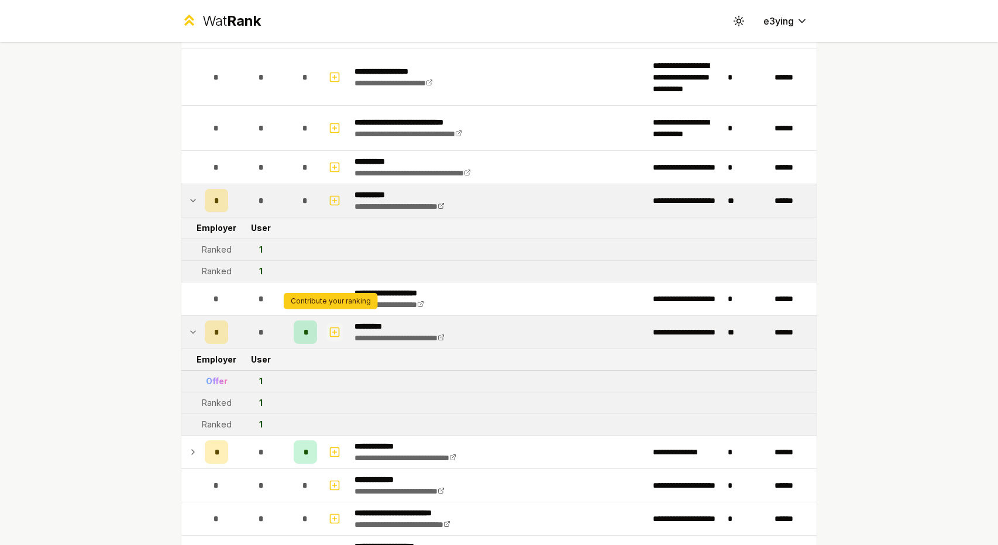
select select
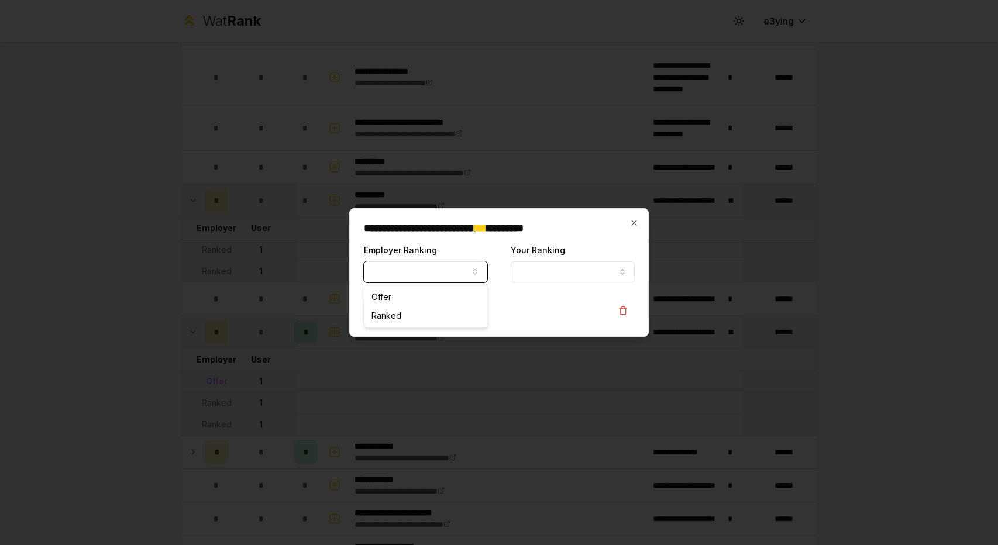
click at [435, 272] on button "Employer Ranking" at bounding box center [425, 272] width 123 height 21
select select "******"
click at [566, 266] on button "Your Ranking" at bounding box center [572, 272] width 123 height 21
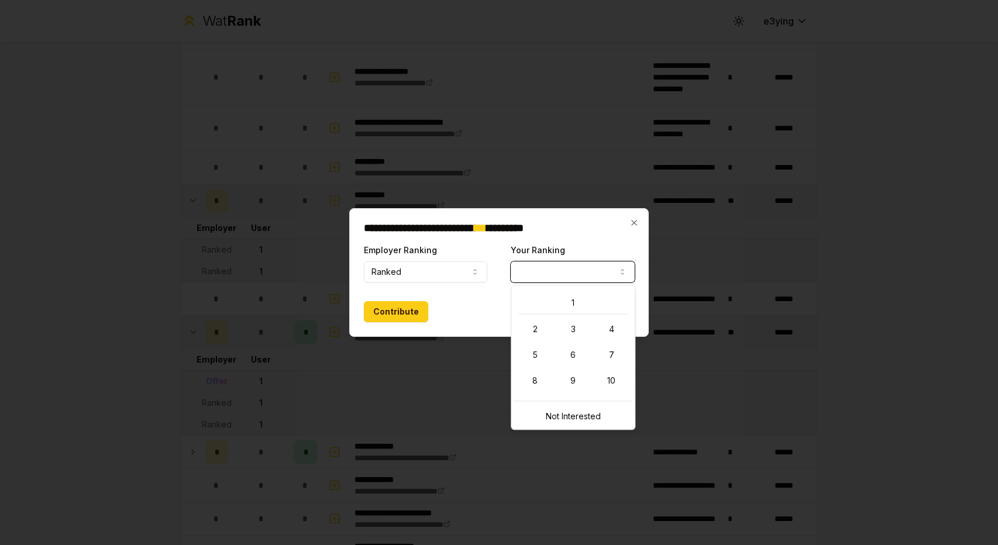
click at [479, 297] on form "**********" at bounding box center [499, 283] width 271 height 80
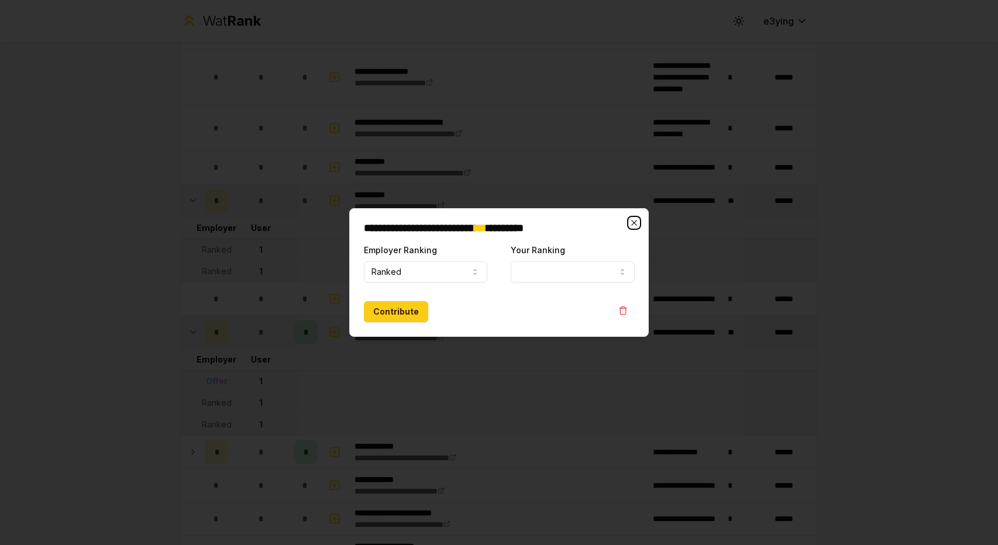
click at [633, 219] on icon "button" at bounding box center [634, 222] width 9 height 9
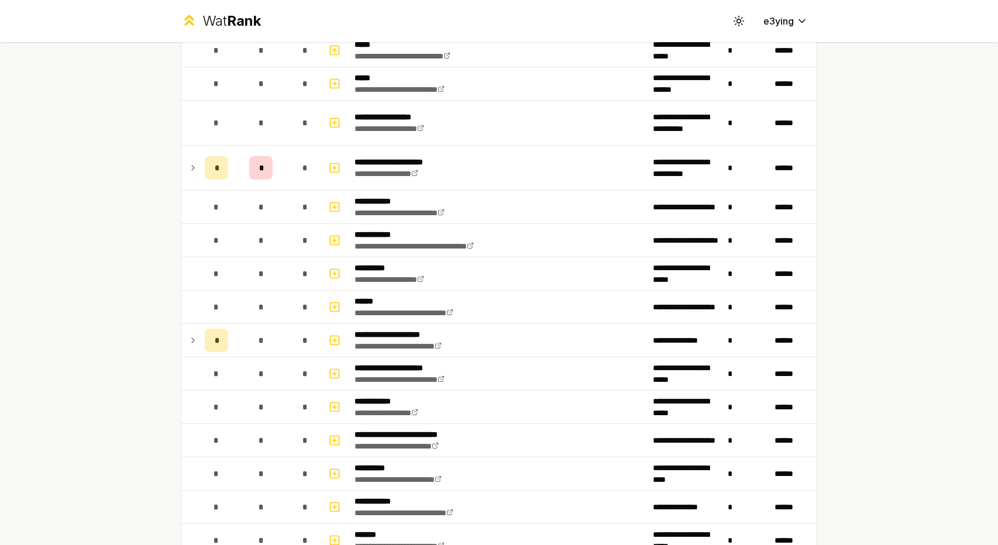
scroll to position [930, 0]
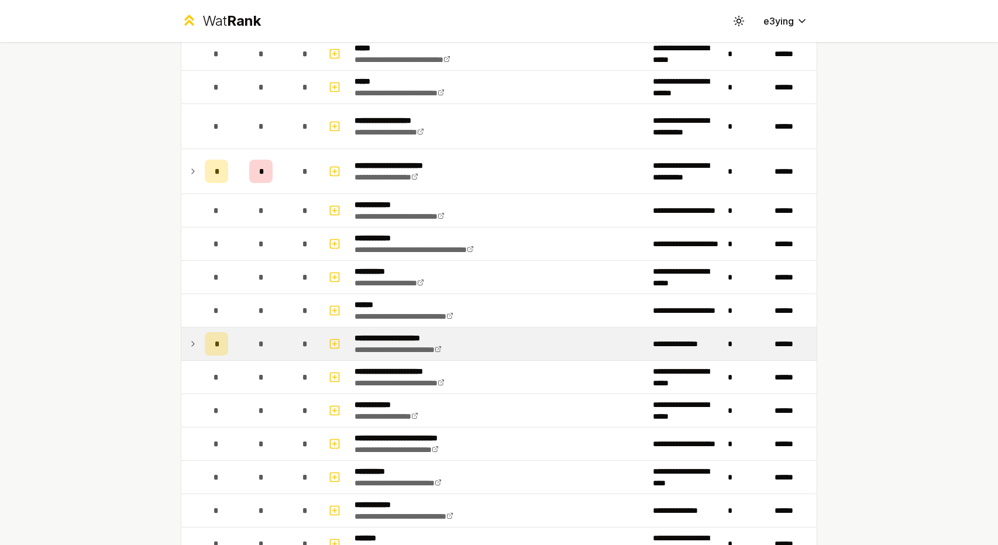
click at [188, 337] on icon at bounding box center [192, 344] width 9 height 14
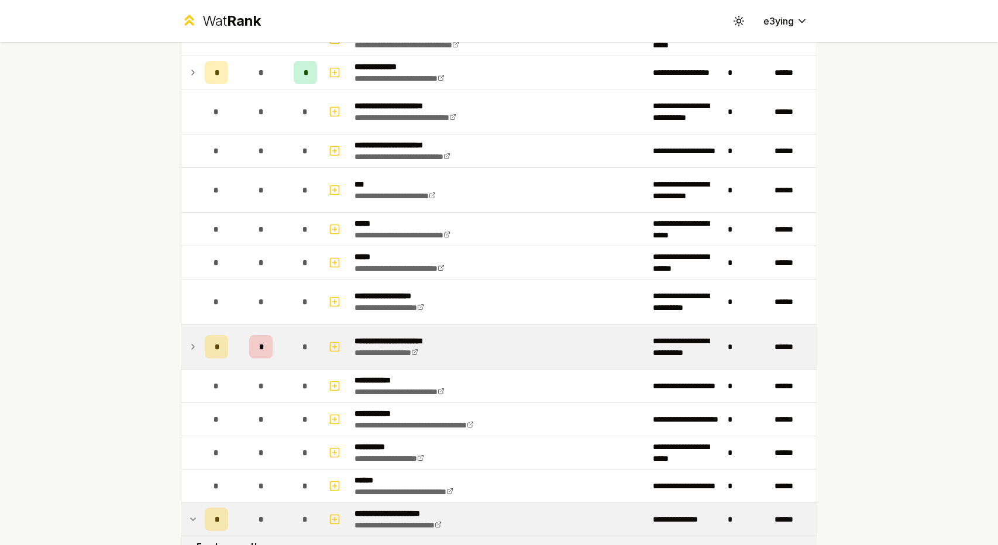
click at [181, 350] on td at bounding box center [190, 347] width 19 height 44
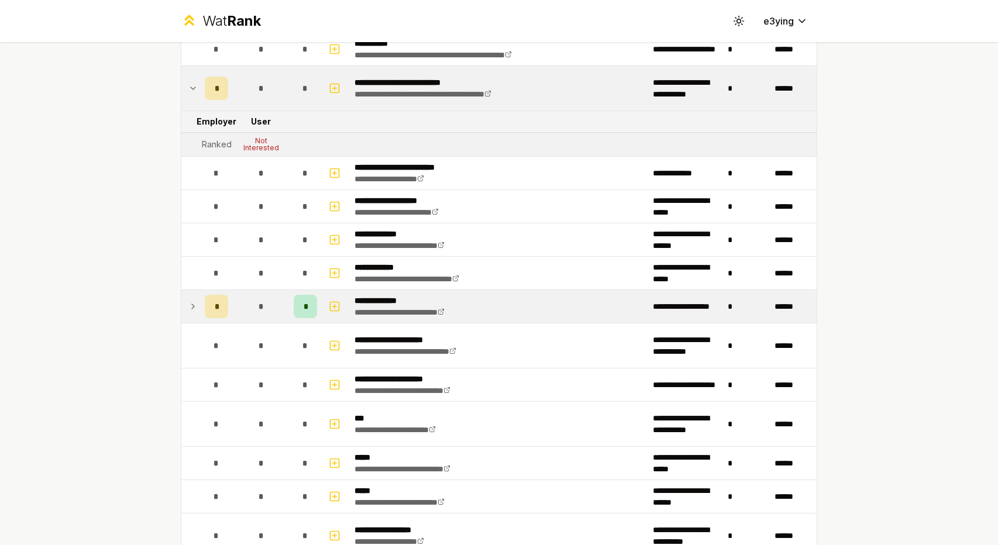
click at [192, 303] on icon at bounding box center [192, 307] width 9 height 14
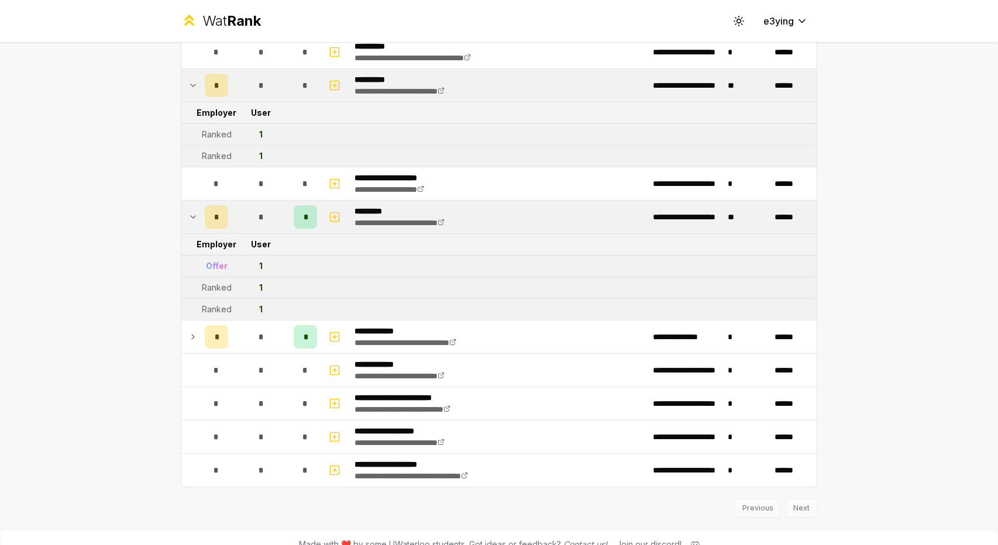
scroll to position [1883, 0]
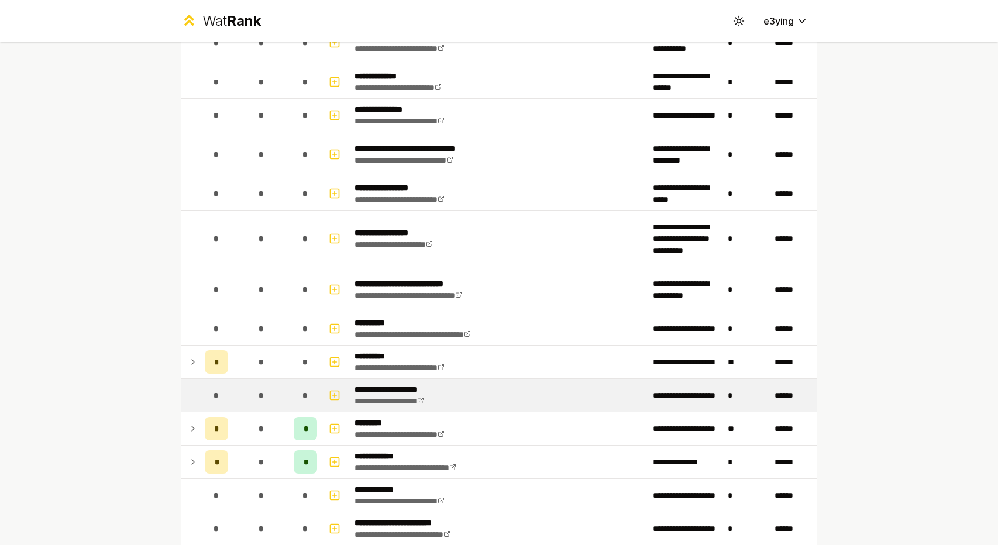
scroll to position [1442, 0]
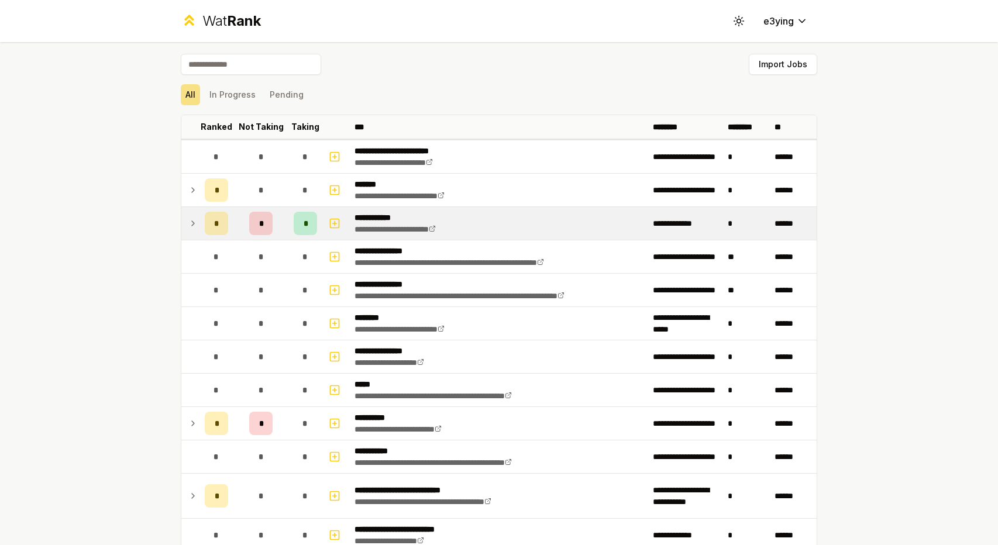
click at [181, 223] on td at bounding box center [190, 223] width 19 height 33
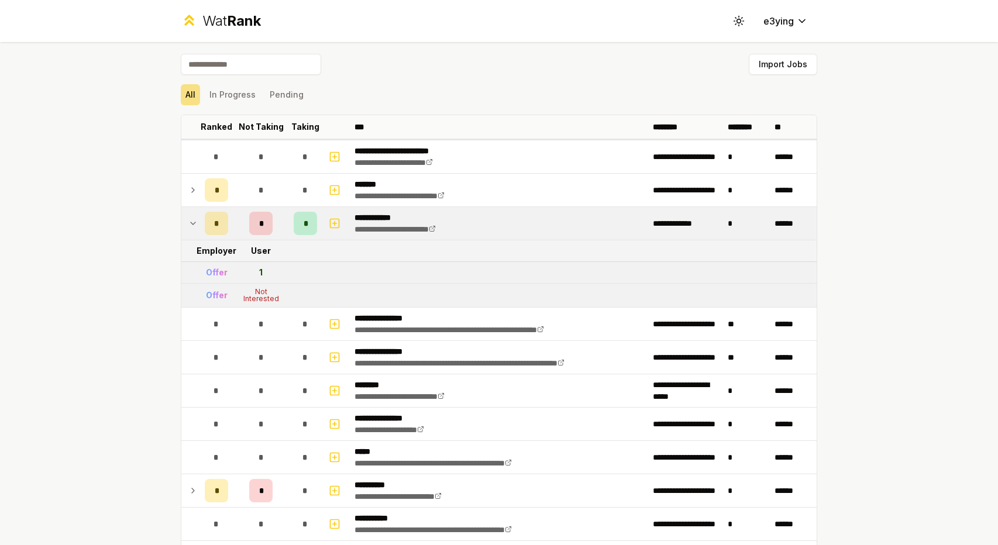
click at [188, 223] on icon at bounding box center [192, 224] width 9 height 14
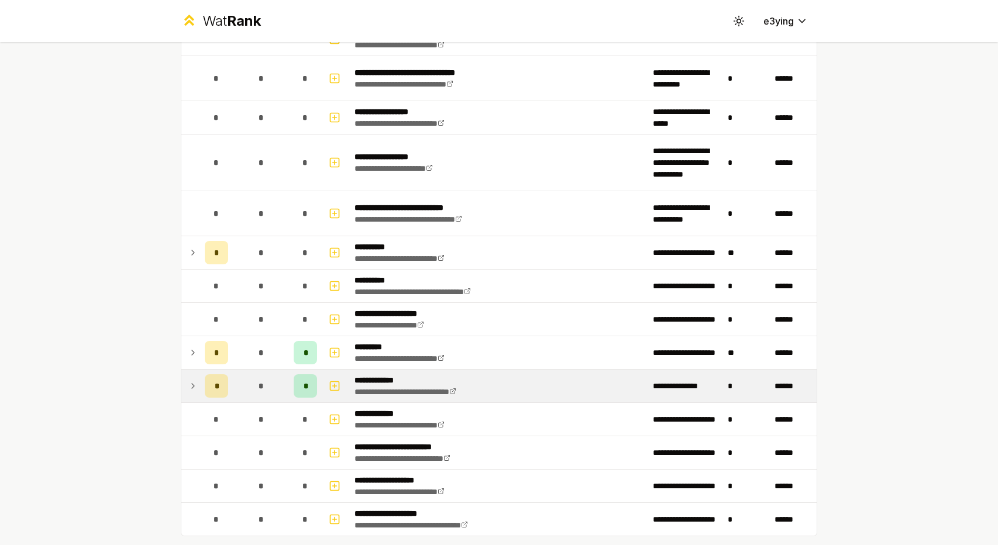
scroll to position [1442, 0]
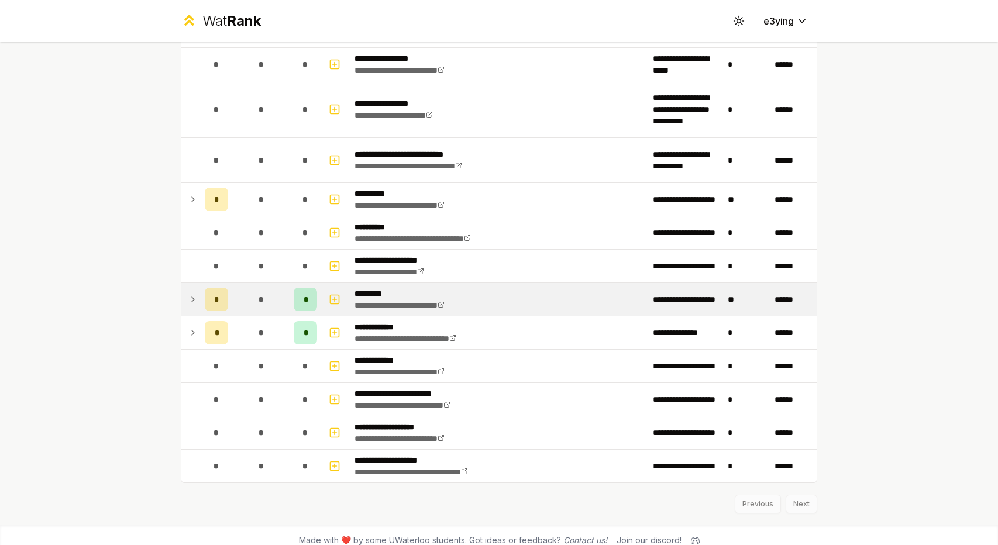
click at [188, 293] on icon at bounding box center [192, 300] width 9 height 14
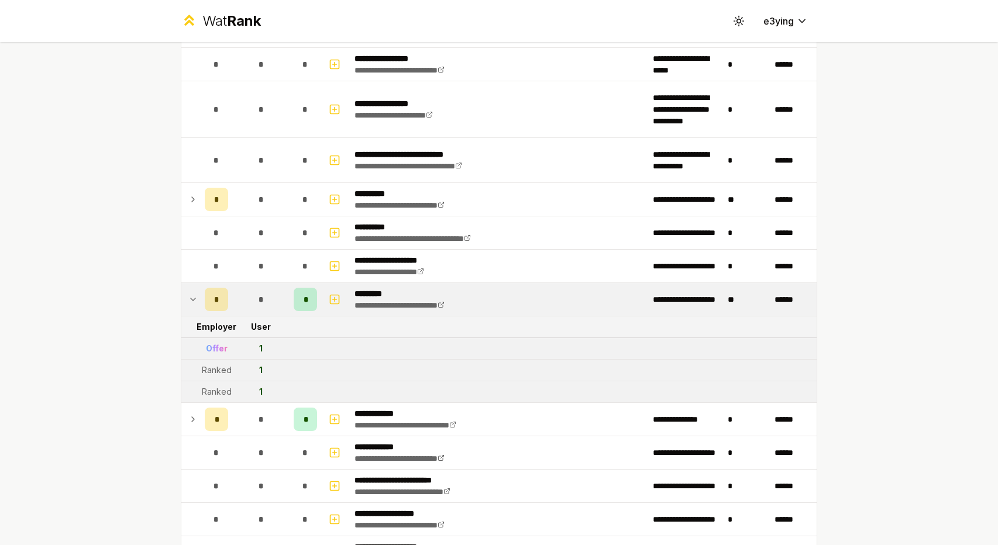
click at [217, 343] on div "Offer" at bounding box center [217, 349] width 22 height 12
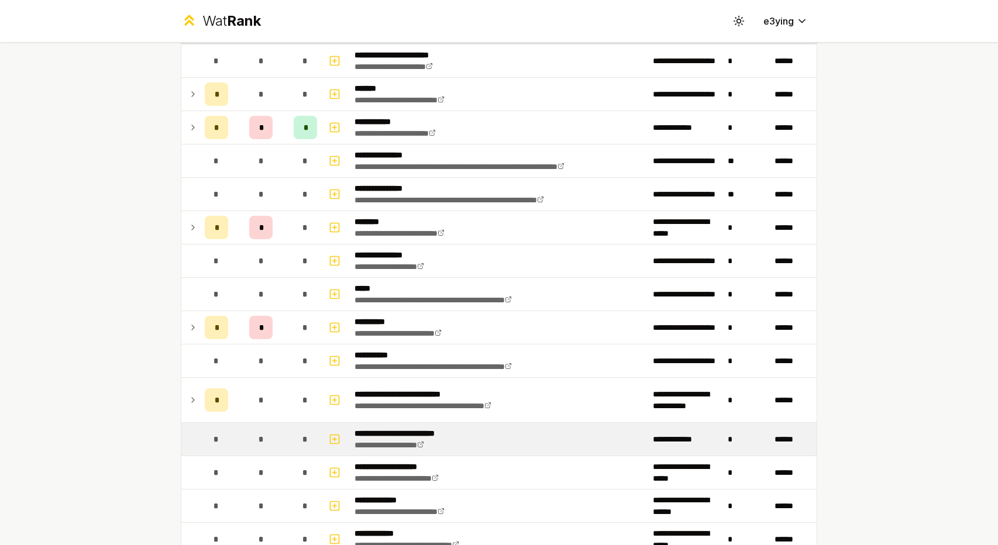
scroll to position [0, 0]
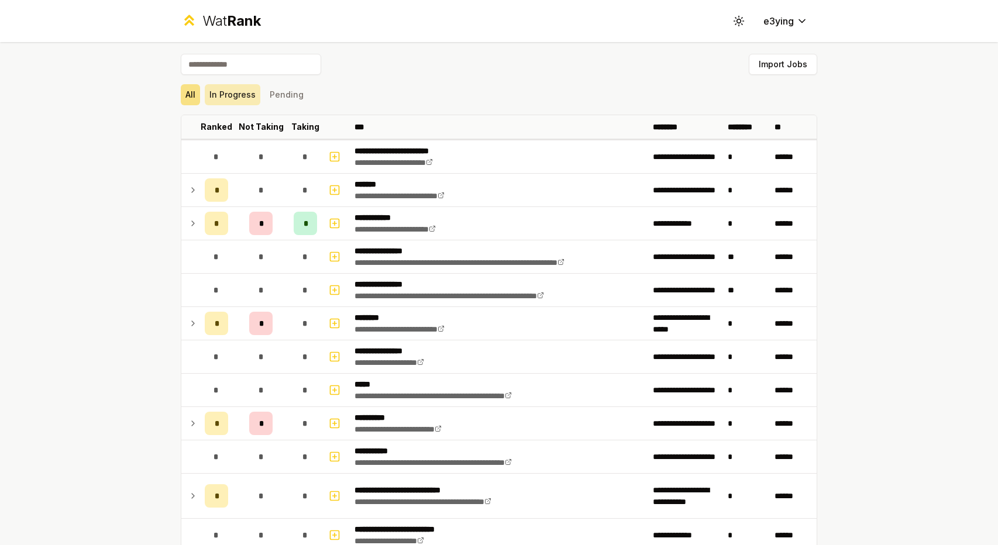
click at [231, 87] on button "In Progress" at bounding box center [233, 94] width 56 height 21
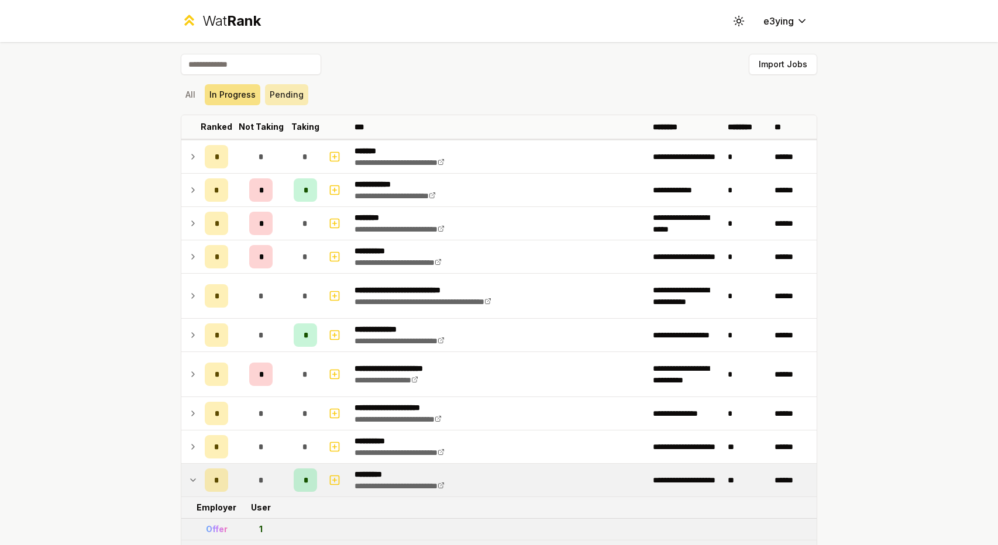
click at [298, 98] on button "Pending" at bounding box center [286, 94] width 43 height 21
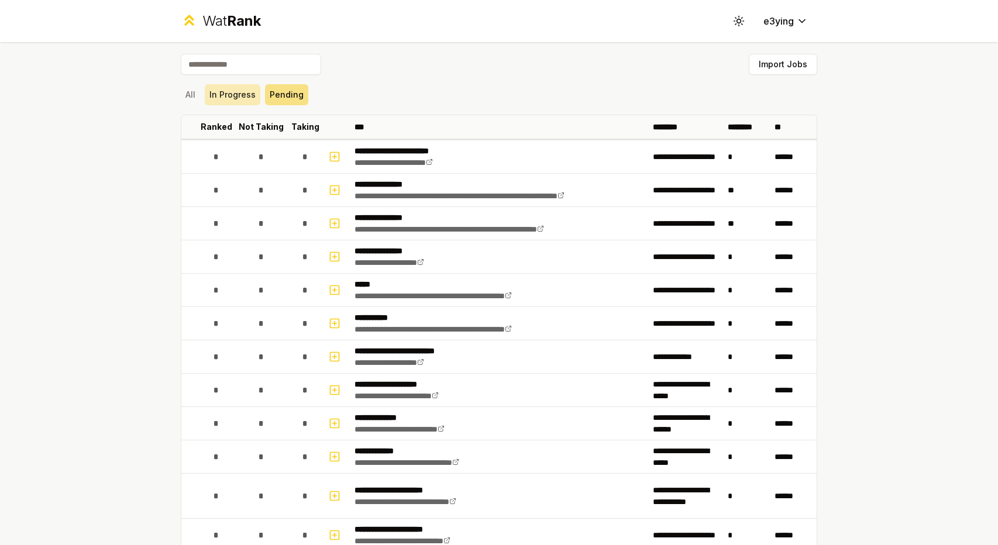
click at [233, 99] on button "In Progress" at bounding box center [233, 94] width 56 height 21
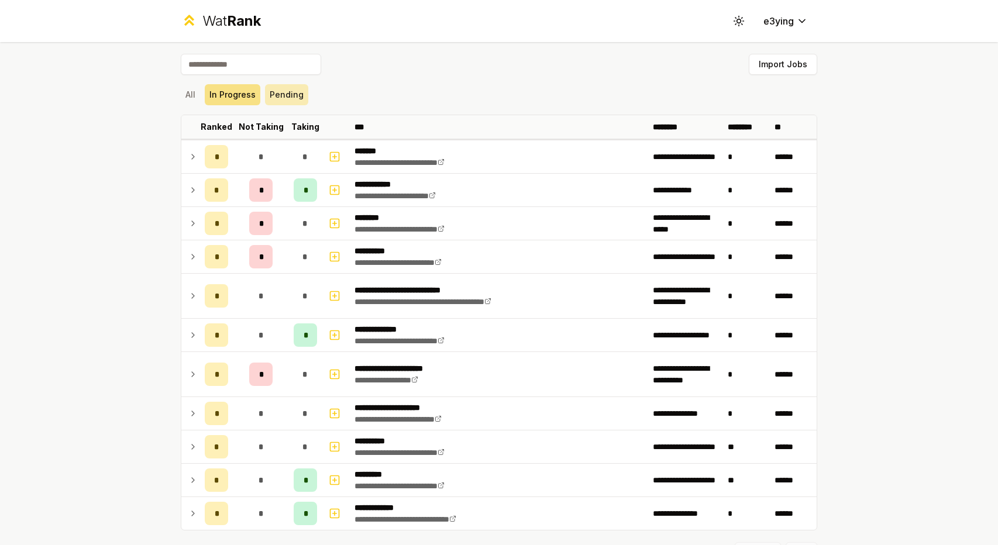
click at [273, 87] on button "Pending" at bounding box center [286, 94] width 43 height 21
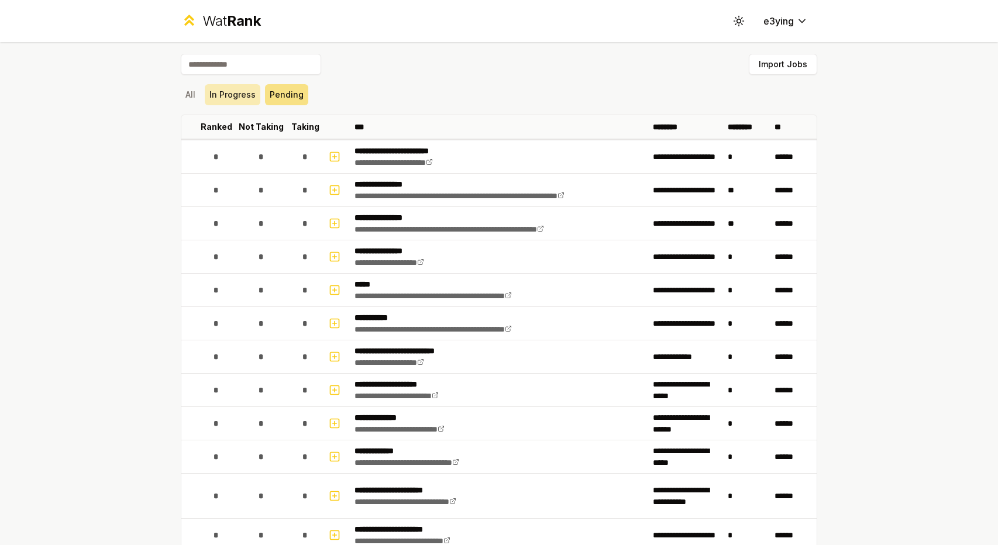
click at [253, 91] on button "In Progress" at bounding box center [233, 94] width 56 height 21
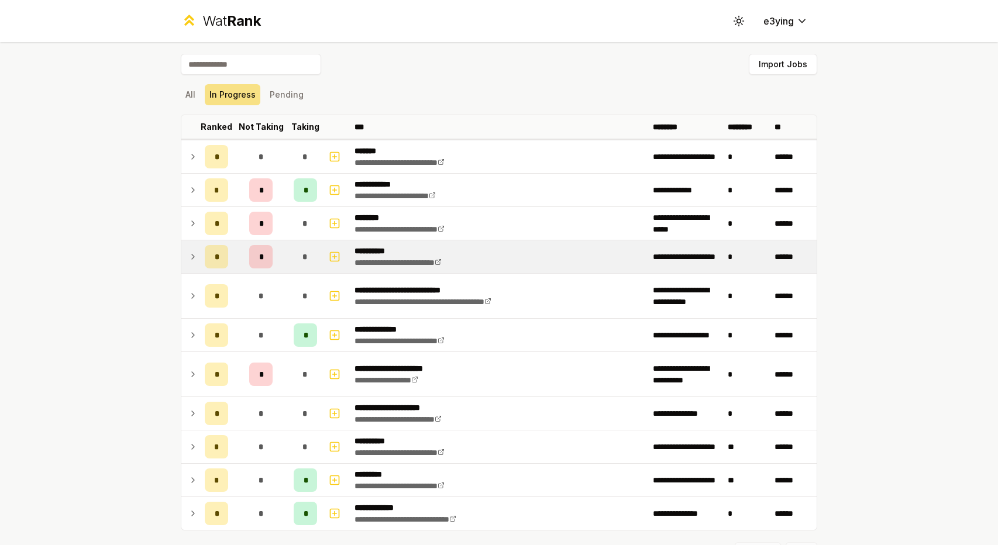
scroll to position [55, 0]
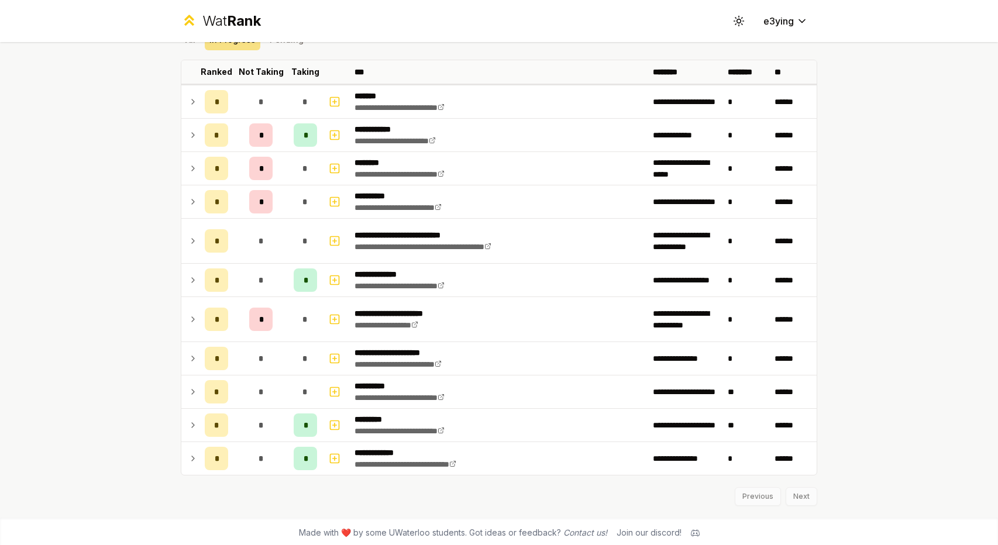
click at [174, 242] on div "**********" at bounding box center [499, 252] width 674 height 531
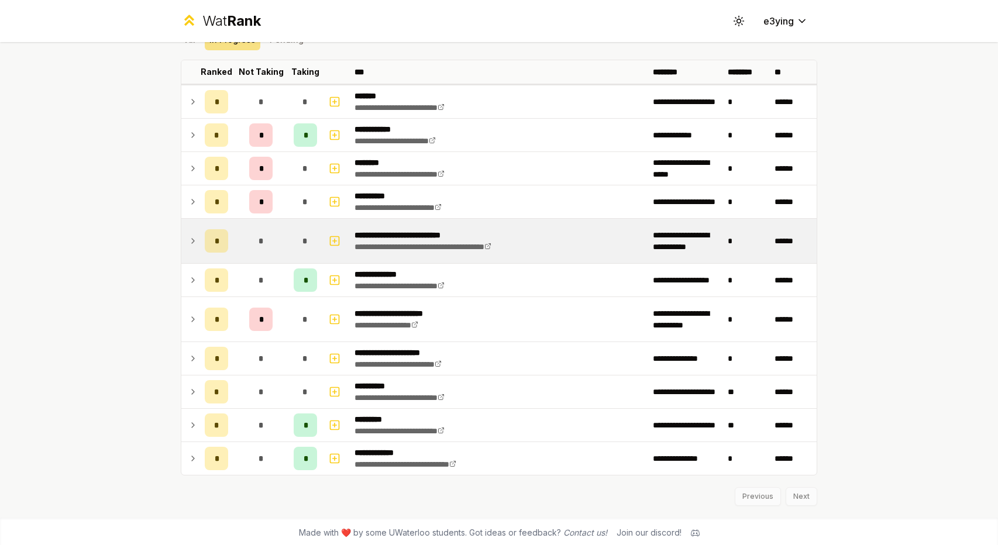
click at [188, 242] on icon at bounding box center [192, 241] width 9 height 14
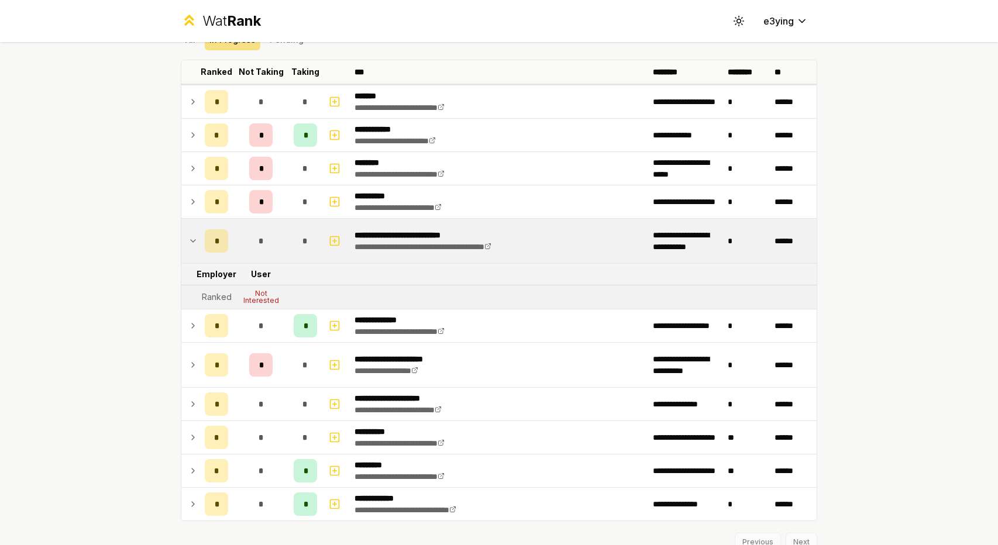
click at [188, 242] on icon at bounding box center [192, 241] width 9 height 14
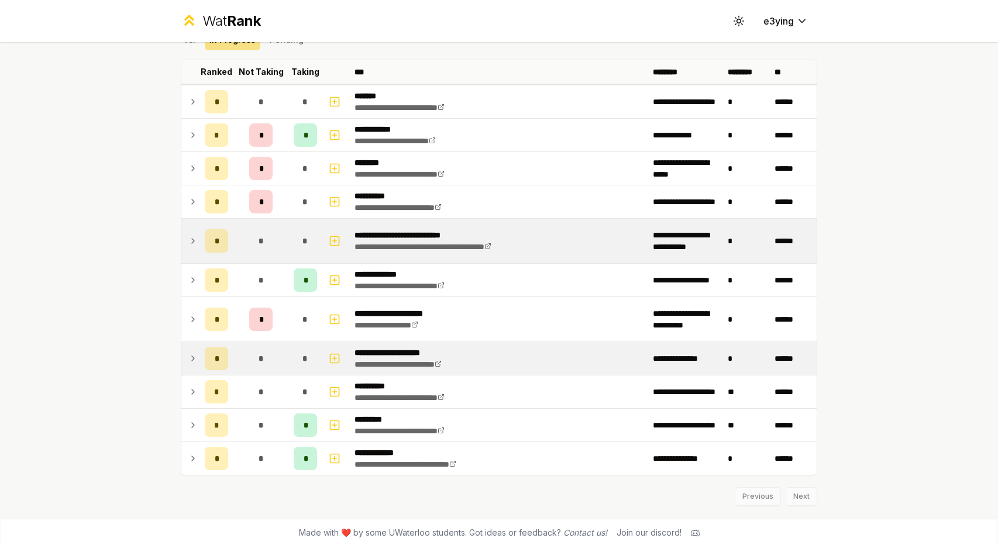
click at [188, 352] on icon at bounding box center [192, 359] width 9 height 14
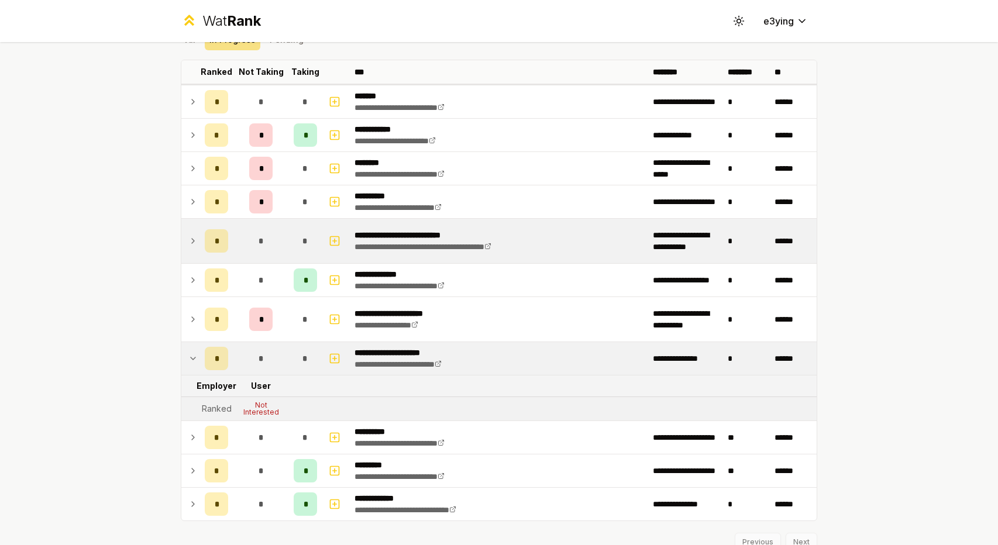
click at [188, 352] on icon at bounding box center [192, 359] width 9 height 14
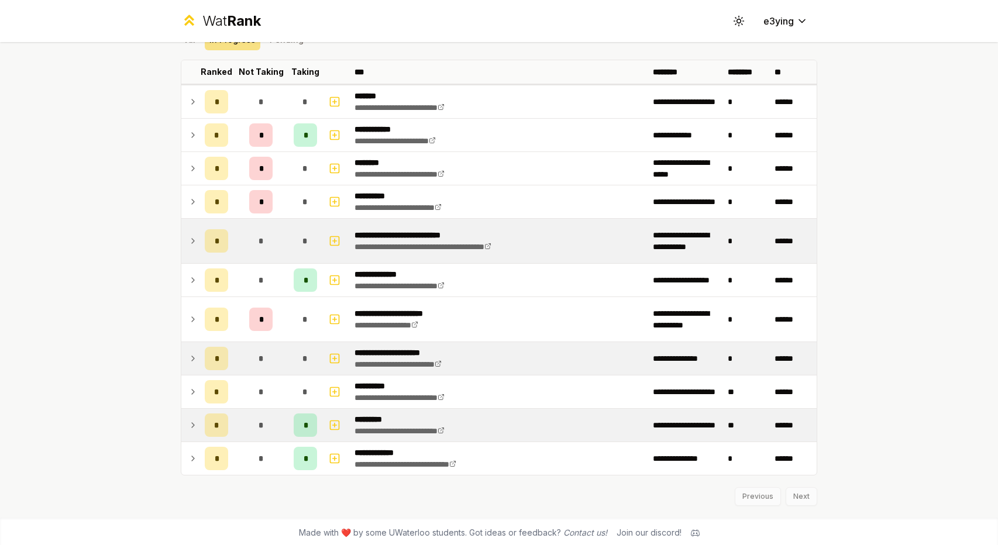
click at [184, 410] on td at bounding box center [190, 425] width 19 height 33
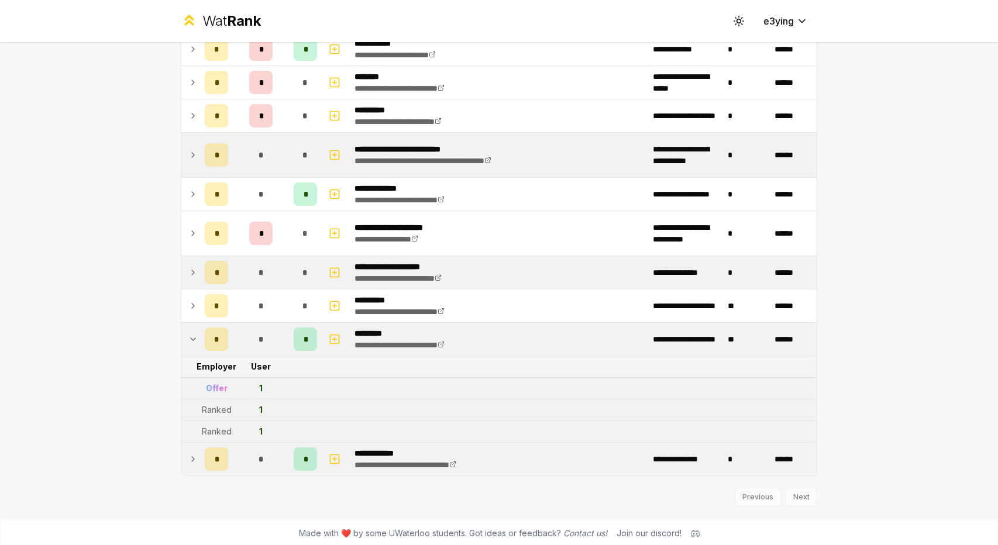
click at [200, 456] on td "*" at bounding box center [216, 459] width 33 height 33
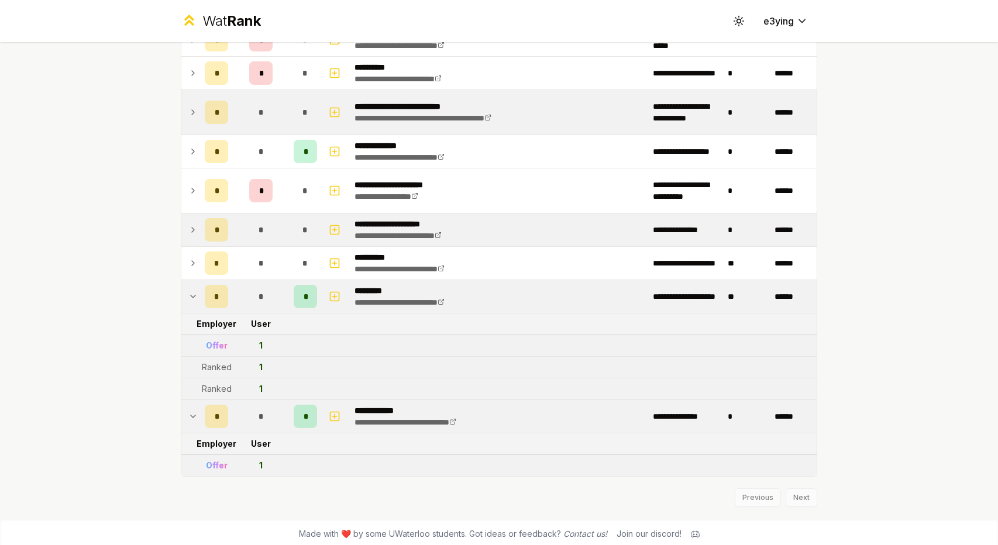
click at [167, 253] on div "**********" at bounding box center [499, 188] width 674 height 661
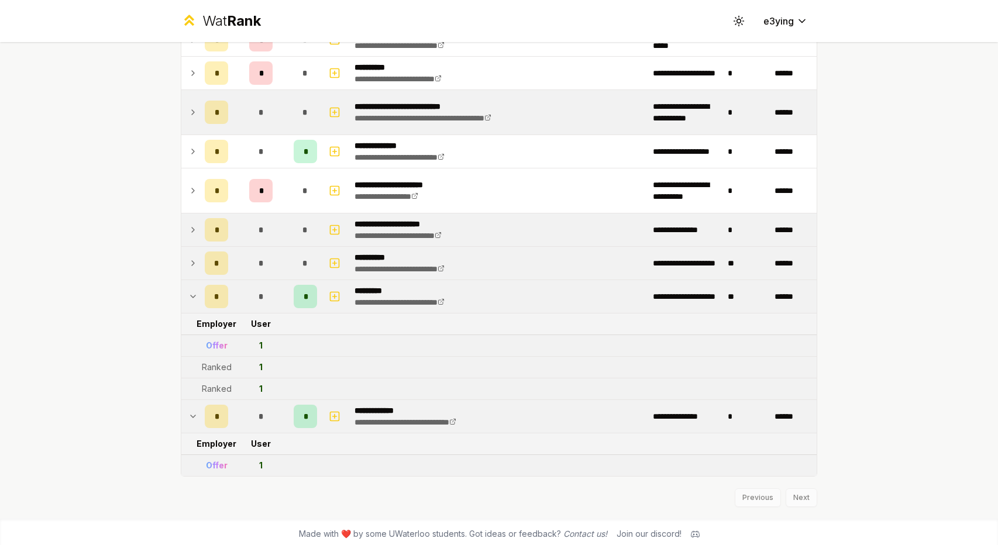
click at [183, 257] on td at bounding box center [190, 263] width 19 height 33
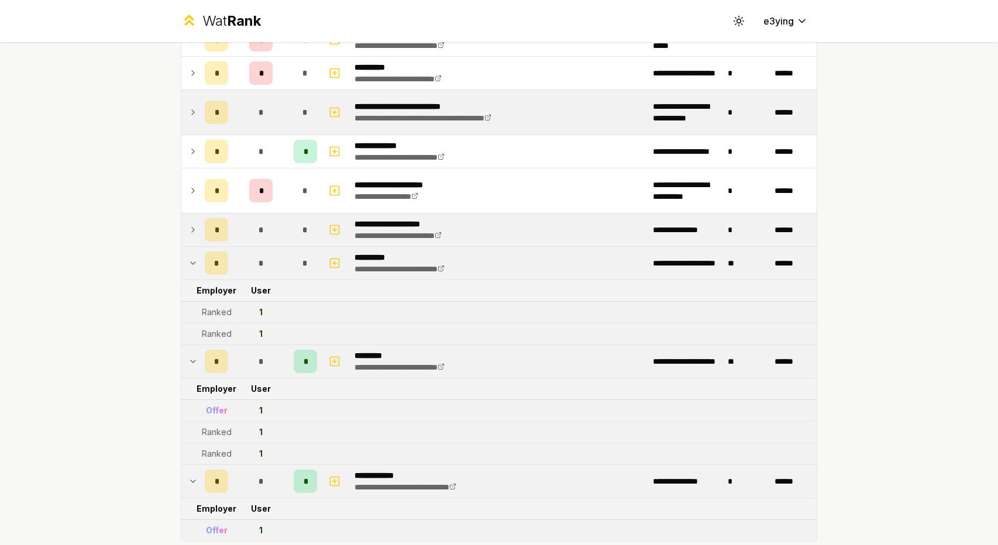
click at [181, 222] on td at bounding box center [190, 230] width 19 height 33
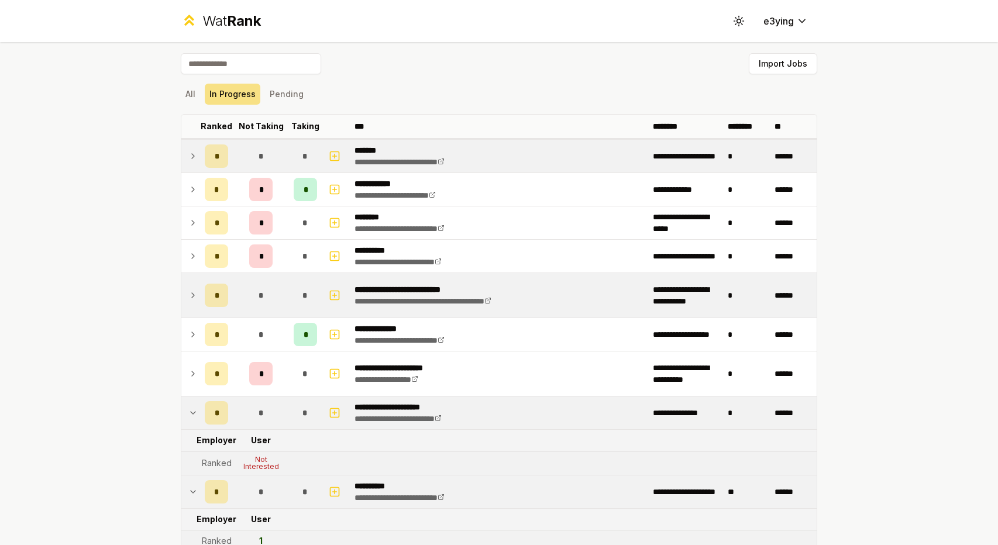
scroll to position [0, 0]
click at [191, 153] on icon at bounding box center [192, 157] width 9 height 14
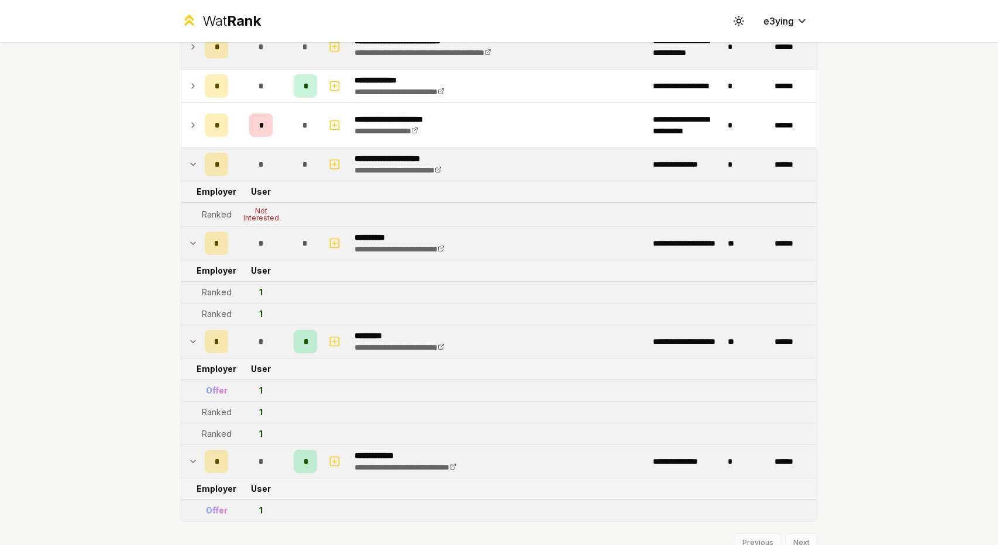
scroll to position [336, 0]
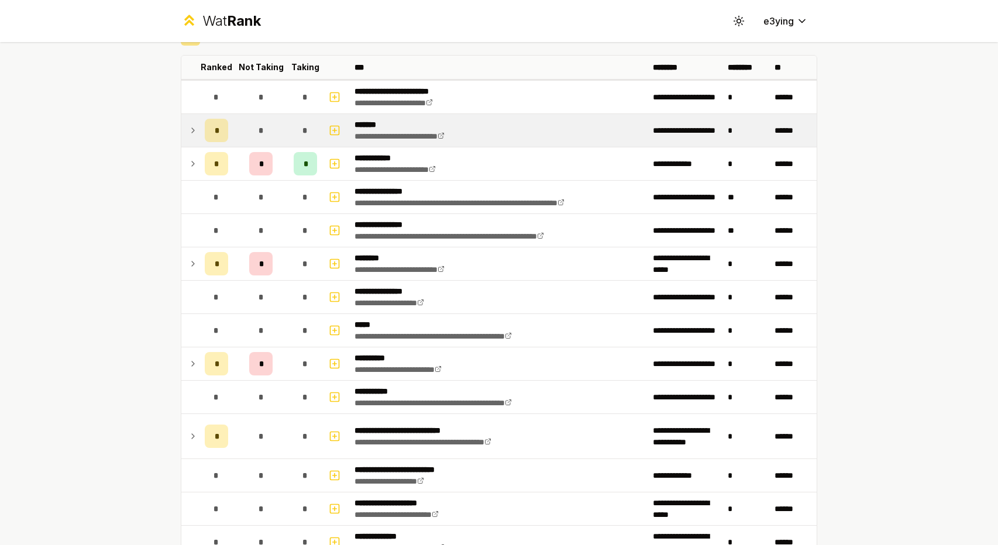
scroll to position [59, 0]
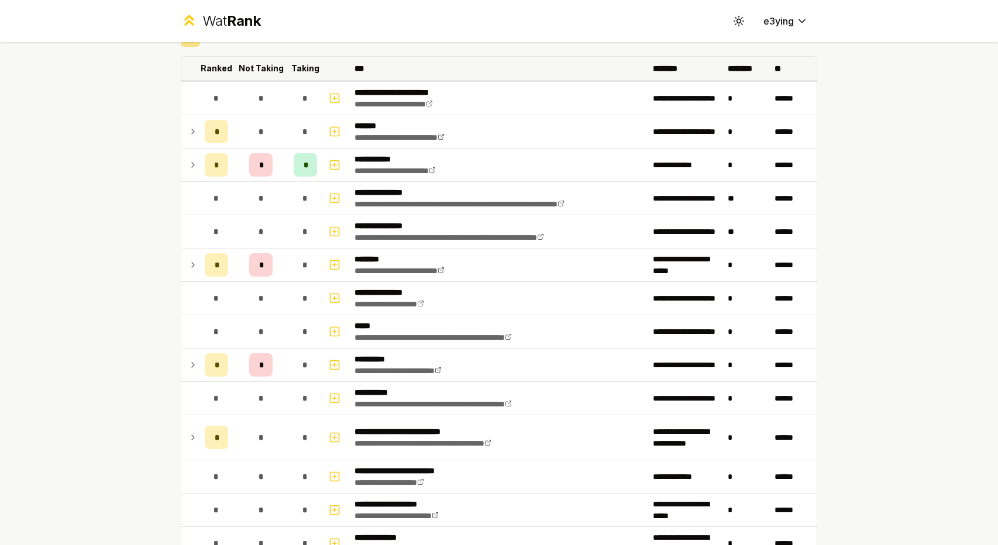
click at [245, 64] on p "Not Taking" at bounding box center [261, 69] width 45 height 12
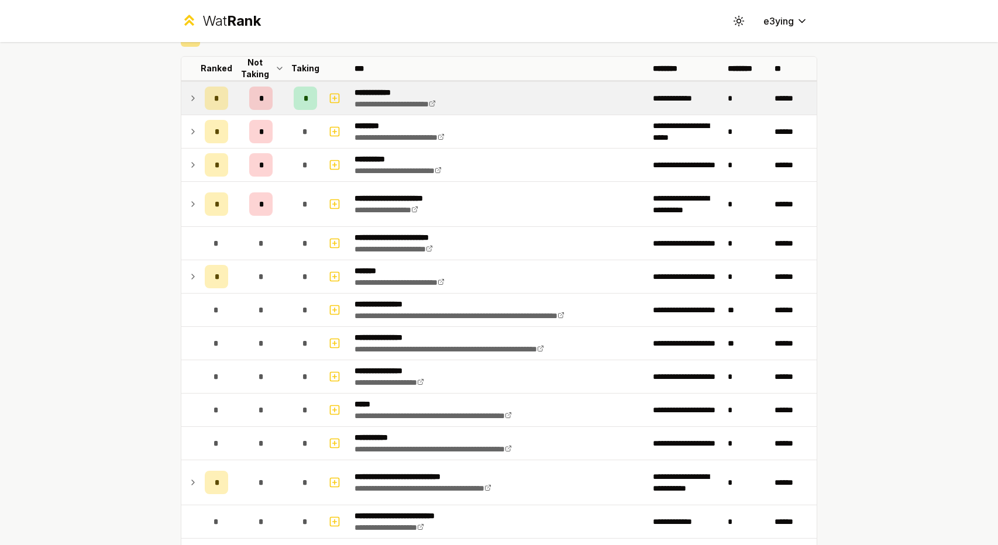
scroll to position [0, 0]
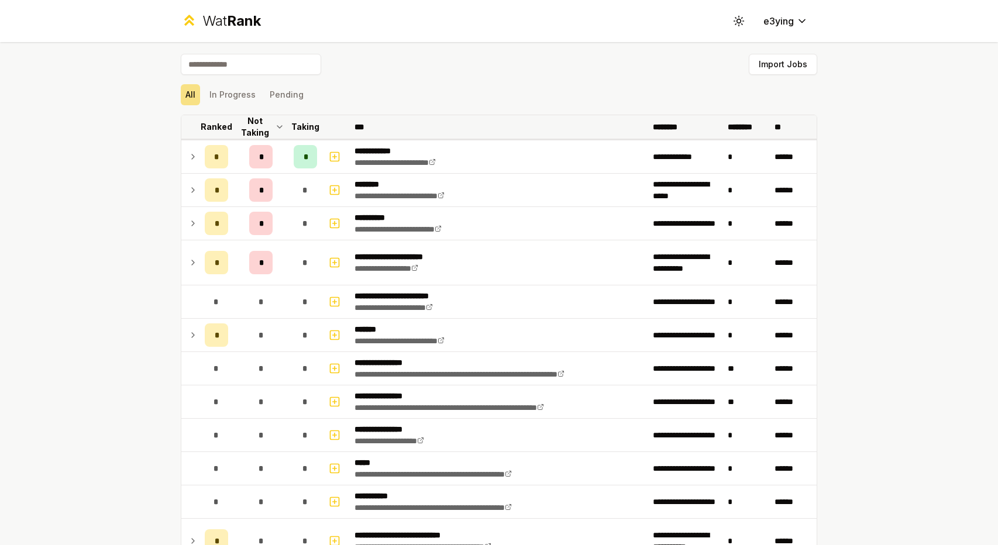
click at [257, 132] on p "Not Taking" at bounding box center [255, 126] width 35 height 23
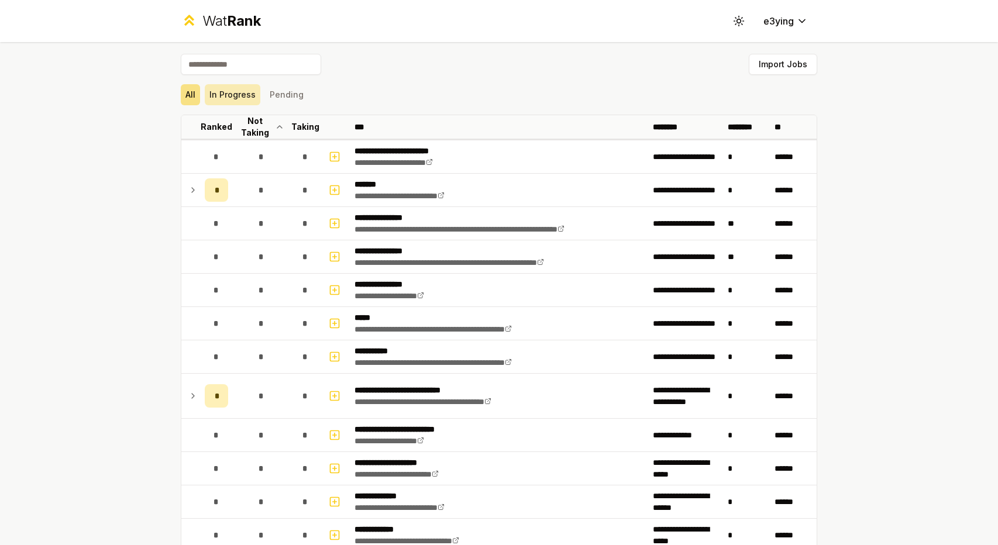
click at [242, 90] on button "In Progress" at bounding box center [233, 94] width 56 height 21
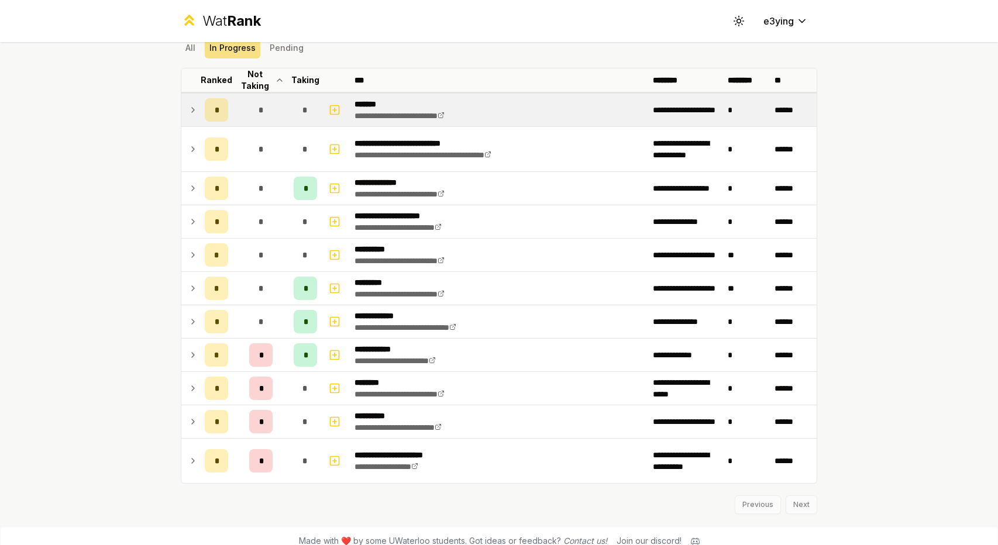
scroll to position [55, 0]
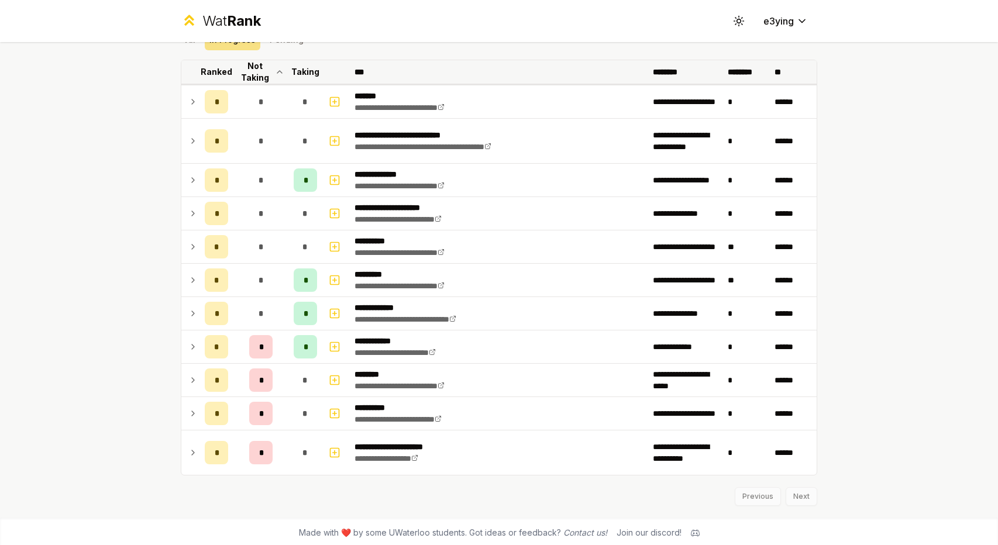
click at [204, 73] on p "Ranked" at bounding box center [217, 72] width 32 height 12
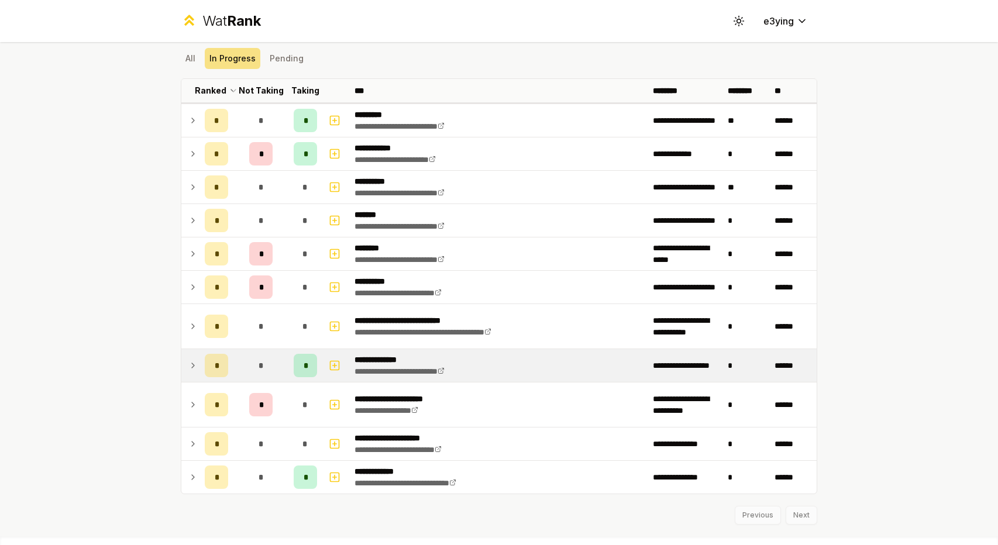
scroll to position [0, 0]
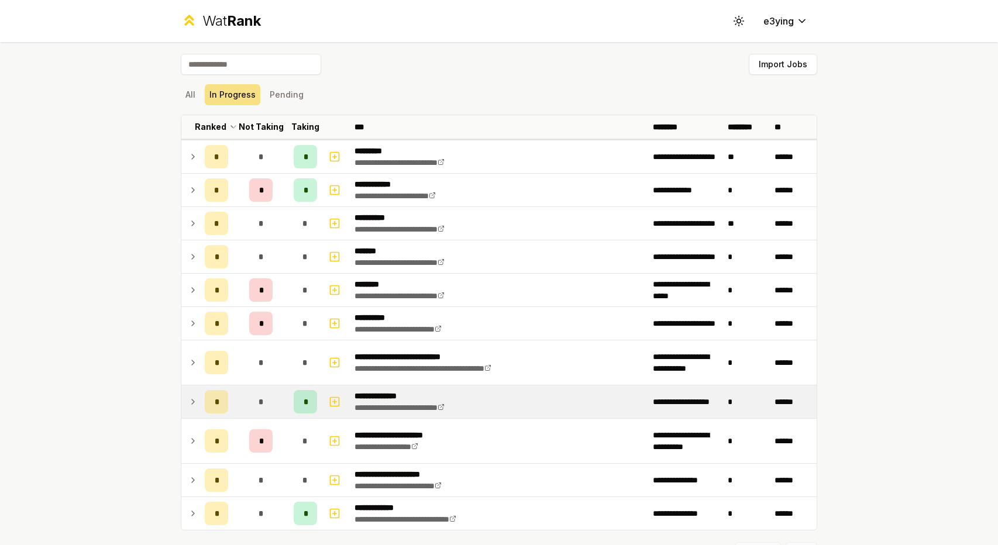
click at [189, 395] on icon at bounding box center [192, 402] width 9 height 14
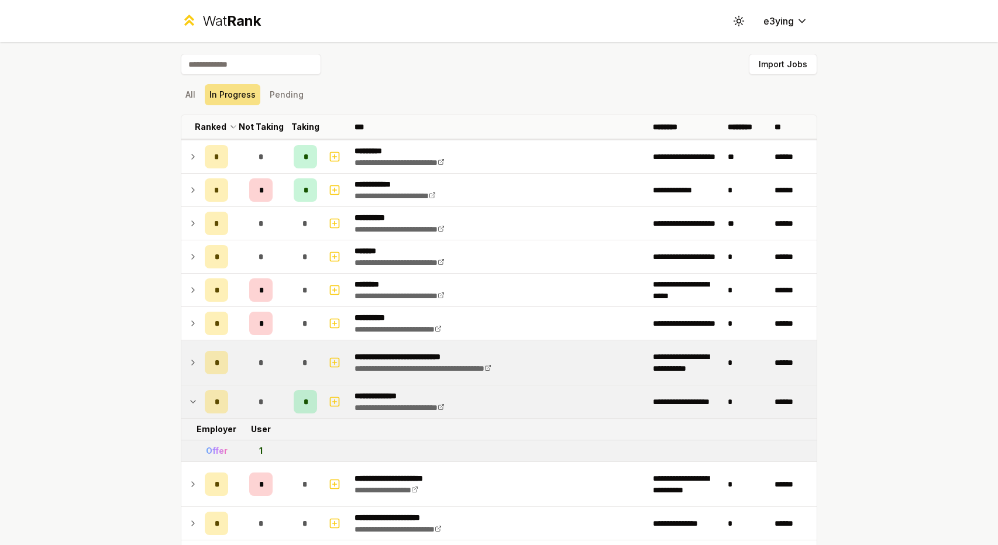
click at [194, 359] on td at bounding box center [190, 363] width 19 height 44
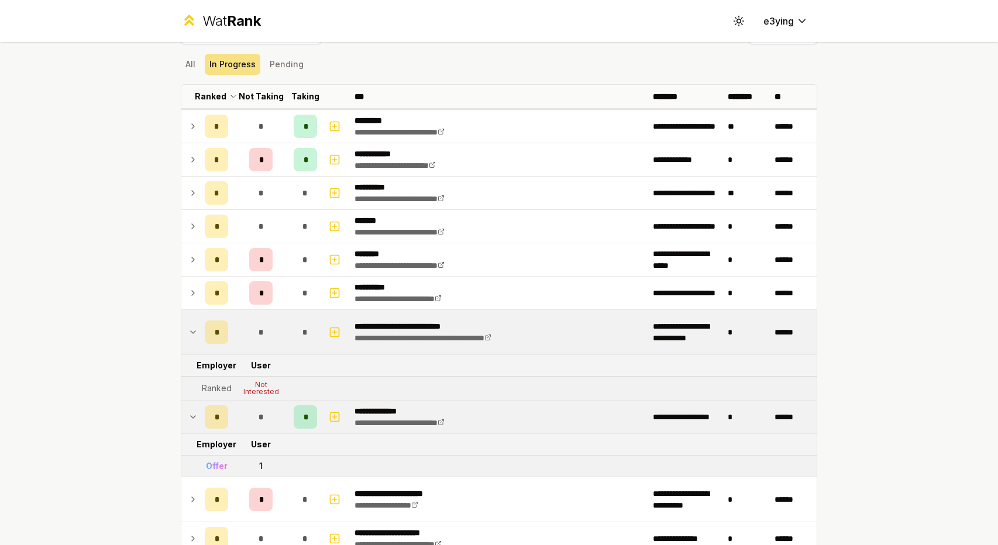
scroll to position [34, 0]
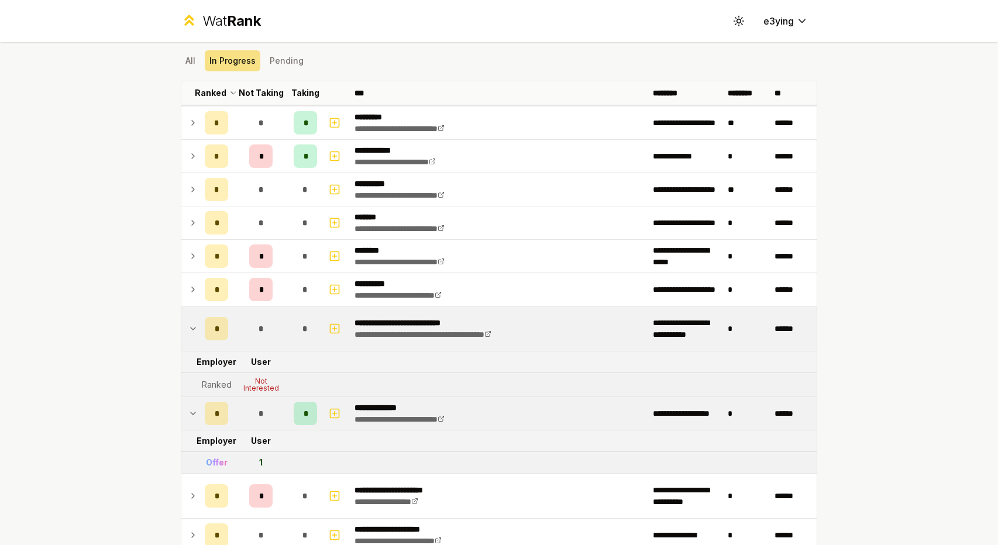
click at [191, 328] on icon at bounding box center [193, 329] width 5 height 2
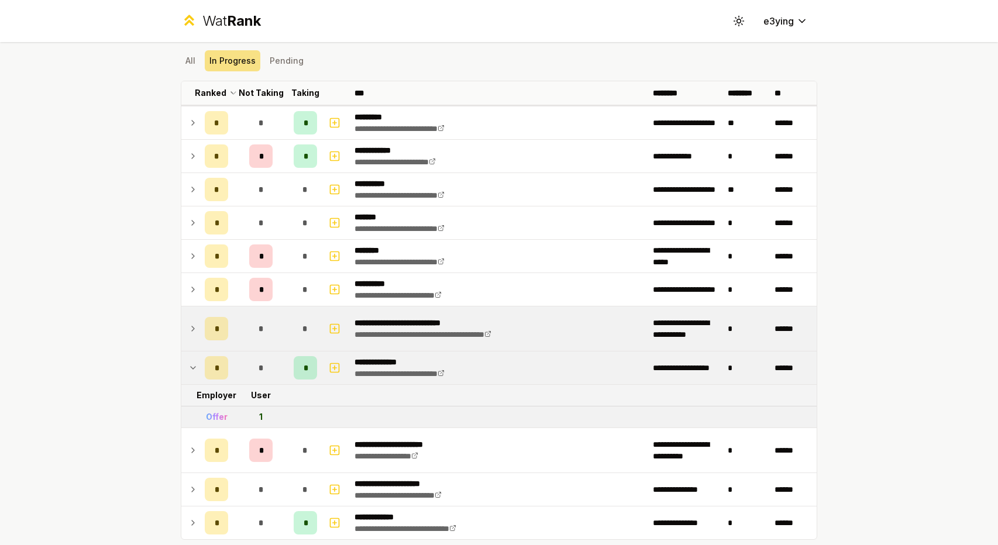
click at [188, 327] on icon at bounding box center [192, 329] width 9 height 14
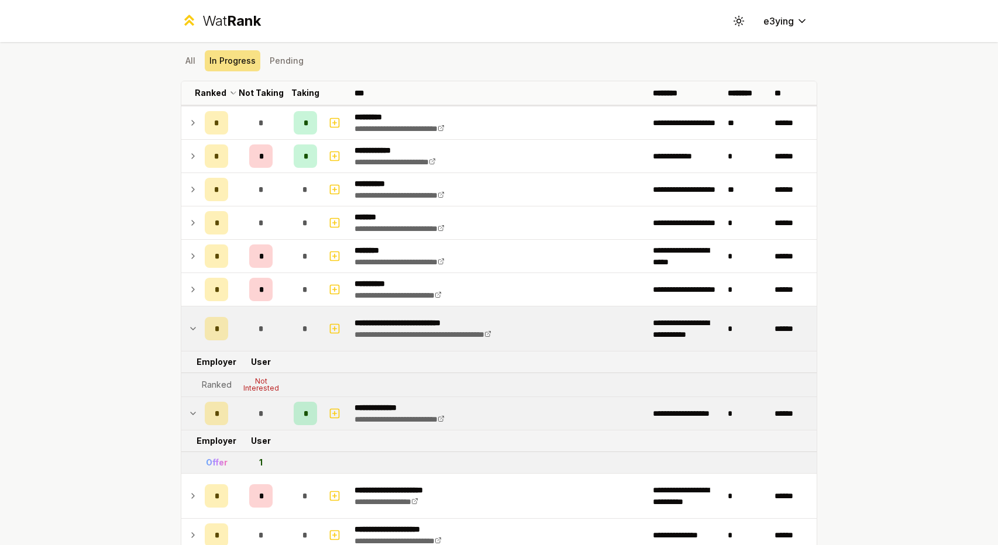
click at [191, 328] on icon at bounding box center [193, 329] width 5 height 2
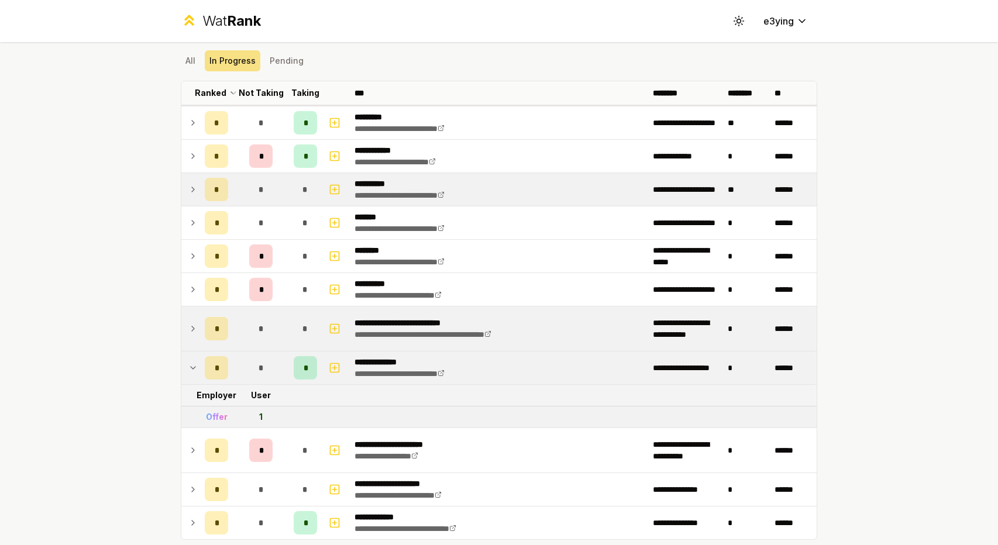
click at [521, 195] on td "**********" at bounding box center [499, 189] width 298 height 33
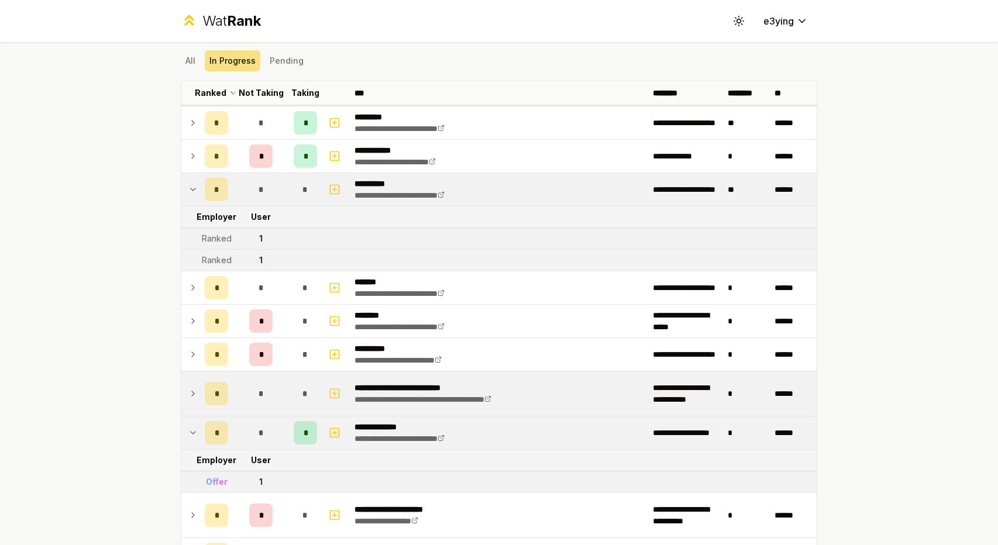
click at [525, 197] on td "**********" at bounding box center [499, 189] width 298 height 33
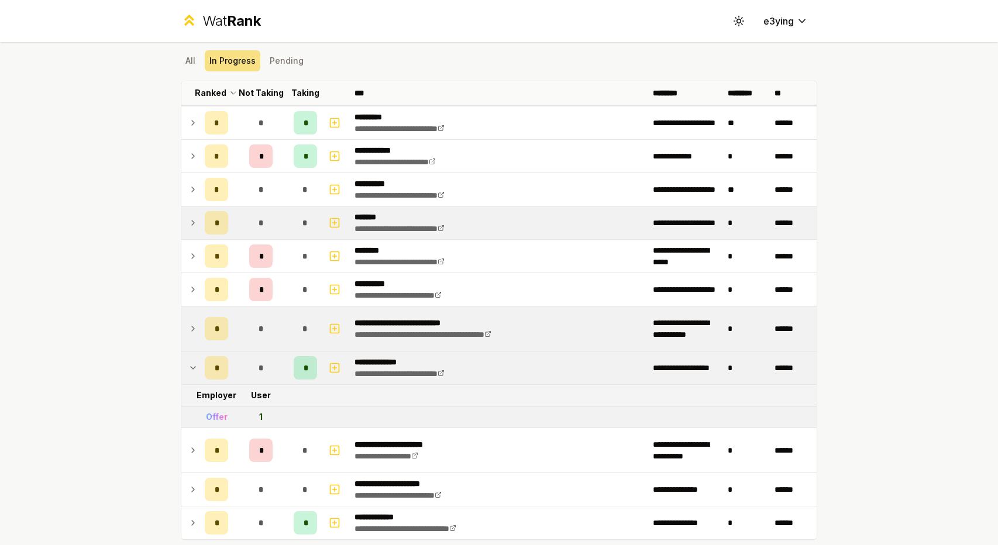
click at [525, 218] on td "**********" at bounding box center [499, 223] width 298 height 33
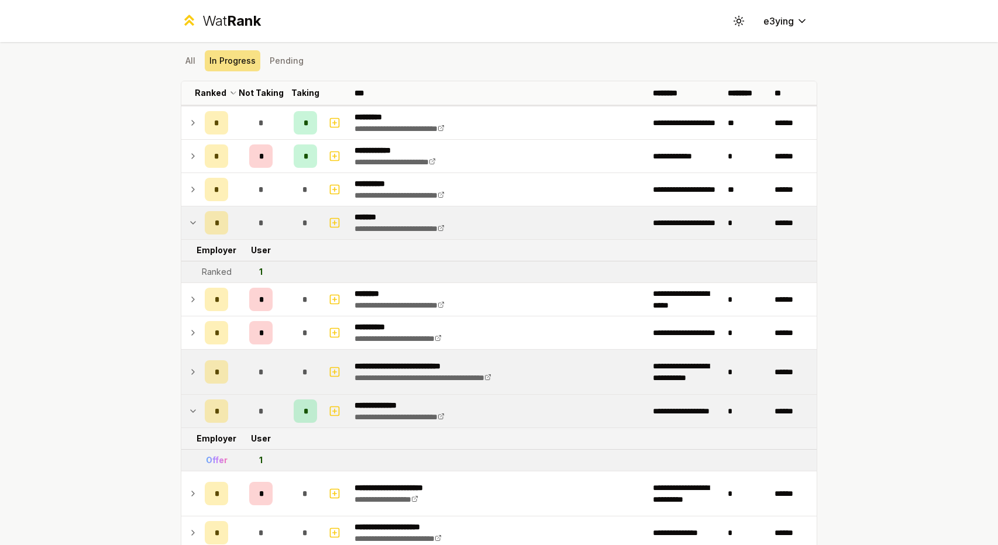
click at [534, 224] on td "**********" at bounding box center [499, 223] width 298 height 33
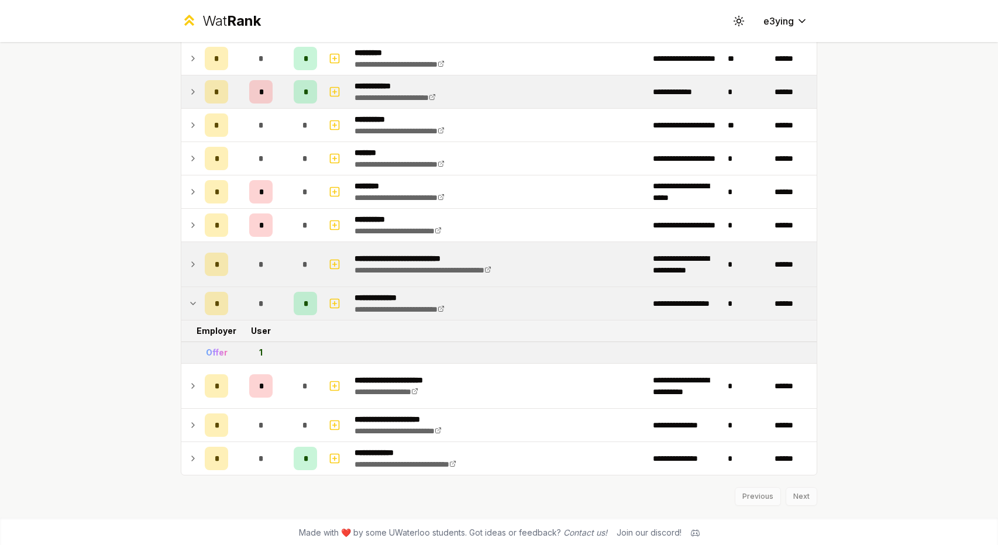
scroll to position [0, 0]
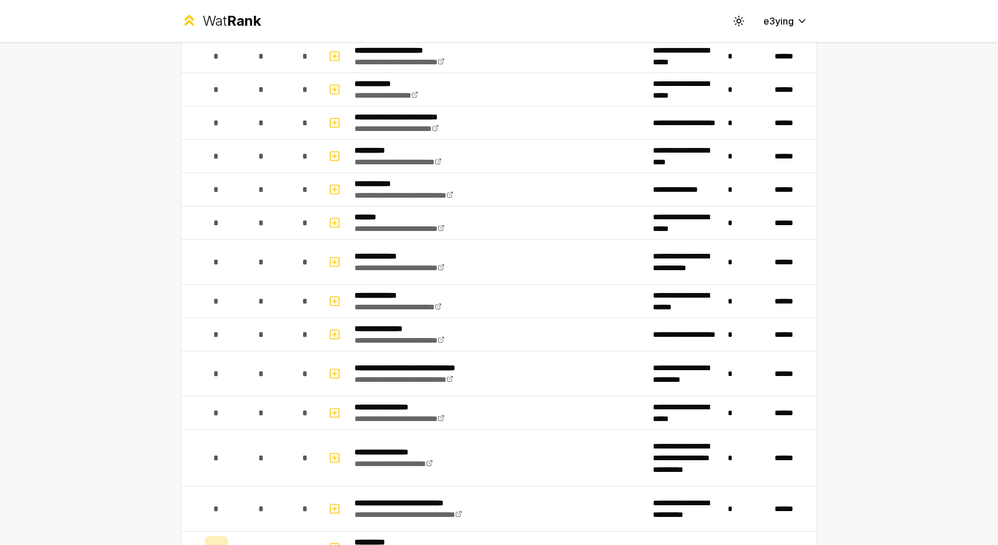
scroll to position [1087, 0]
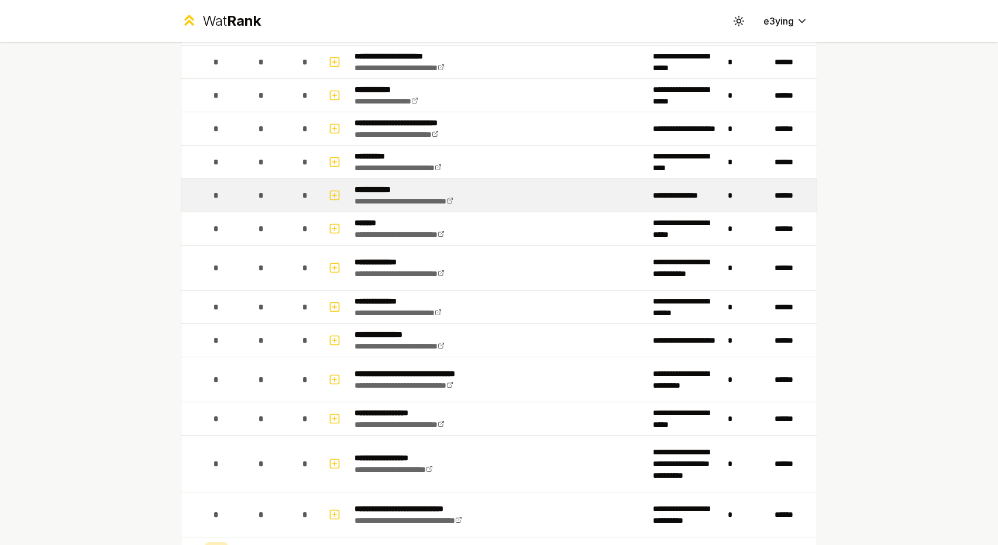
click at [235, 199] on td "*" at bounding box center [261, 195] width 56 height 33
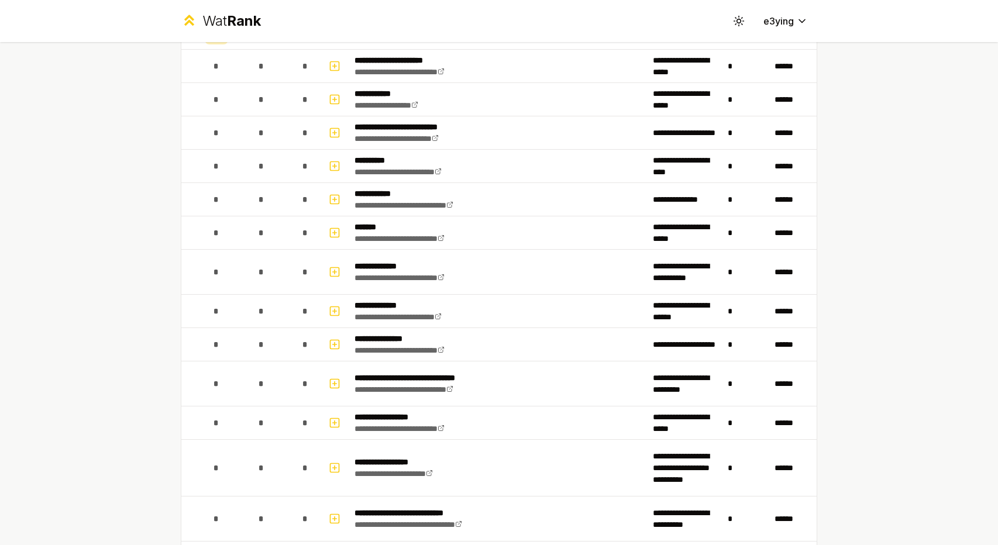
scroll to position [1053, 0]
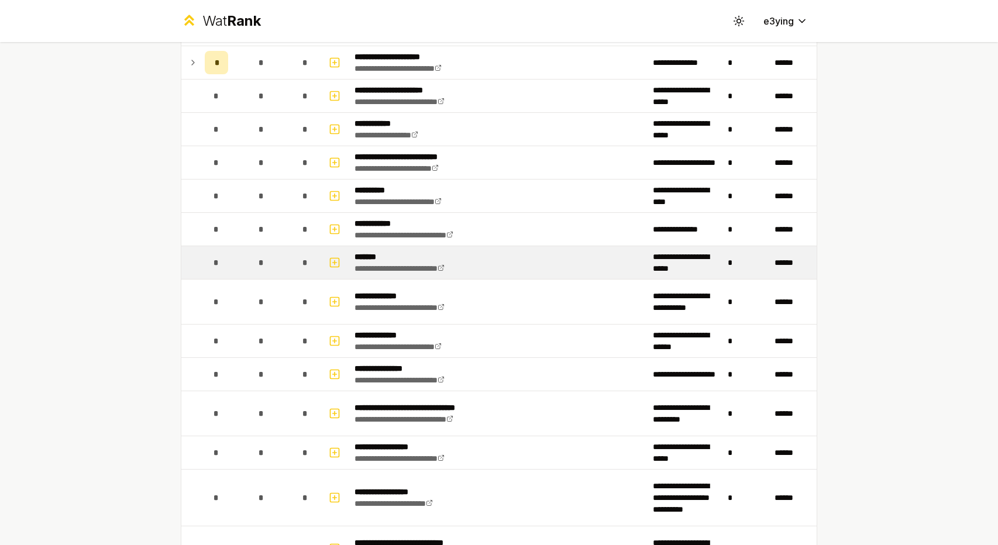
click at [483, 267] on td "**********" at bounding box center [499, 262] width 298 height 33
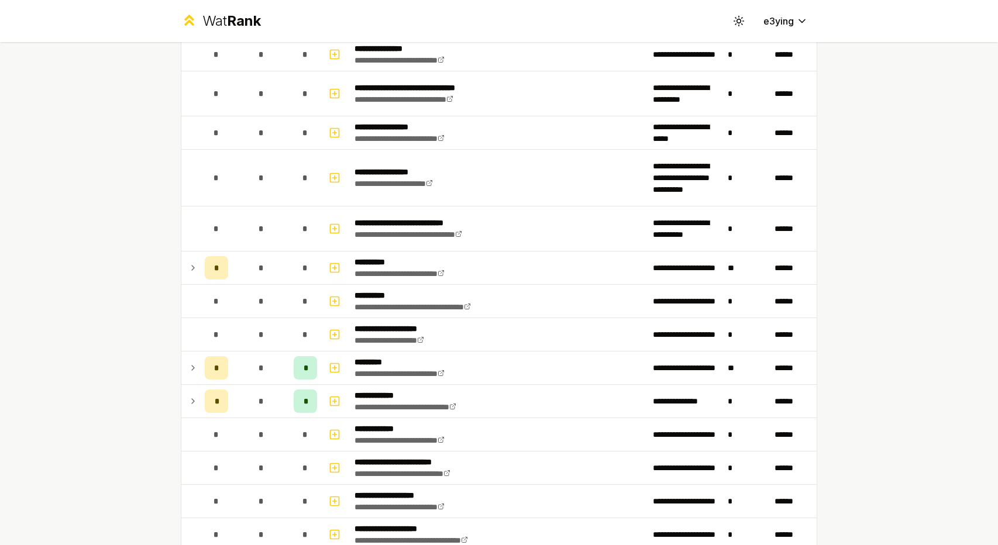
scroll to position [1442, 0]
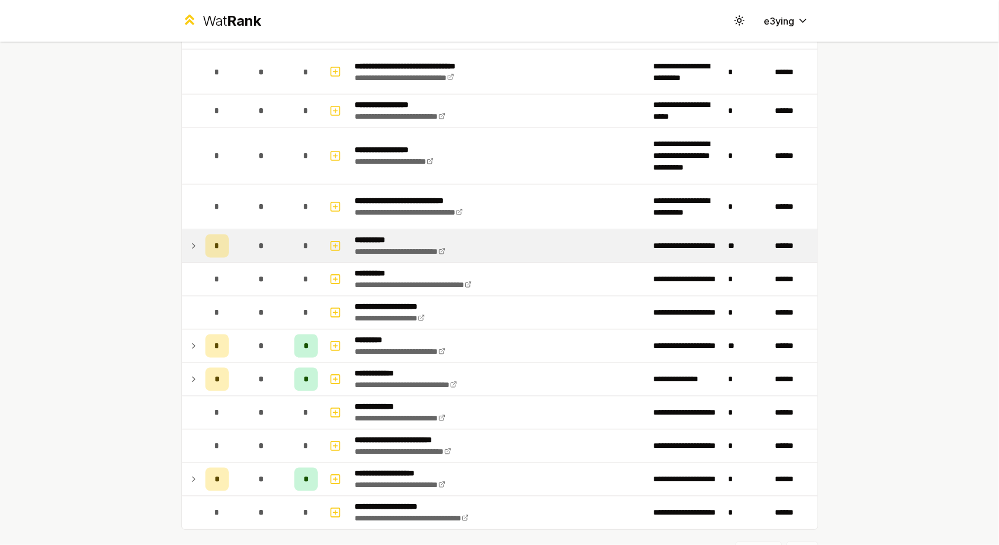
scroll to position [1442, 0]
